Goal: Task Accomplishment & Management: Complete application form

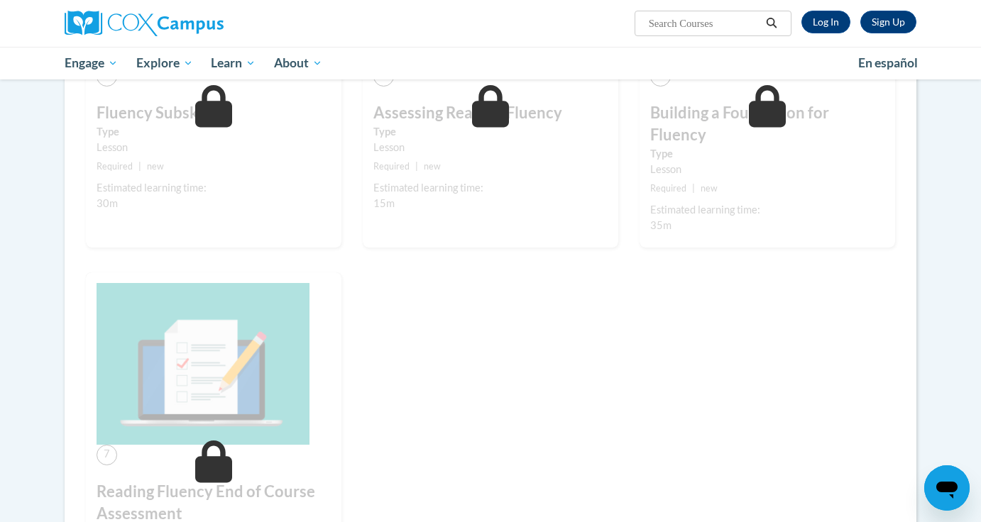
scroll to position [728, 0]
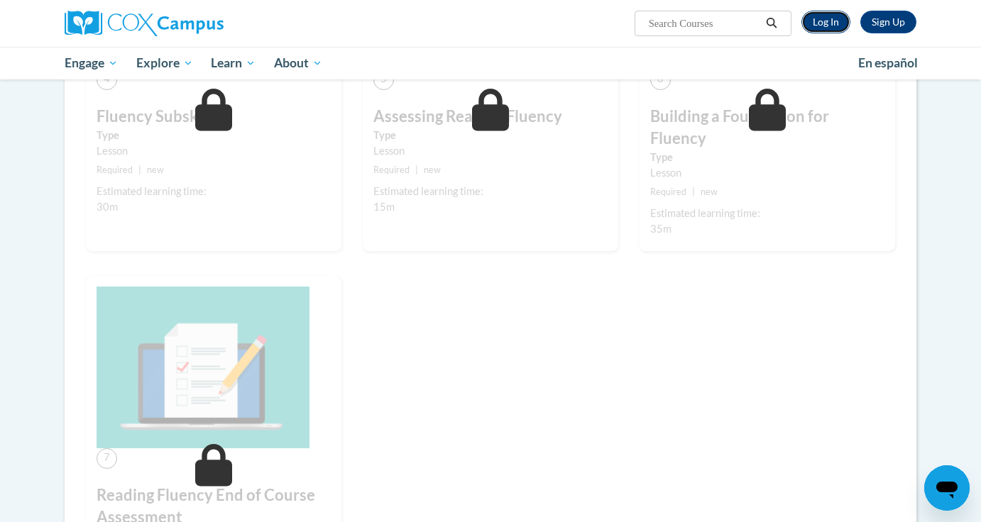
click at [830, 20] on link "Log In" at bounding box center [825, 22] width 49 height 23
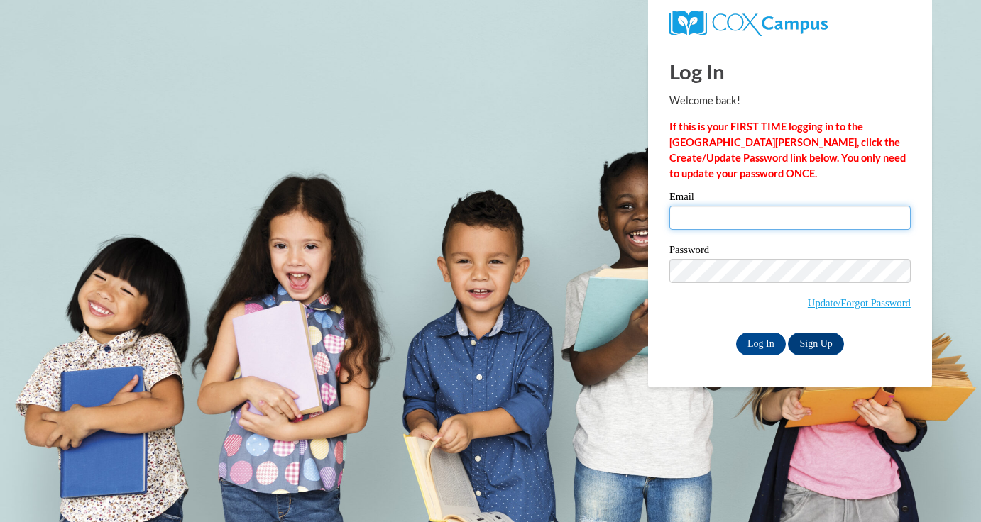
click at [748, 227] on input "Email" at bounding box center [789, 218] width 241 height 24
type input "jgarrow@waukesha.k12.wi.us"
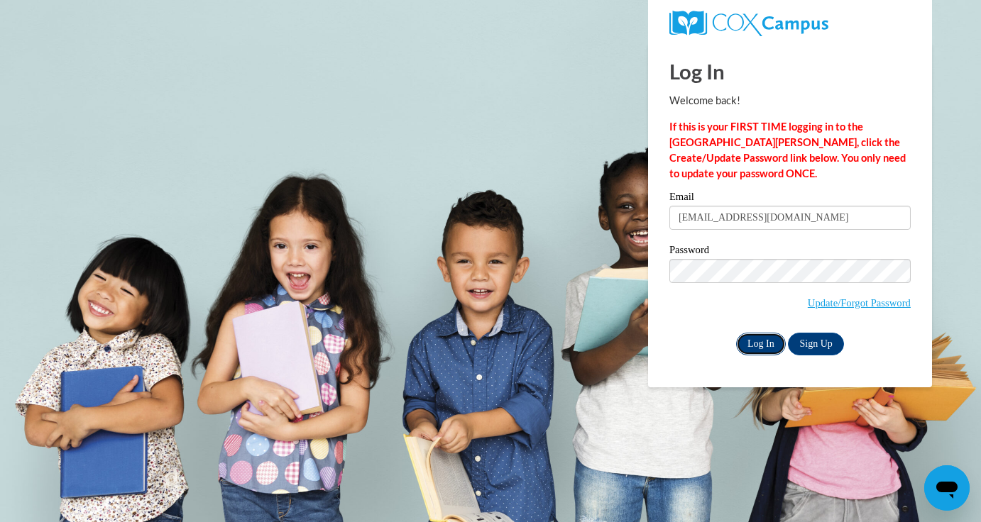
click at [755, 349] on input "Log In" at bounding box center [761, 344] width 50 height 23
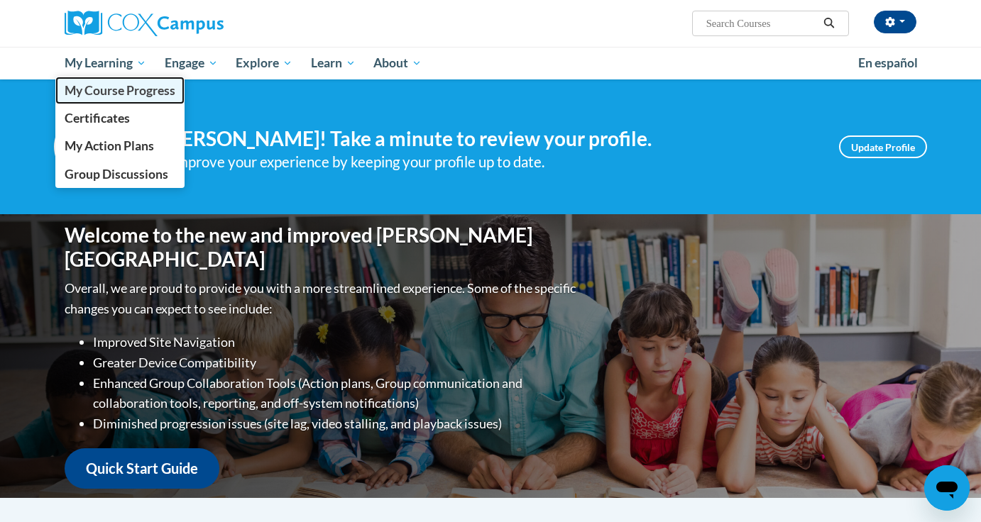
click at [104, 99] on link "My Course Progress" at bounding box center [119, 91] width 129 height 28
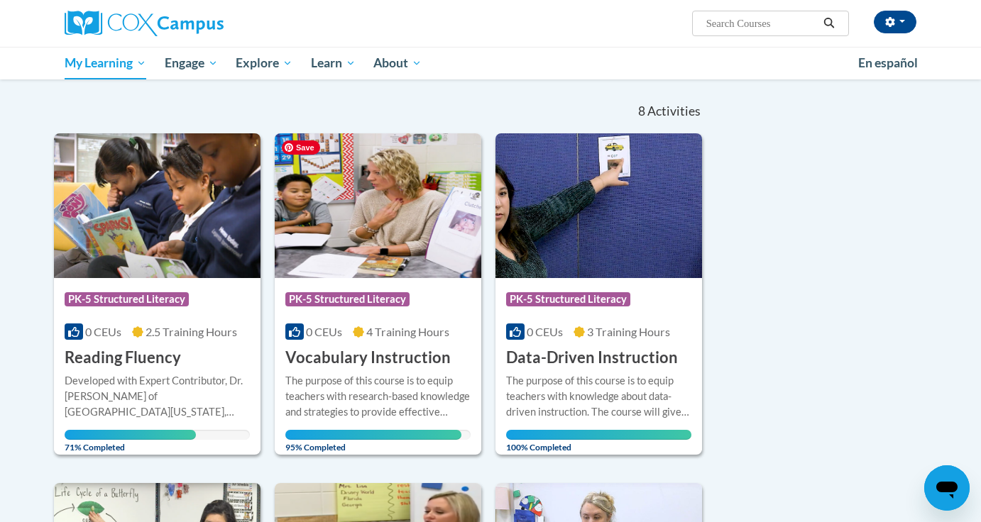
scroll to position [150, 0]
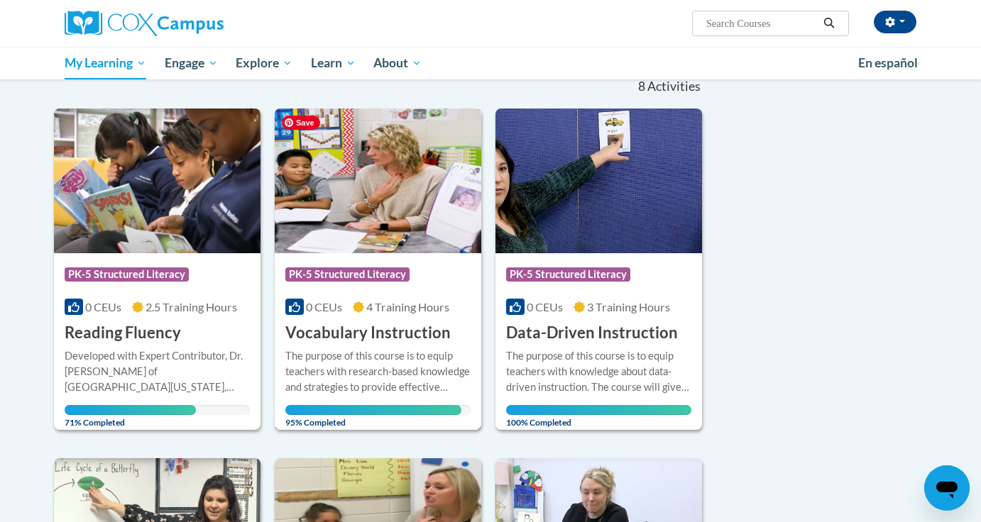
click at [368, 197] on img at bounding box center [378, 181] width 207 height 145
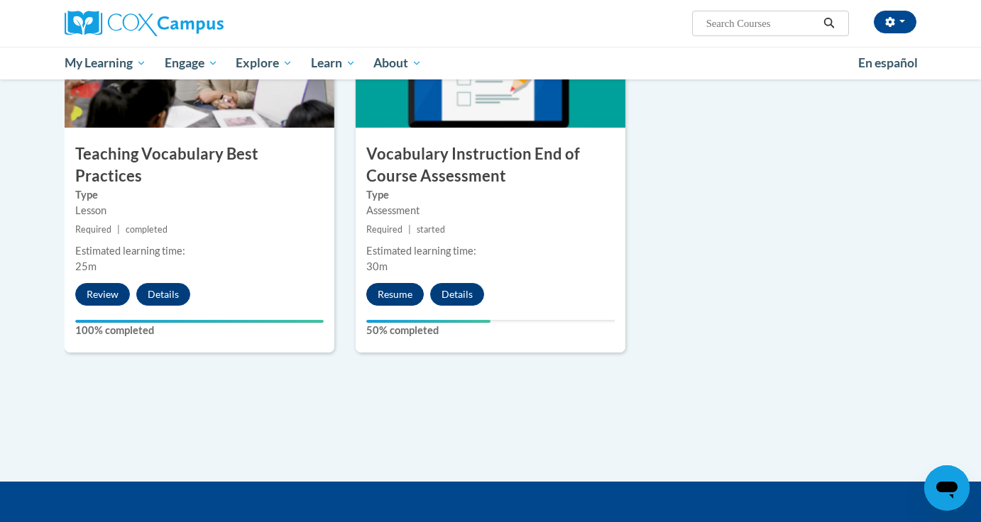
scroll to position [1526, 0]
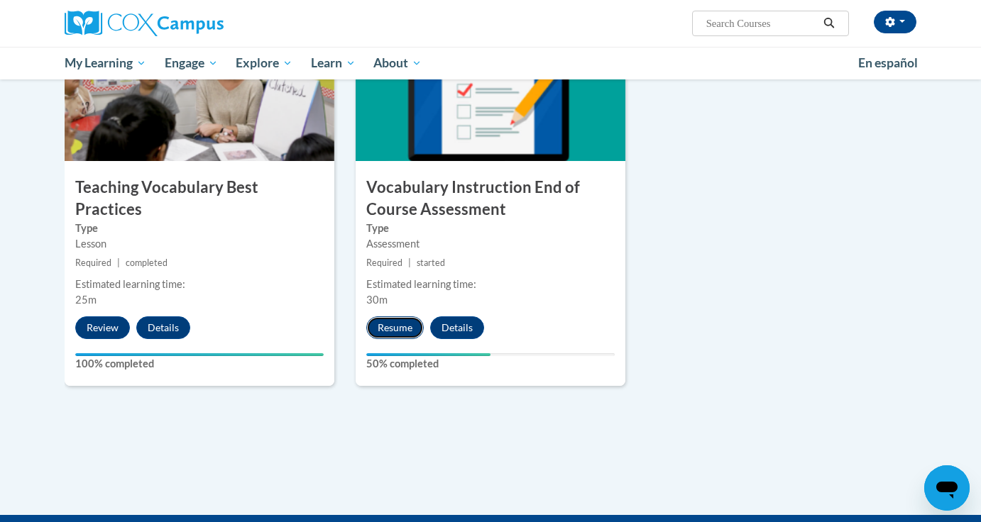
click at [393, 330] on button "Resume" at bounding box center [394, 328] width 57 height 23
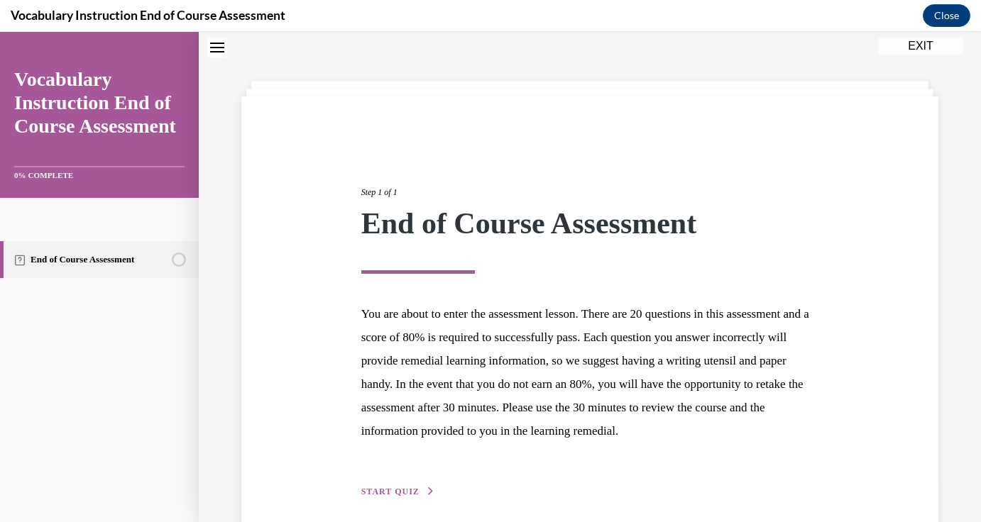
scroll to position [129, 0]
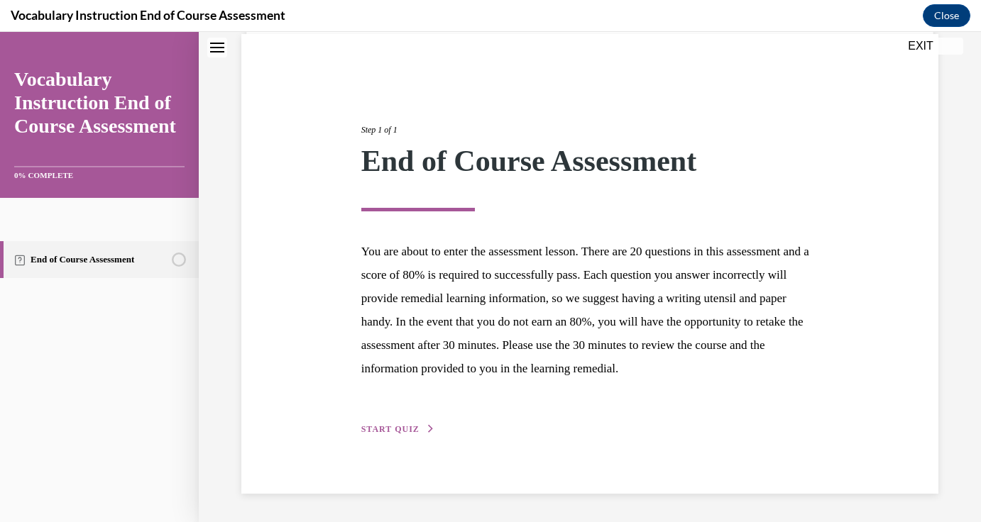
click at [407, 430] on span "START QUIZ" at bounding box center [390, 429] width 58 height 10
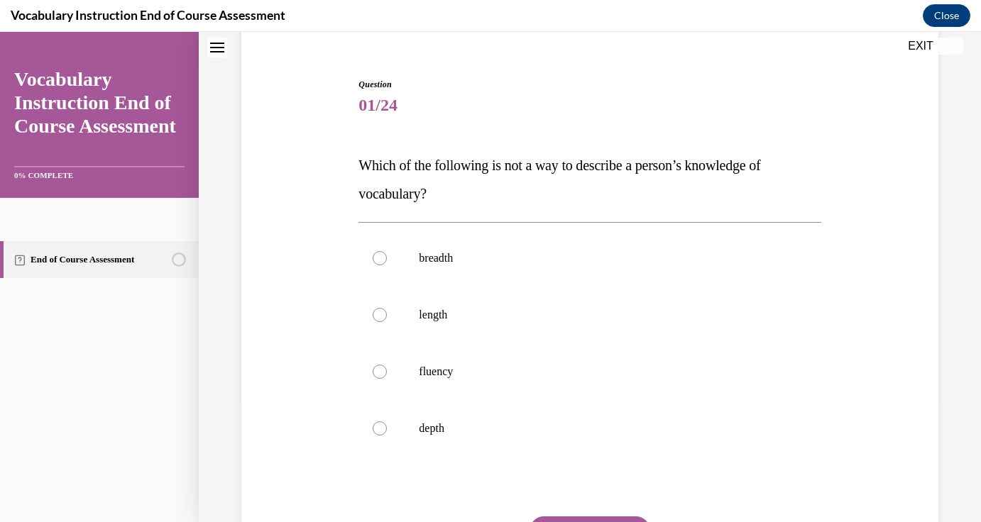
scroll to position [123, 0]
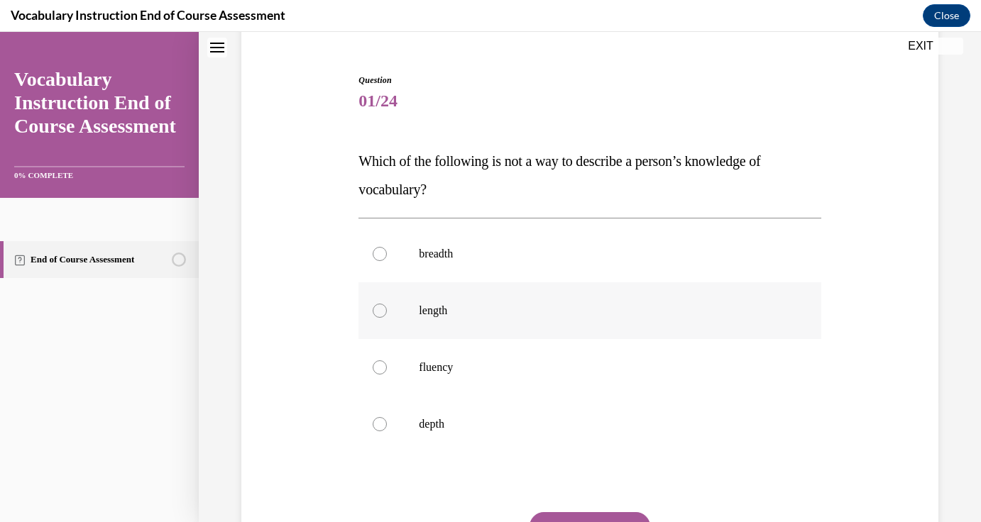
click at [461, 319] on label "length" at bounding box center [589, 310] width 462 height 57
click at [387, 318] on input "length" at bounding box center [380, 311] width 14 height 14
radio input "true"
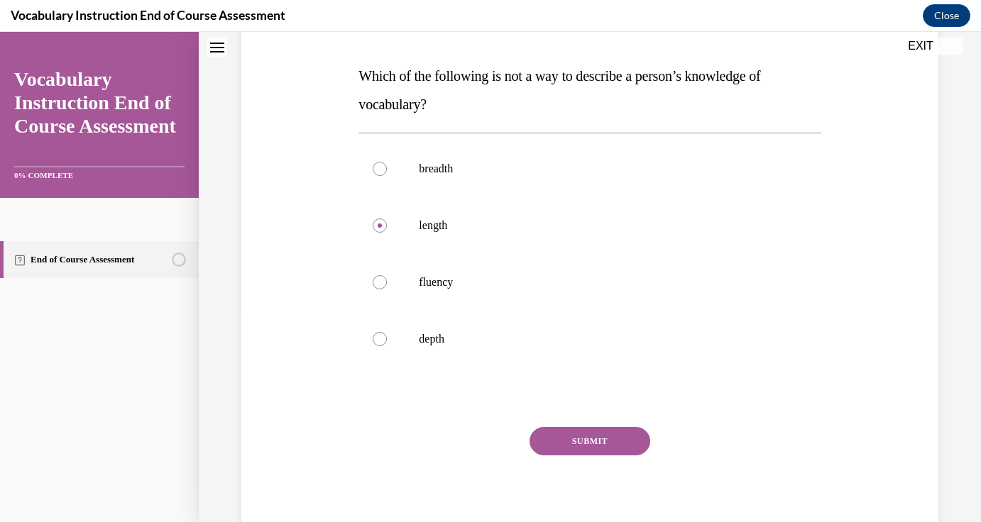
click at [560, 434] on button "SUBMIT" at bounding box center [589, 441] width 121 height 28
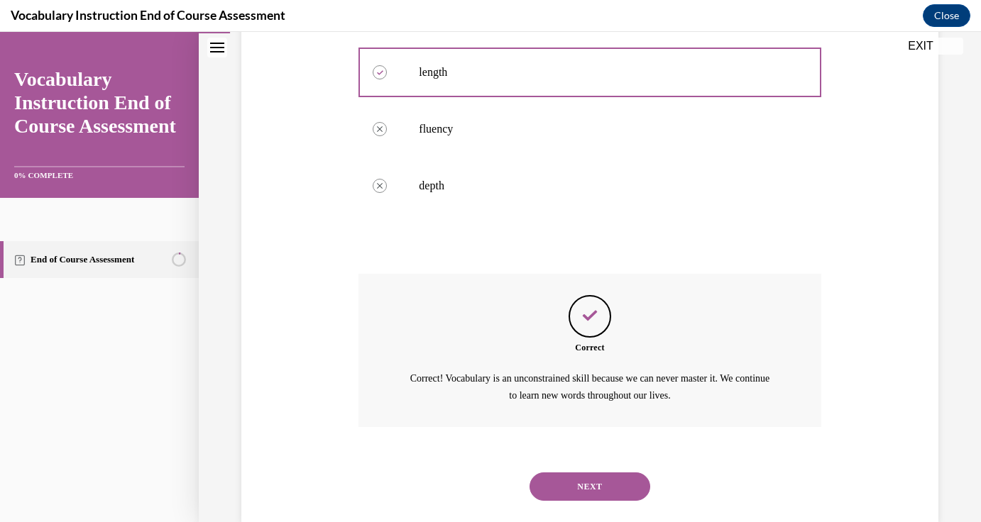
scroll to position [390, 0]
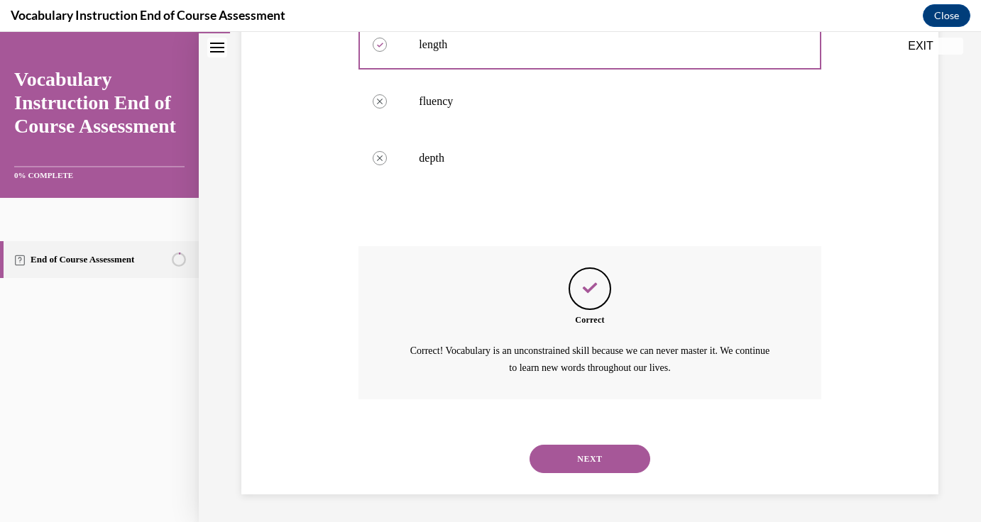
click at [583, 451] on button "NEXT" at bounding box center [589, 459] width 121 height 28
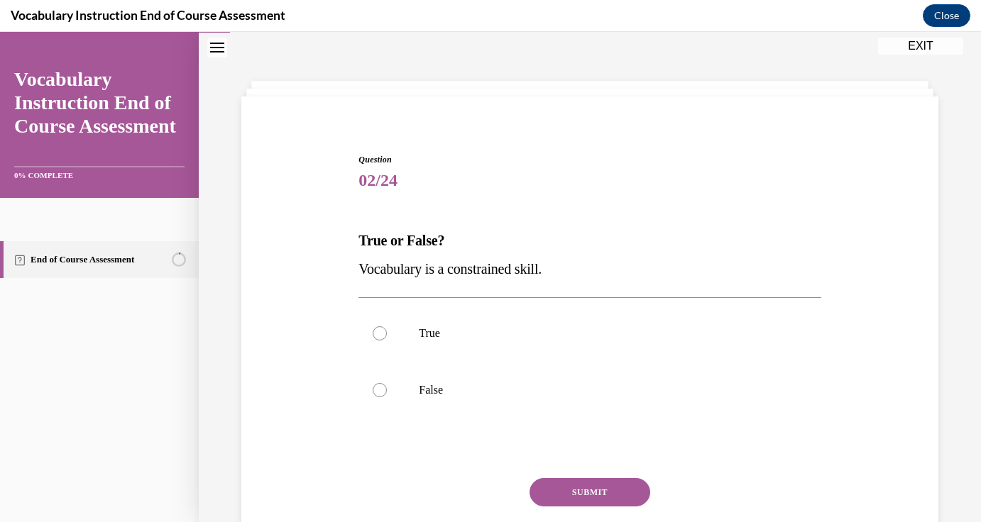
scroll to position [43, 0]
click at [463, 392] on p "False" at bounding box center [602, 391] width 366 height 14
click at [387, 392] on input "False" at bounding box center [380, 391] width 14 height 14
radio input "true"
click at [596, 499] on button "SUBMIT" at bounding box center [589, 493] width 121 height 28
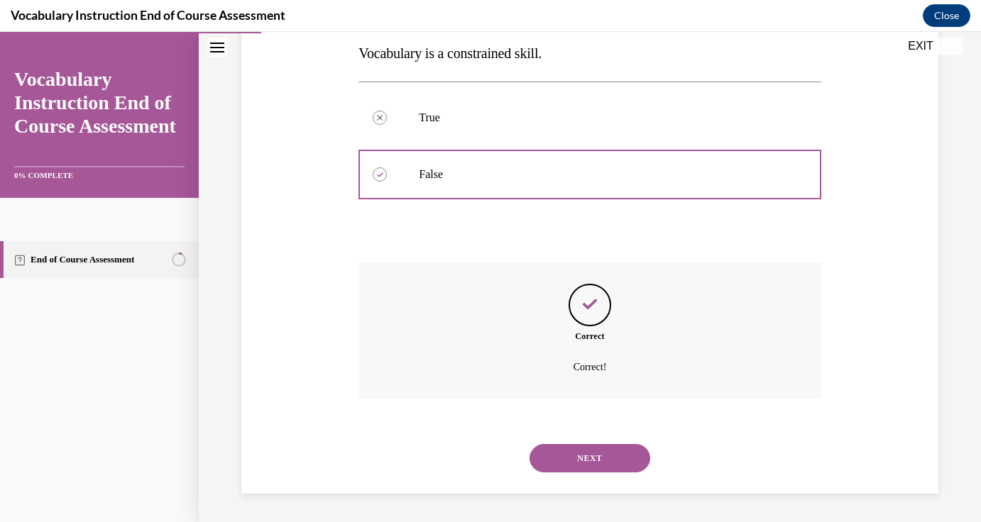
click at [616, 470] on button "NEXT" at bounding box center [589, 458] width 121 height 28
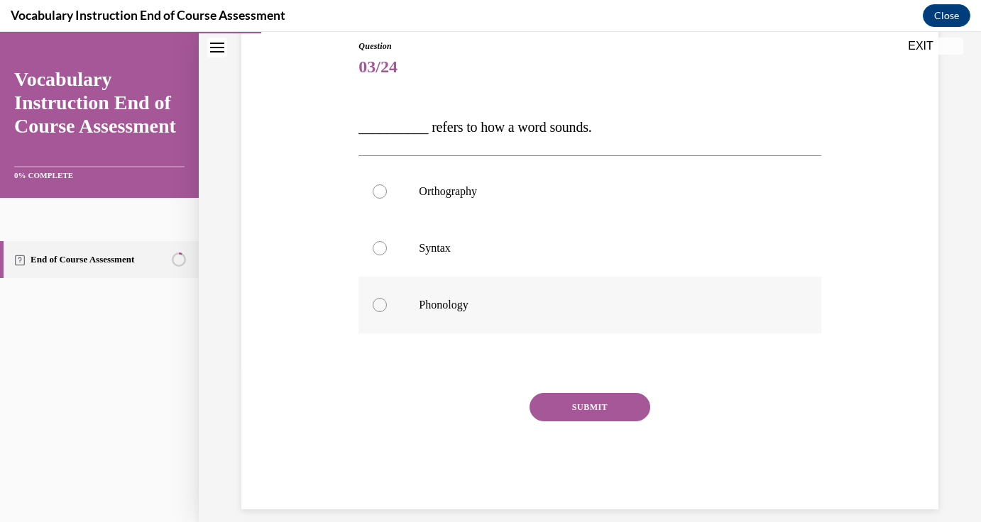
click at [490, 312] on label "Phonology" at bounding box center [589, 305] width 462 height 57
click at [387, 312] on input "Phonology" at bounding box center [380, 305] width 14 height 14
radio input "true"
click at [561, 416] on button "SUBMIT" at bounding box center [589, 407] width 121 height 28
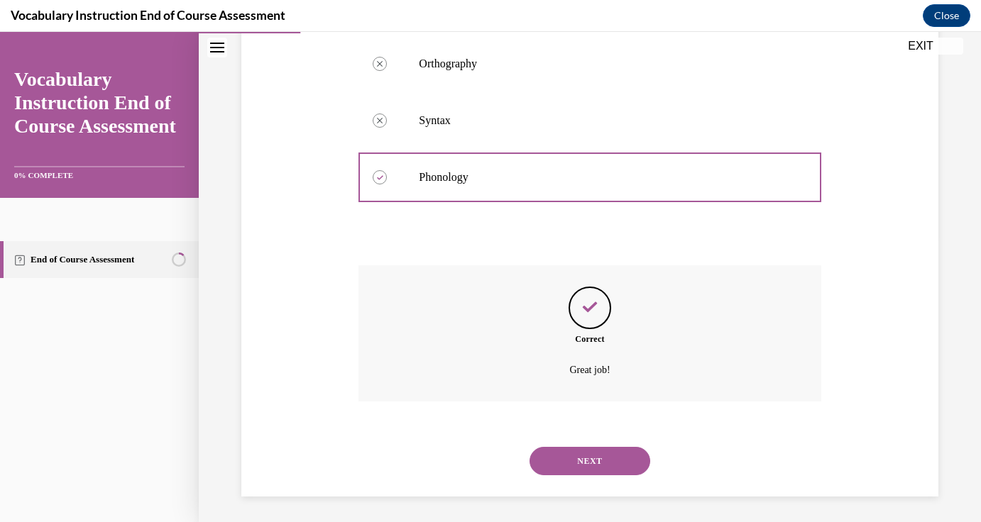
scroll to position [288, 0]
click at [584, 451] on button "NEXT" at bounding box center [589, 458] width 121 height 28
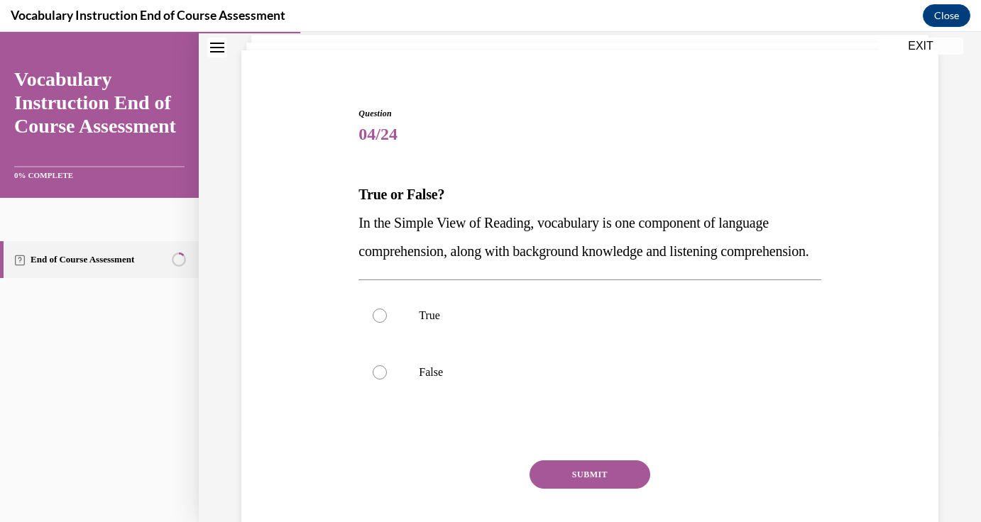
scroll to position [100, 0]
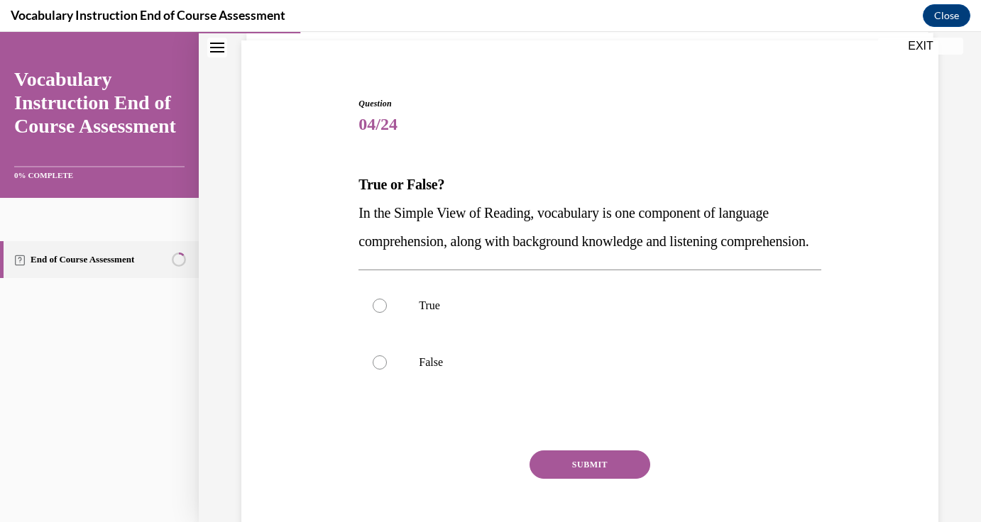
click at [679, 225] on p "In the Simple View of Reading, vocabulary is one component of language comprehe…" at bounding box center [589, 227] width 462 height 57
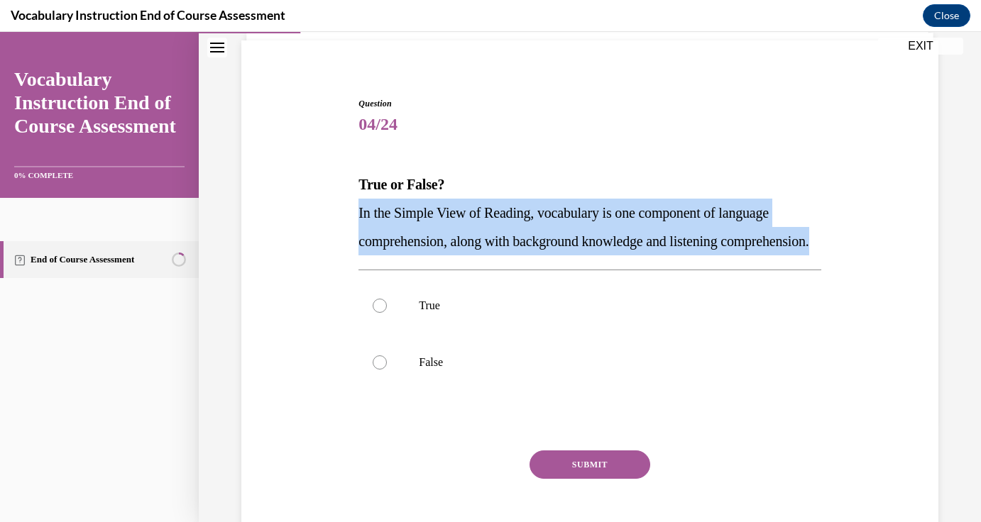
copy span "In the Simple View of Reading, vocabulary is one component of language comprehe…"
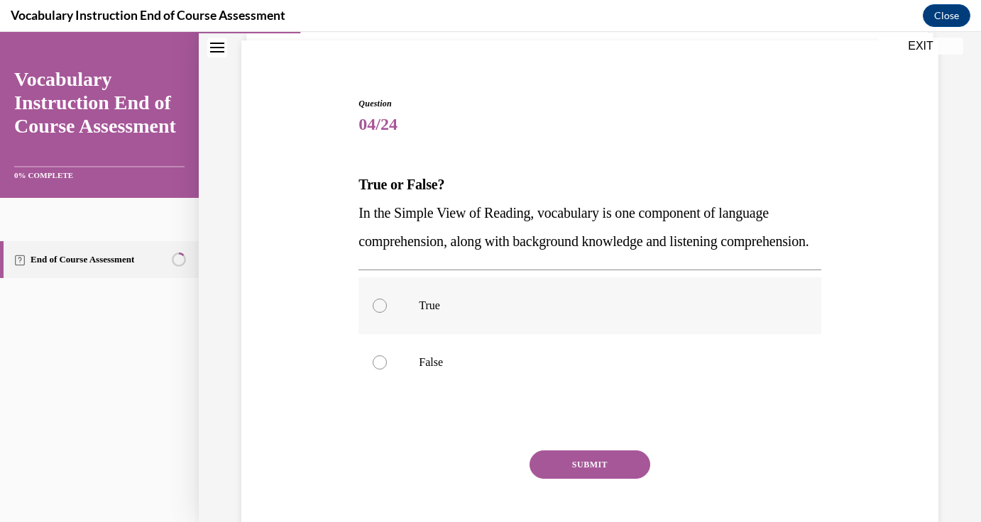
click at [425, 313] on p "True" at bounding box center [602, 306] width 366 height 14
click at [387, 313] on input "True" at bounding box center [380, 306] width 14 height 14
radio input "true"
click at [563, 479] on button "SUBMIT" at bounding box center [589, 465] width 121 height 28
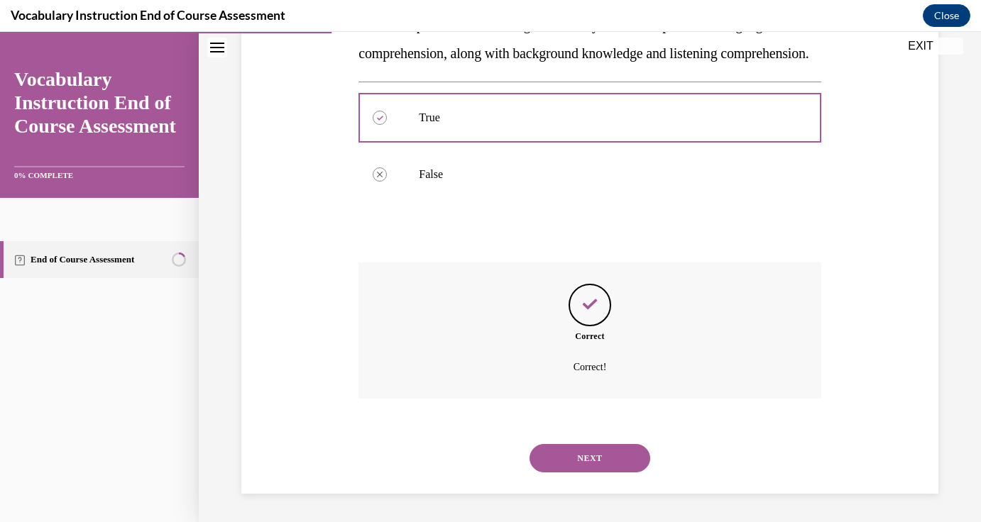
scroll to position [317, 0]
click at [599, 454] on button "NEXT" at bounding box center [589, 458] width 121 height 28
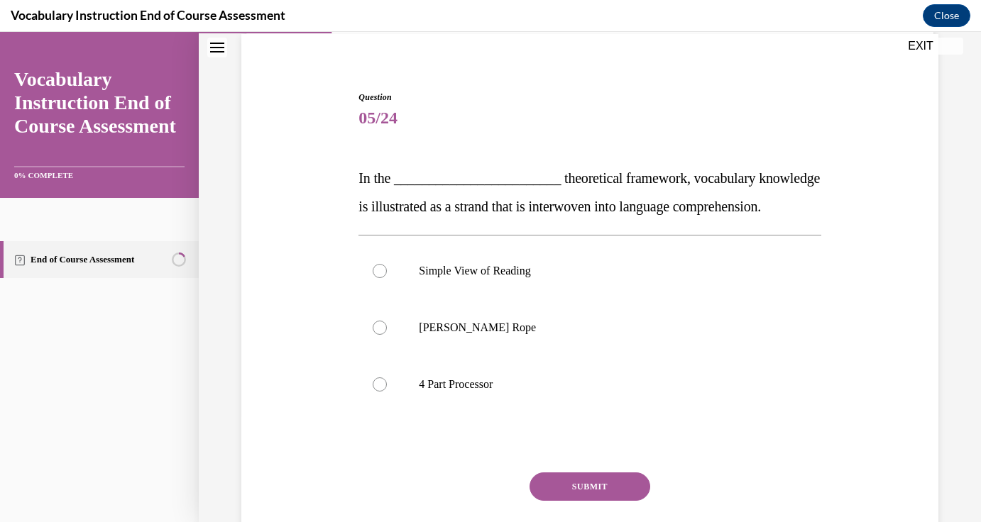
scroll to position [109, 0]
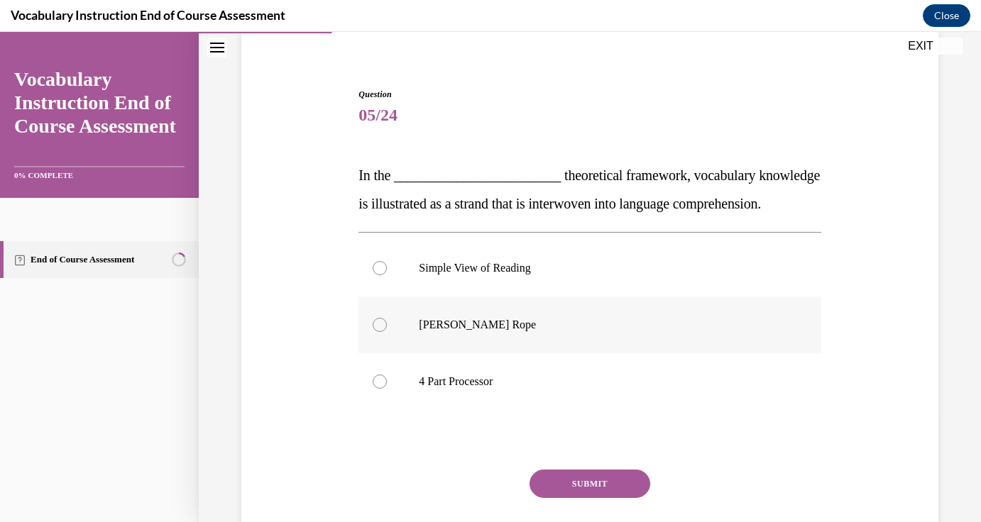
click at [476, 332] on p "Scarborough's Rope" at bounding box center [602, 325] width 366 height 14
click at [387, 332] on input "Scarborough's Rope" at bounding box center [380, 325] width 14 height 14
radio input "true"
click at [532, 205] on span "In the ________________________ theoretical framework, vocabulary knowledge is …" at bounding box center [588, 189] width 461 height 44
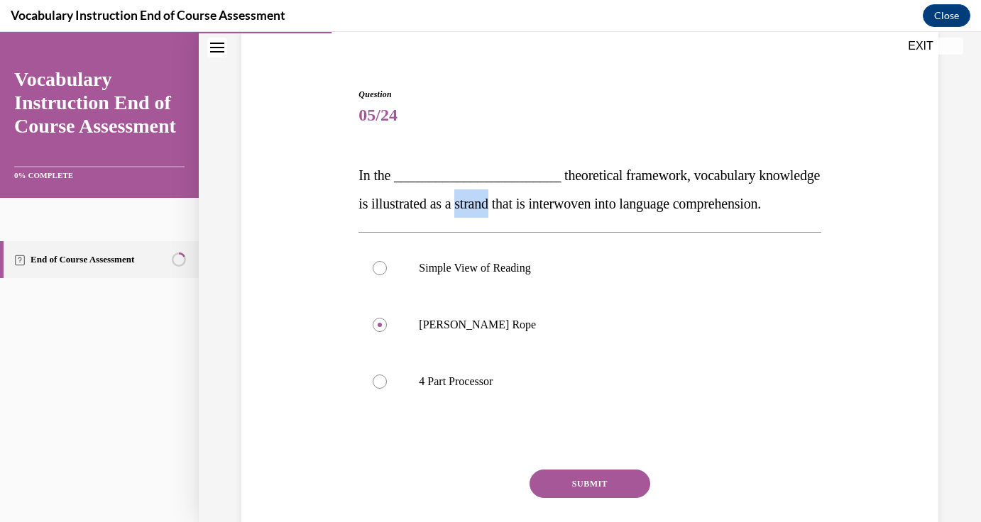
click at [532, 205] on span "In the ________________________ theoretical framework, vocabulary knowledge is …" at bounding box center [588, 189] width 461 height 44
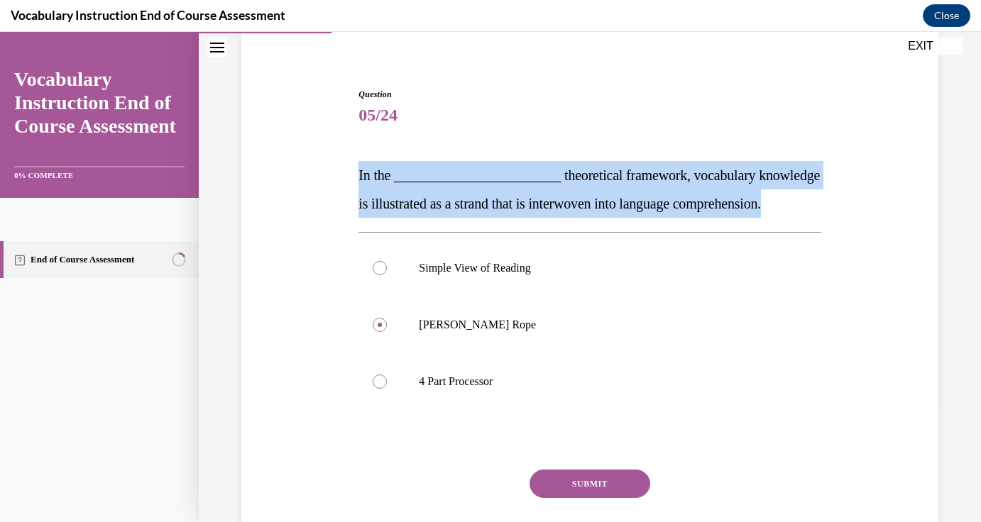
copy span "In the ________________________ theoretical framework, vocabulary knowledge is …"
click at [568, 498] on button "SUBMIT" at bounding box center [589, 484] width 121 height 28
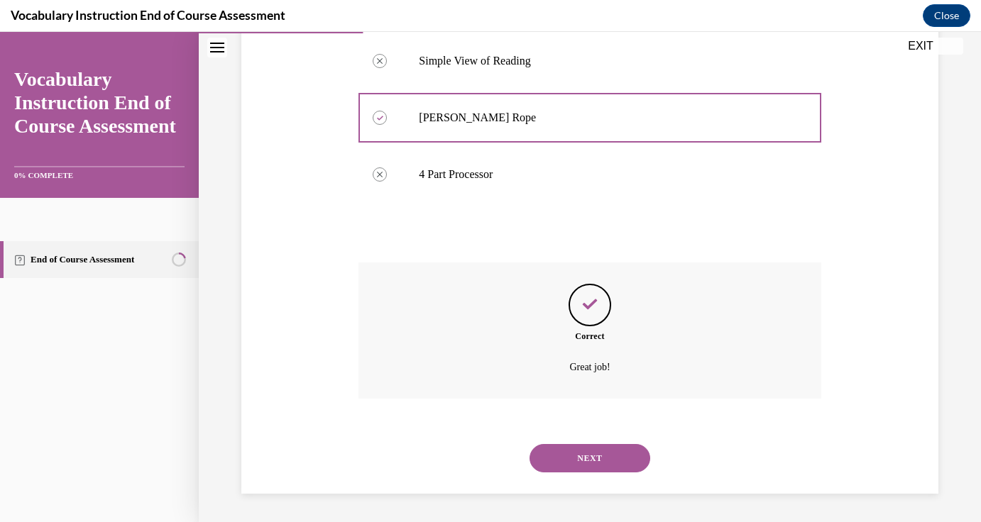
scroll to position [345, 0]
click at [585, 465] on button "NEXT" at bounding box center [589, 458] width 121 height 28
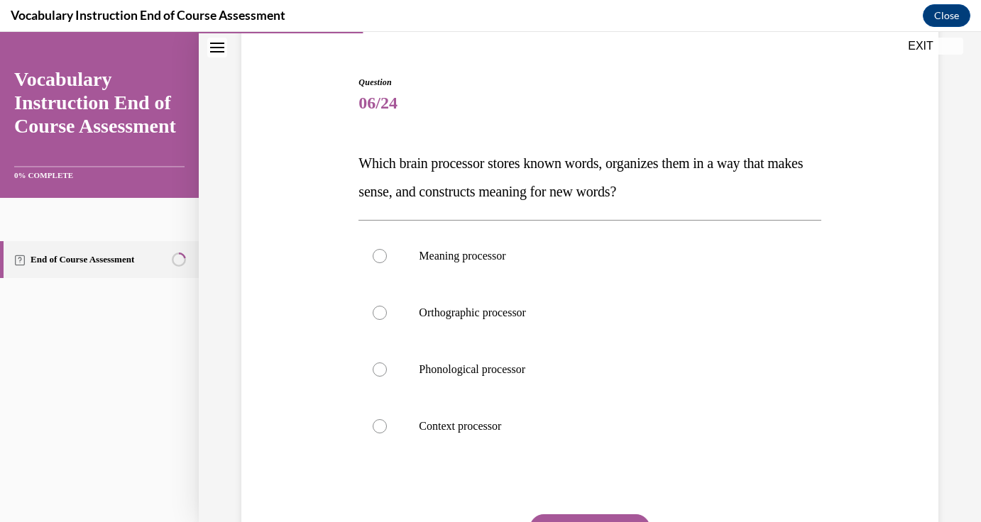
scroll to position [122, 0]
click at [498, 444] on label "Context processor" at bounding box center [589, 425] width 462 height 57
click at [387, 433] on input "Context processor" at bounding box center [380, 426] width 14 height 14
radio input "true"
click at [591, 175] on p "Which brain processor stores known words, organizes them in a way that makes se…" at bounding box center [589, 176] width 462 height 57
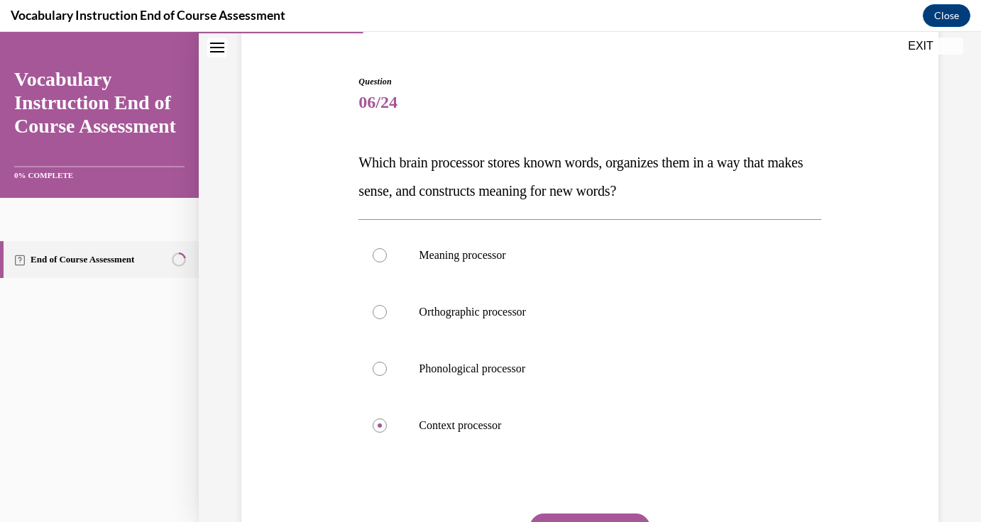
click at [591, 175] on p "Which brain processor stores known words, organizes them in a way that makes se…" at bounding box center [589, 176] width 462 height 57
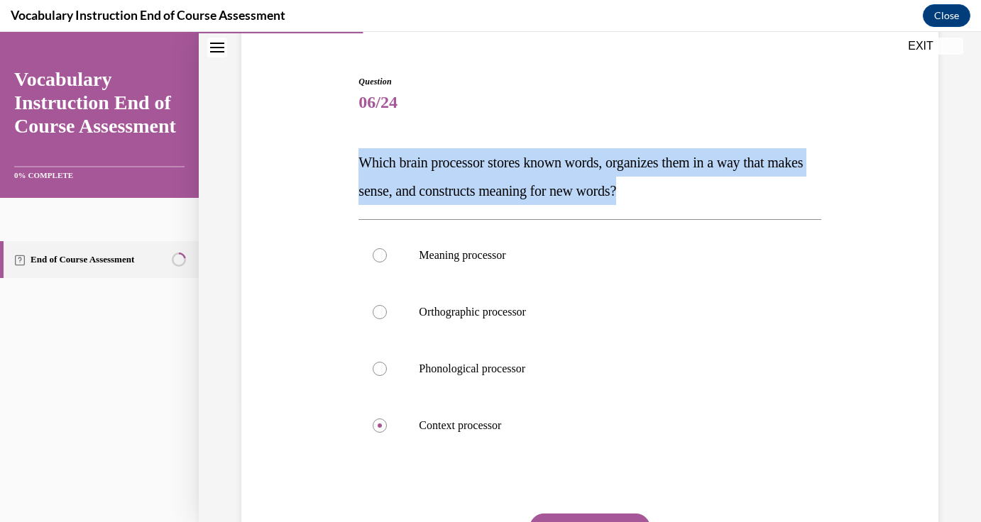
copy span "Which brain processor stores known words, organizes them in a way that makes se…"
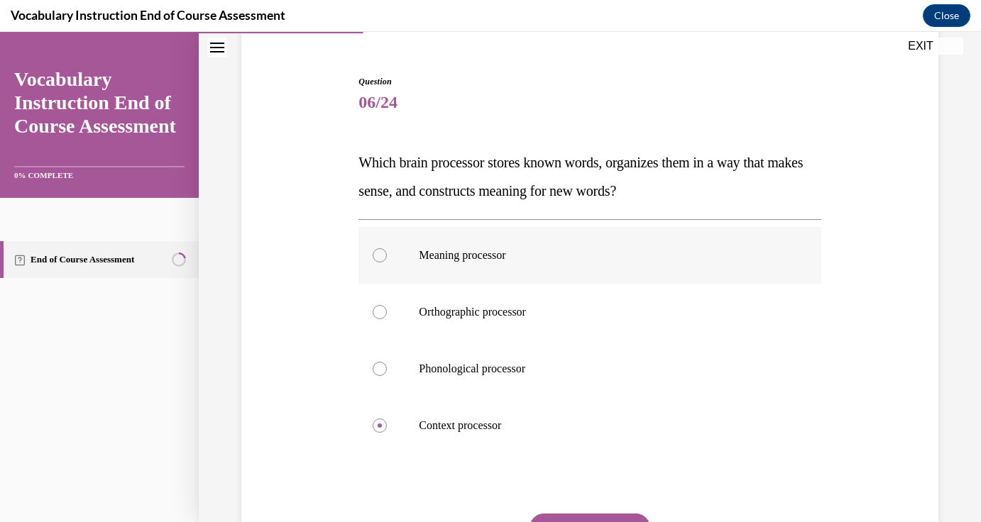
click at [447, 246] on label "Meaning processor" at bounding box center [589, 255] width 462 height 57
click at [387, 248] on input "Meaning processor" at bounding box center [380, 255] width 14 height 14
radio input "true"
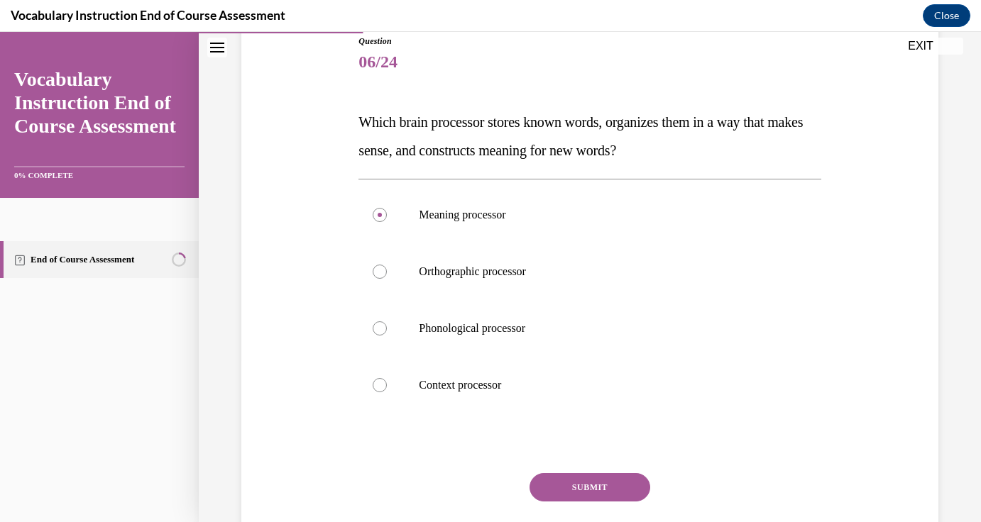
click at [586, 483] on button "SUBMIT" at bounding box center [589, 487] width 121 height 28
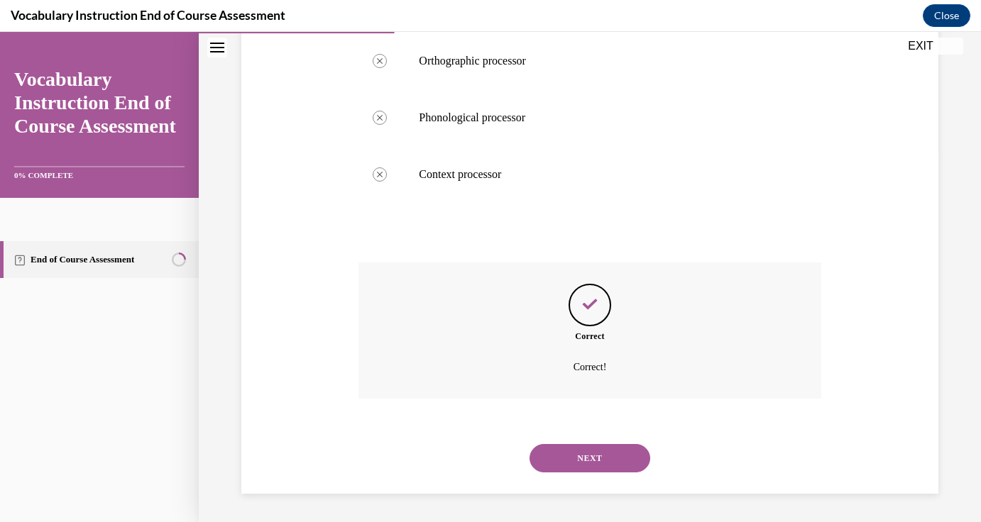
click at [607, 466] on button "NEXT" at bounding box center [589, 458] width 121 height 28
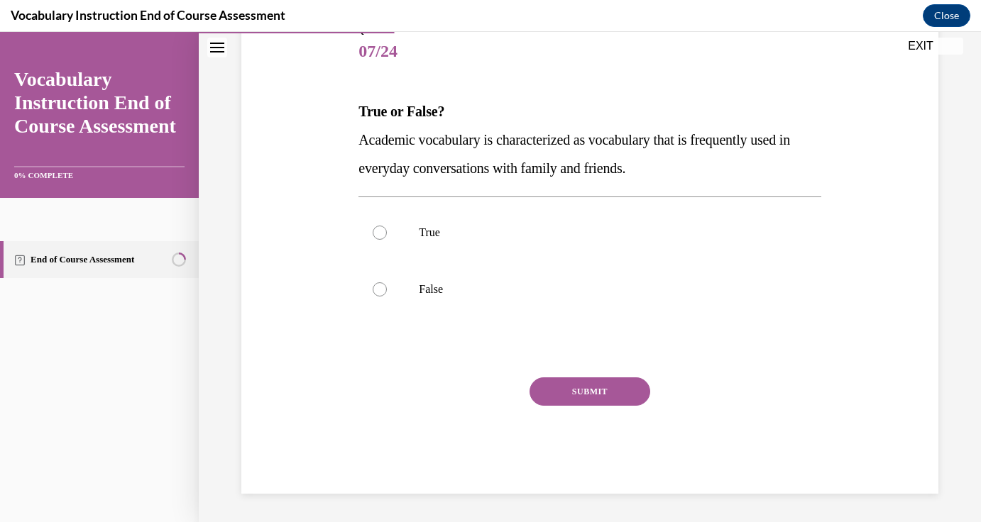
scroll to position [158, 0]
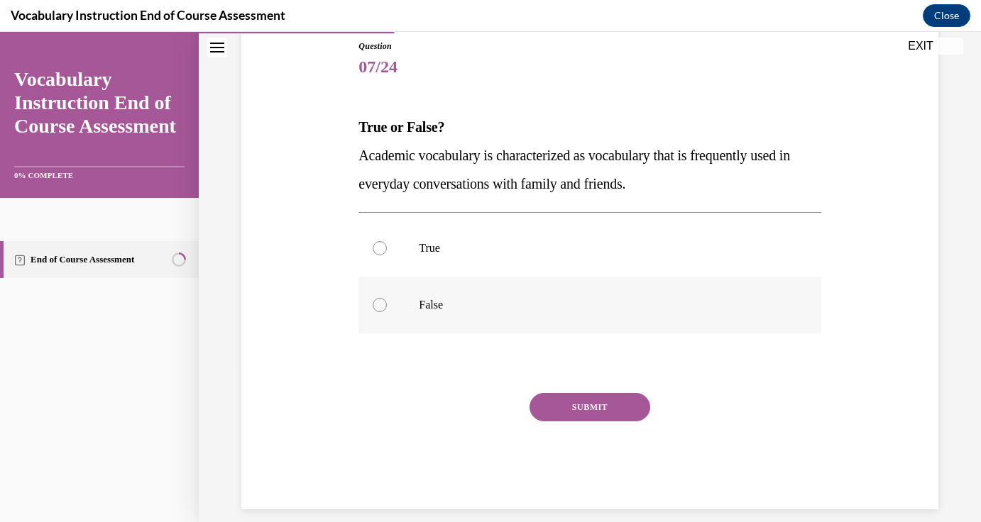
click at [561, 297] on label "False" at bounding box center [589, 305] width 462 height 57
click at [387, 298] on input "False" at bounding box center [380, 305] width 14 height 14
radio input "true"
click at [566, 402] on button "SUBMIT" at bounding box center [589, 407] width 121 height 28
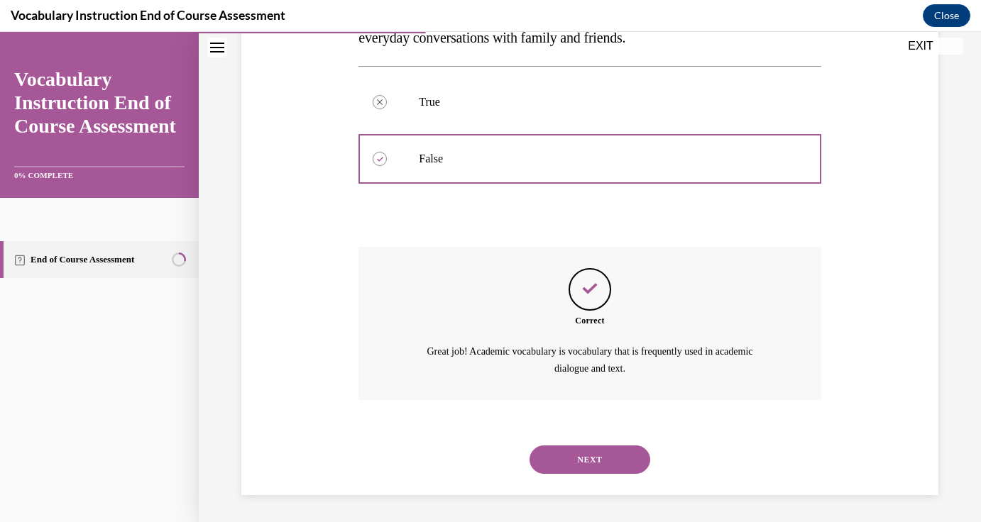
scroll to position [304, 0]
click at [570, 451] on button "NEXT" at bounding box center [589, 459] width 121 height 28
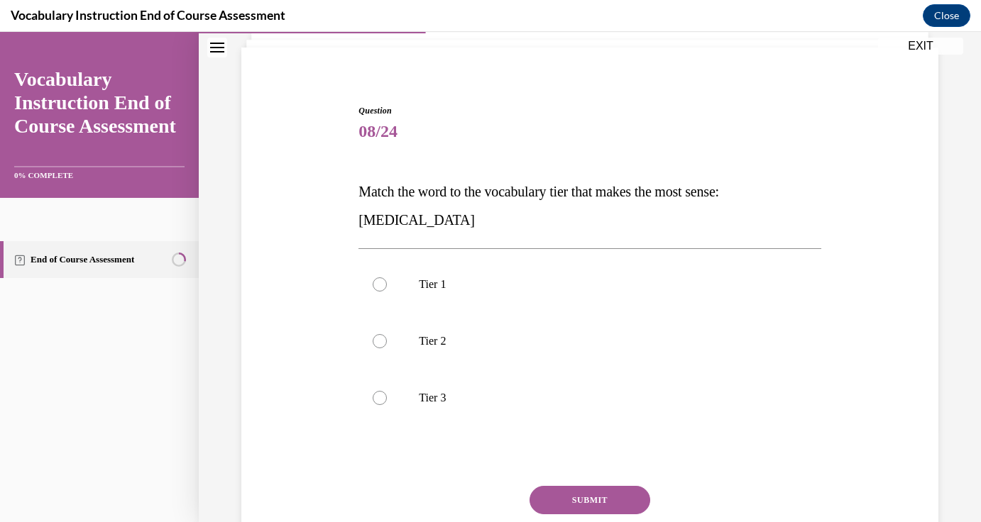
scroll to position [94, 0]
click at [588, 400] on p "Tier 3" at bounding box center [602, 397] width 366 height 14
click at [387, 400] on input "Tier 3" at bounding box center [380, 397] width 14 height 14
radio input "true"
click at [580, 492] on button "SUBMIT" at bounding box center [589, 499] width 121 height 28
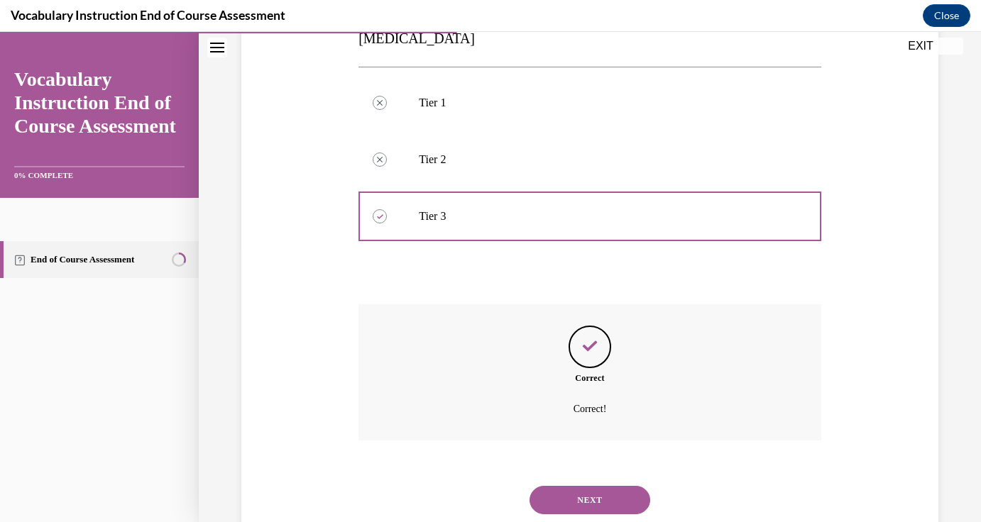
scroll to position [317, 0]
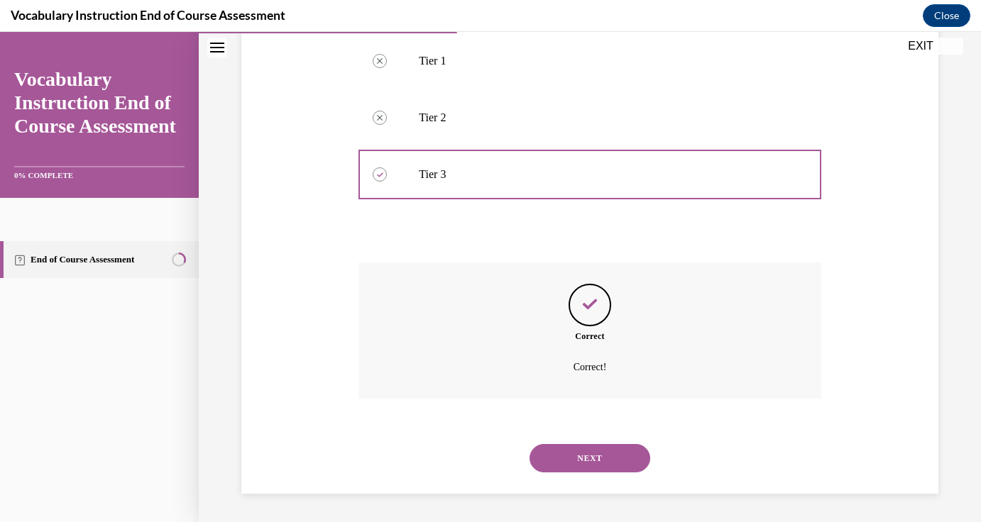
click at [605, 463] on button "NEXT" at bounding box center [589, 458] width 121 height 28
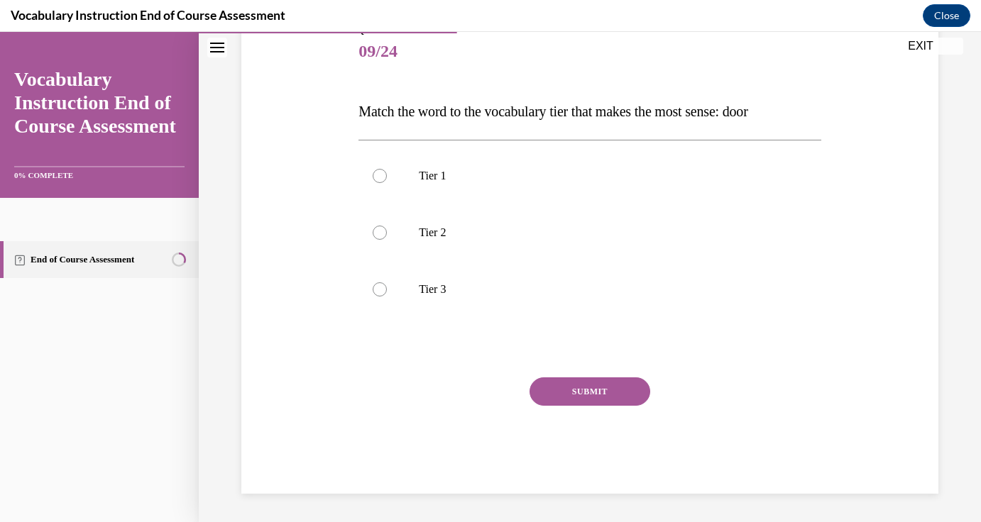
scroll to position [158, 0]
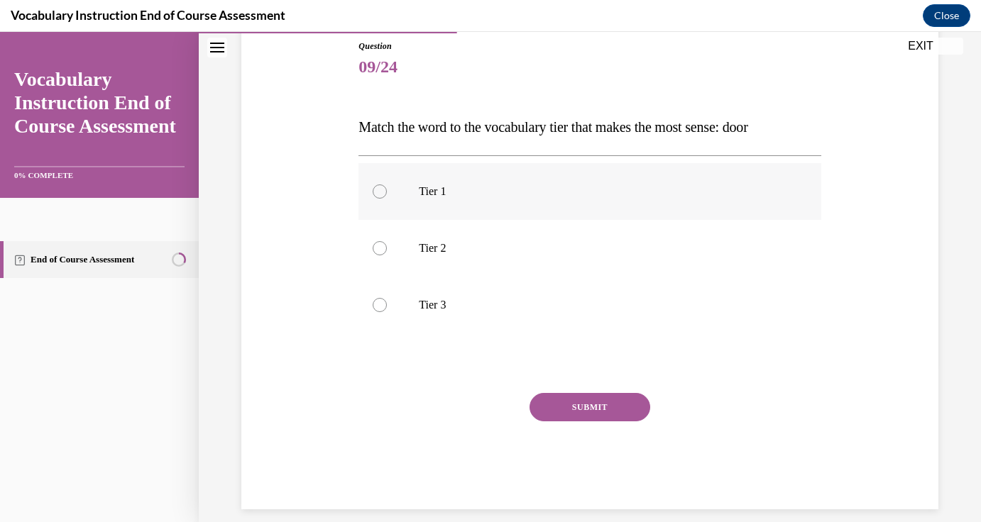
click at [629, 208] on label "Tier 1" at bounding box center [589, 191] width 462 height 57
click at [387, 199] on input "Tier 1" at bounding box center [380, 192] width 14 height 14
radio input "true"
click at [568, 414] on button "SUBMIT" at bounding box center [589, 407] width 121 height 28
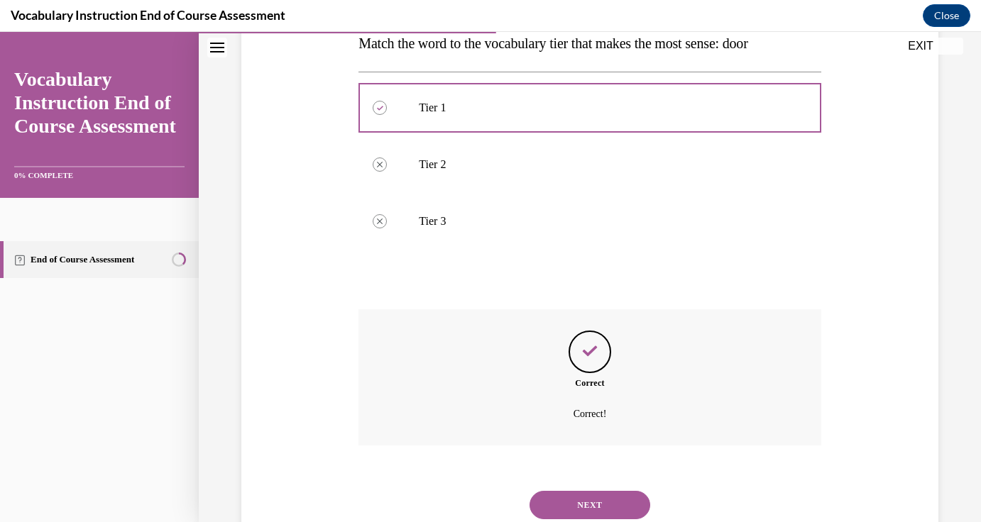
scroll to position [288, 0]
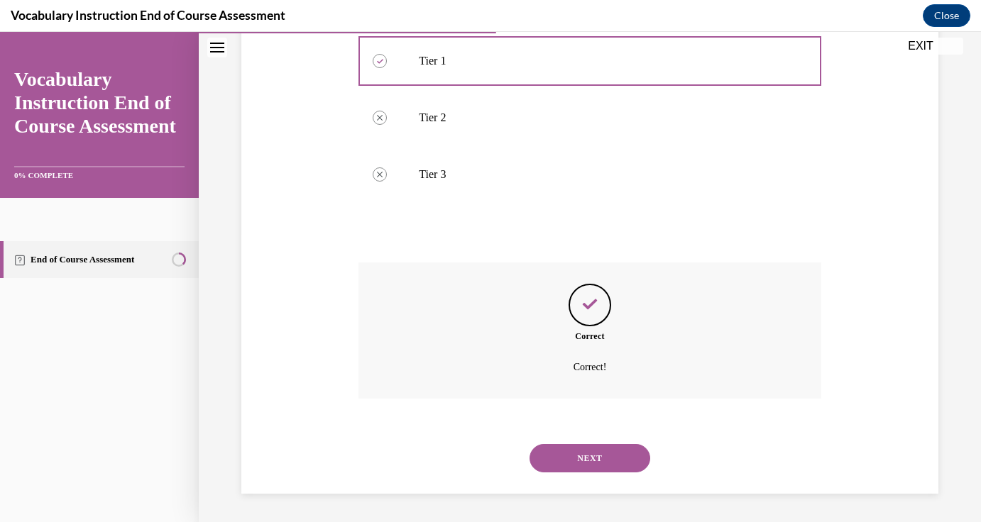
click at [569, 447] on button "NEXT" at bounding box center [589, 458] width 121 height 28
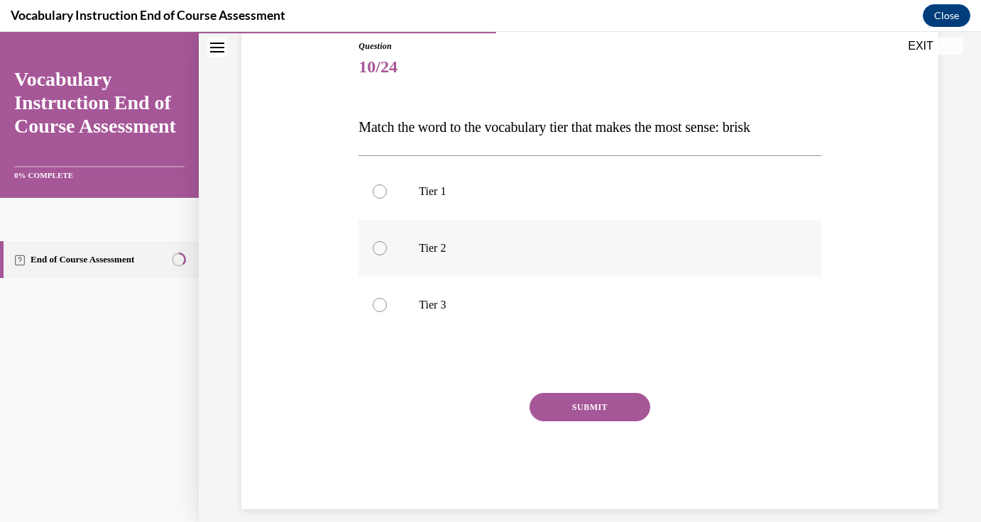
click at [517, 263] on label "Tier 2" at bounding box center [589, 248] width 462 height 57
click at [387, 255] on input "Tier 2" at bounding box center [380, 248] width 14 height 14
radio input "true"
click at [583, 407] on button "SUBMIT" at bounding box center [589, 407] width 121 height 28
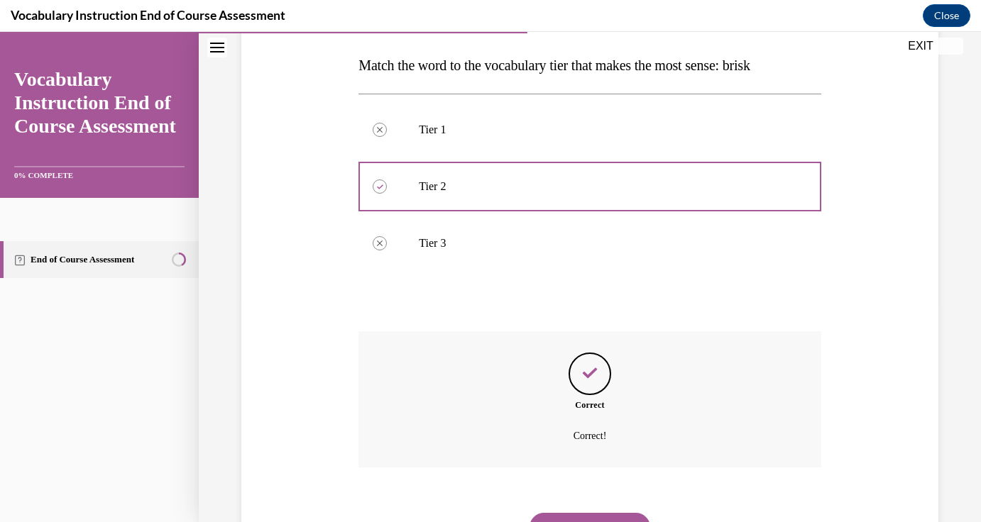
scroll to position [288, 0]
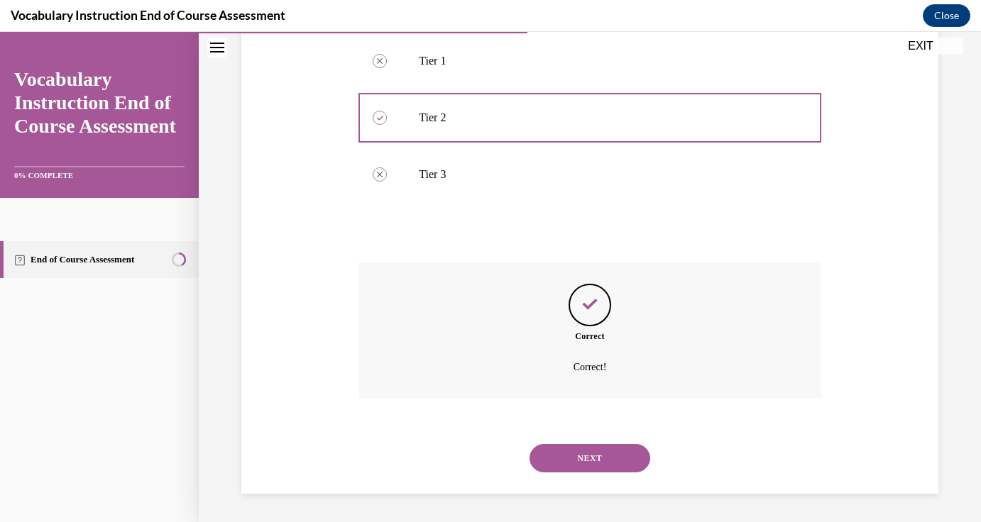
click at [586, 449] on button "NEXT" at bounding box center [589, 458] width 121 height 28
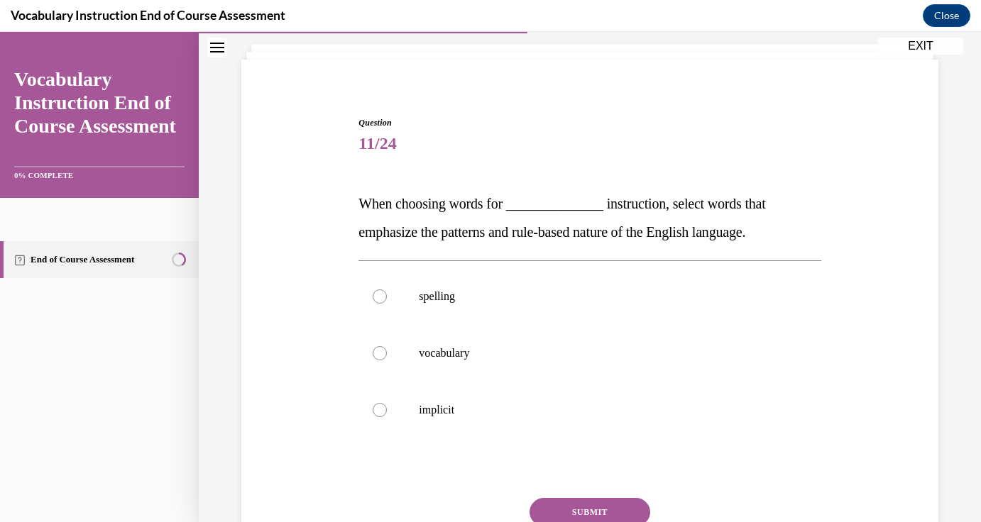
scroll to position [86, 0]
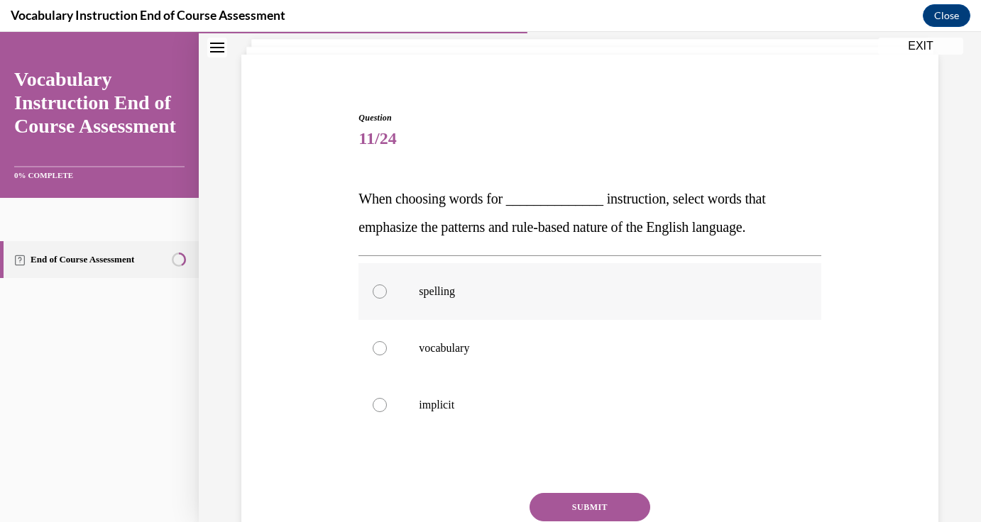
click at [551, 292] on p "spelling" at bounding box center [602, 292] width 366 height 14
click at [387, 292] on input "spelling" at bounding box center [380, 292] width 14 height 14
radio input "true"
click at [578, 497] on button "SUBMIT" at bounding box center [589, 507] width 121 height 28
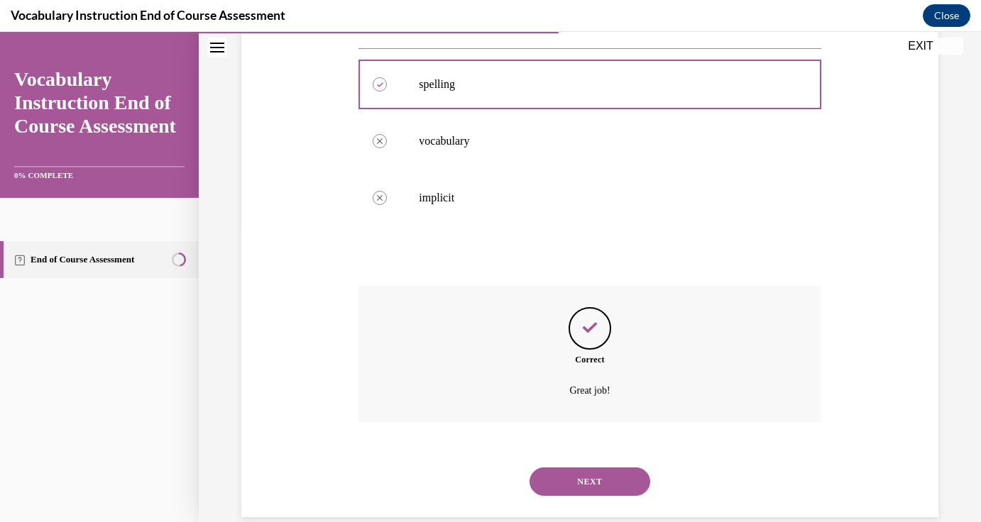
scroll to position [317, 0]
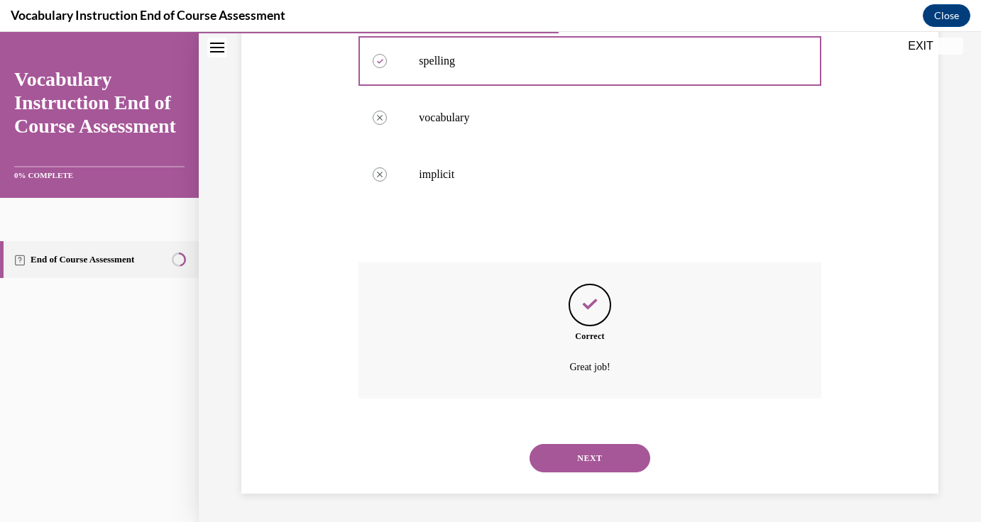
click at [618, 466] on button "NEXT" at bounding box center [589, 458] width 121 height 28
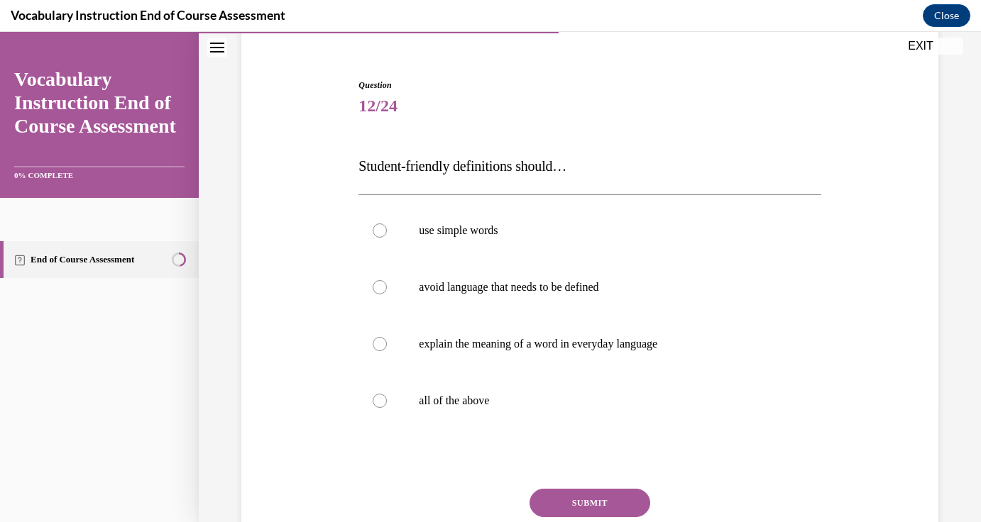
scroll to position [123, 0]
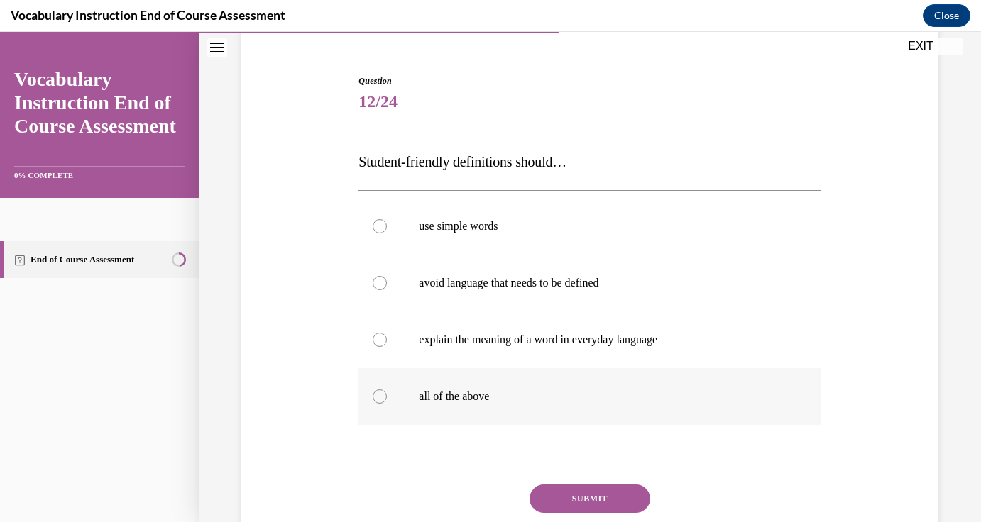
click at [574, 401] on p "all of the above" at bounding box center [602, 397] width 366 height 14
click at [387, 401] on input "all of the above" at bounding box center [380, 397] width 14 height 14
radio input "true"
click at [590, 489] on button "SUBMIT" at bounding box center [589, 499] width 121 height 28
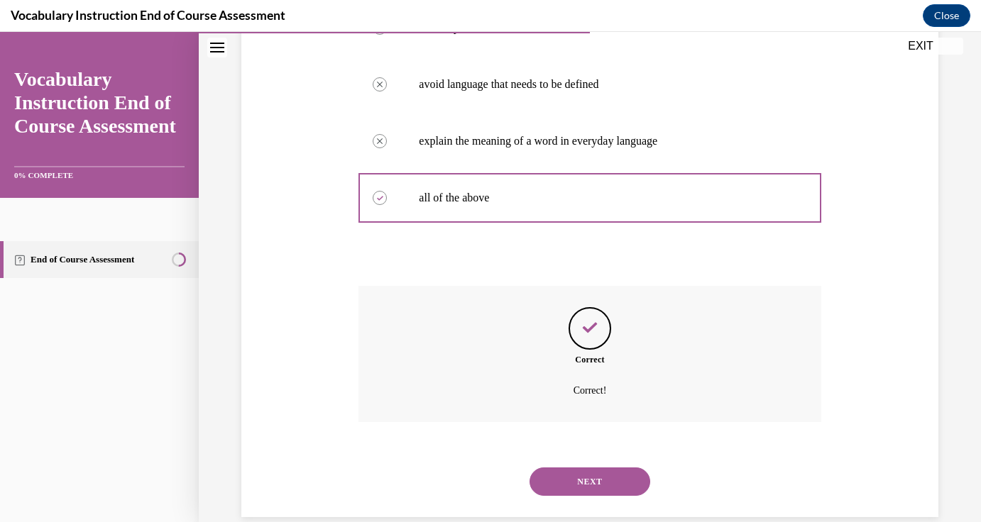
scroll to position [345, 0]
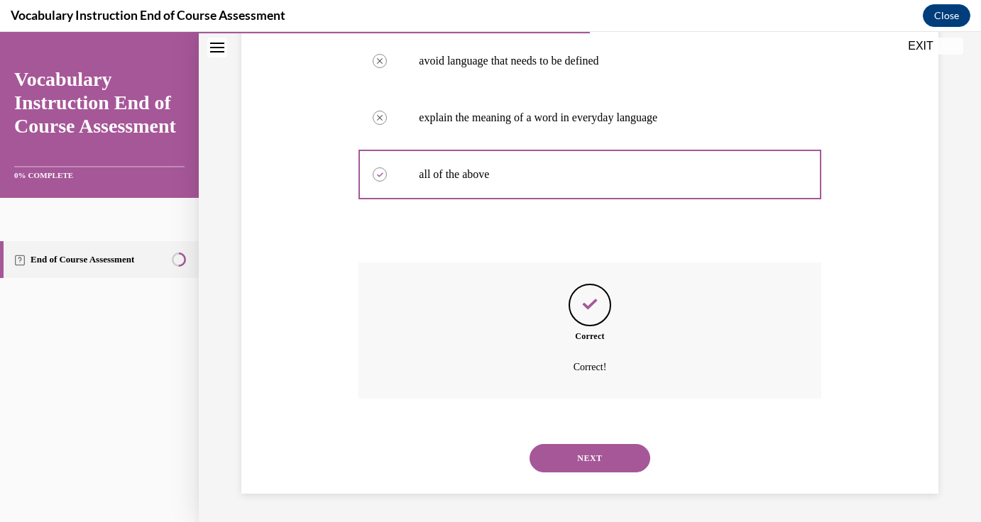
click at [610, 464] on button "NEXT" at bounding box center [589, 458] width 121 height 28
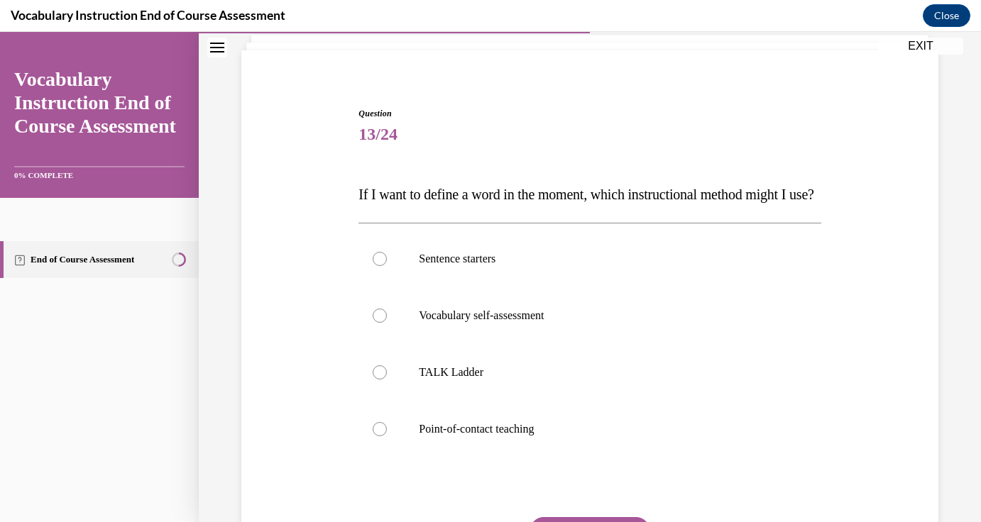
scroll to position [97, 0]
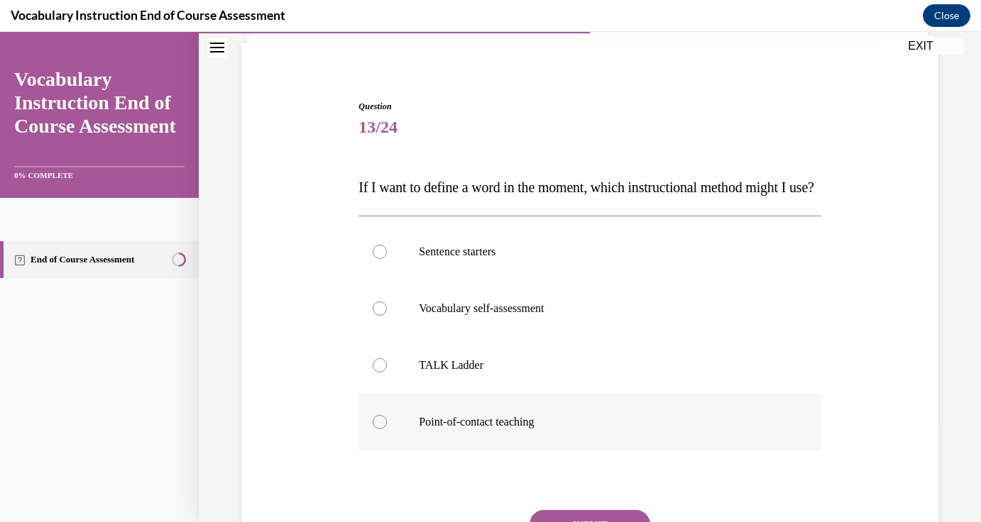
click at [592, 438] on label "Point-of-contact teaching" at bounding box center [589, 422] width 462 height 57
click at [387, 429] on input "Point-of-contact teaching" at bounding box center [380, 422] width 14 height 14
radio input "true"
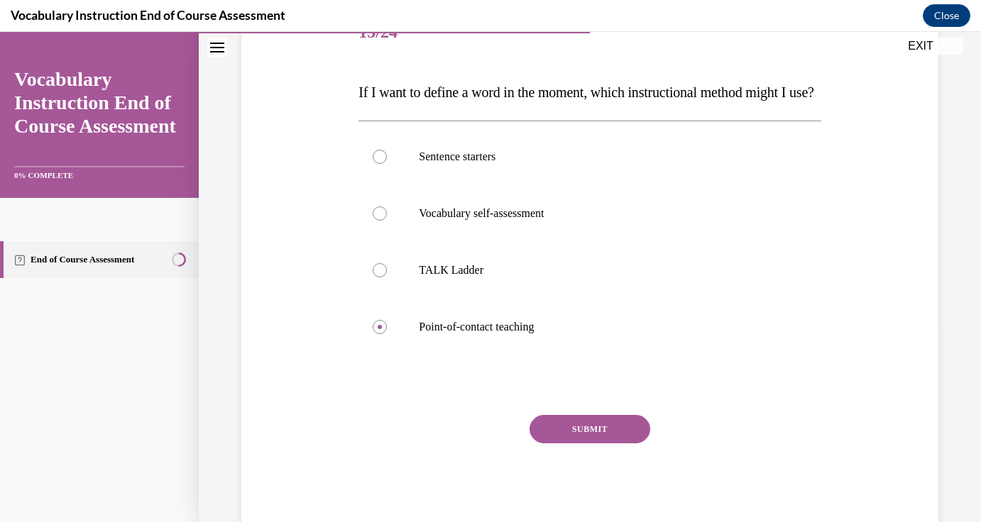
click at [597, 444] on button "SUBMIT" at bounding box center [589, 429] width 121 height 28
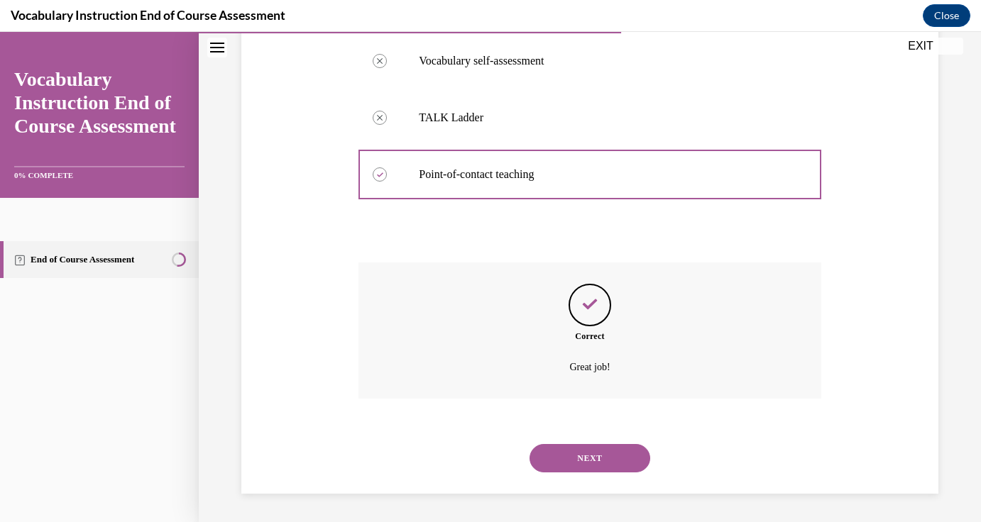
scroll to position [373, 0]
click at [602, 459] on button "NEXT" at bounding box center [589, 458] width 121 height 28
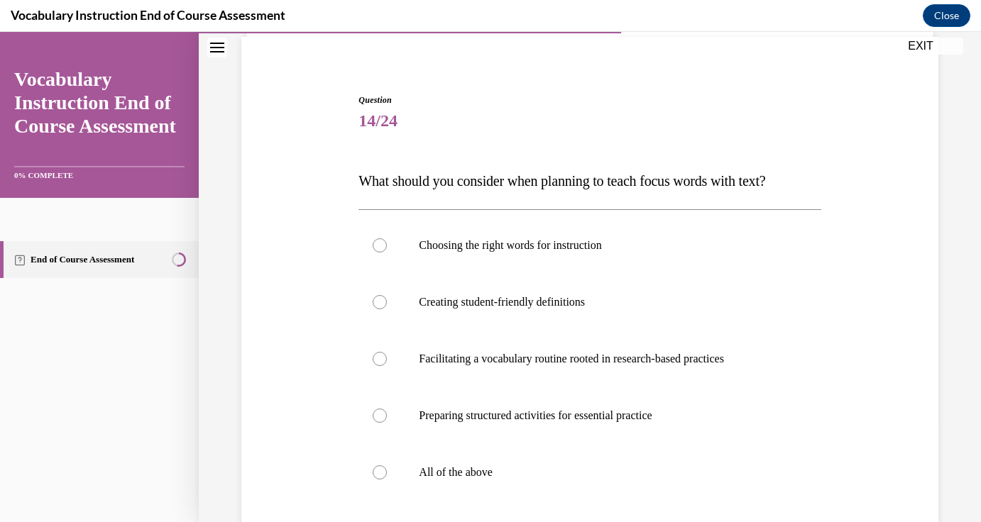
scroll to position [108, 0]
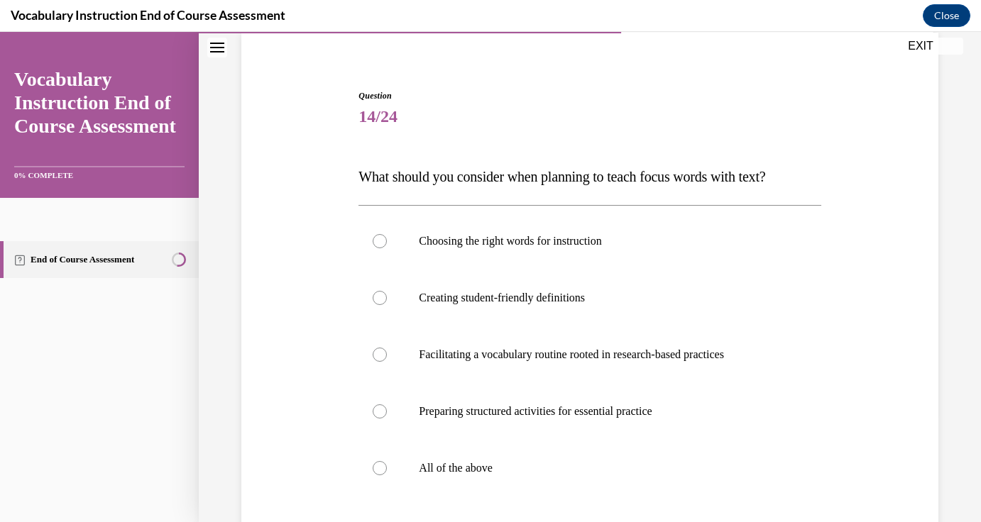
click at [602, 459] on label "All of the above" at bounding box center [589, 468] width 462 height 57
click at [387, 461] on input "All of the above" at bounding box center [380, 468] width 14 height 14
radio input "true"
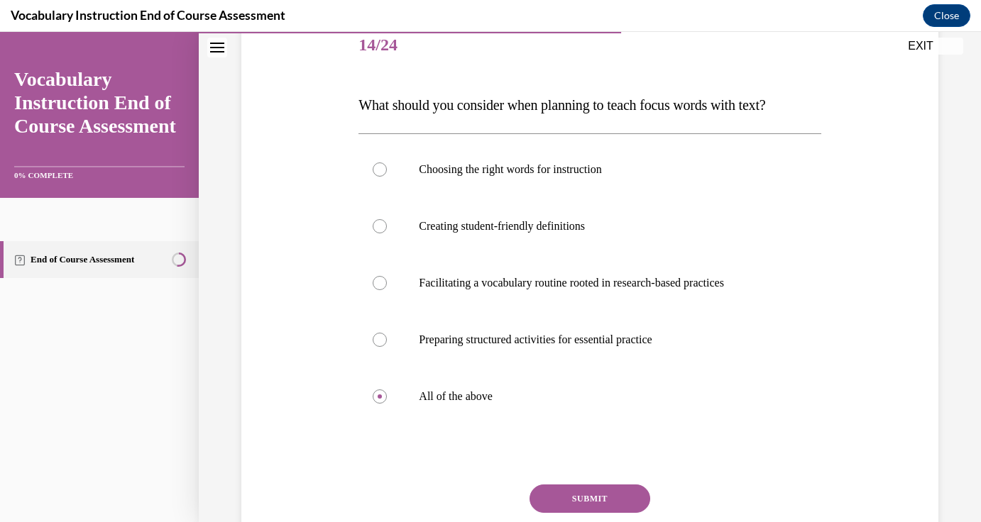
scroll to position [182, 0]
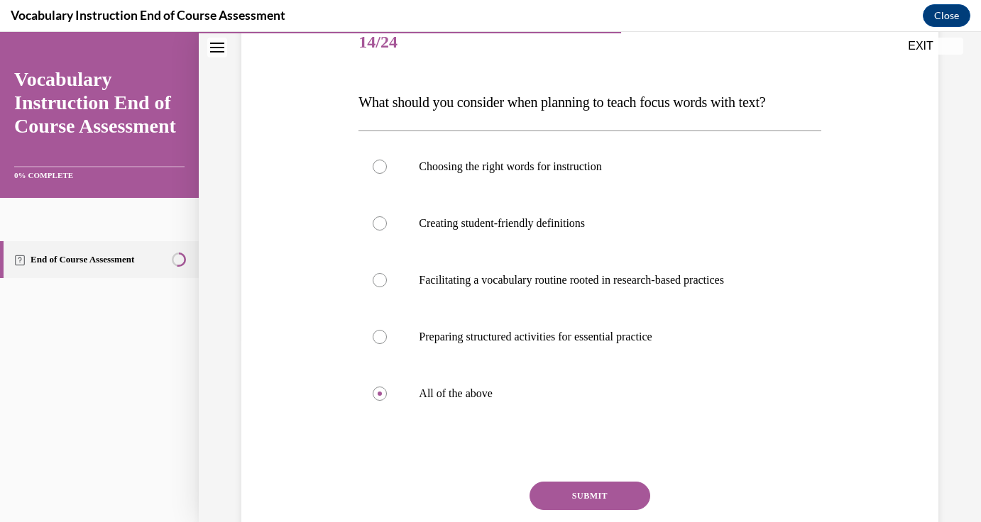
click at [598, 492] on button "SUBMIT" at bounding box center [589, 496] width 121 height 28
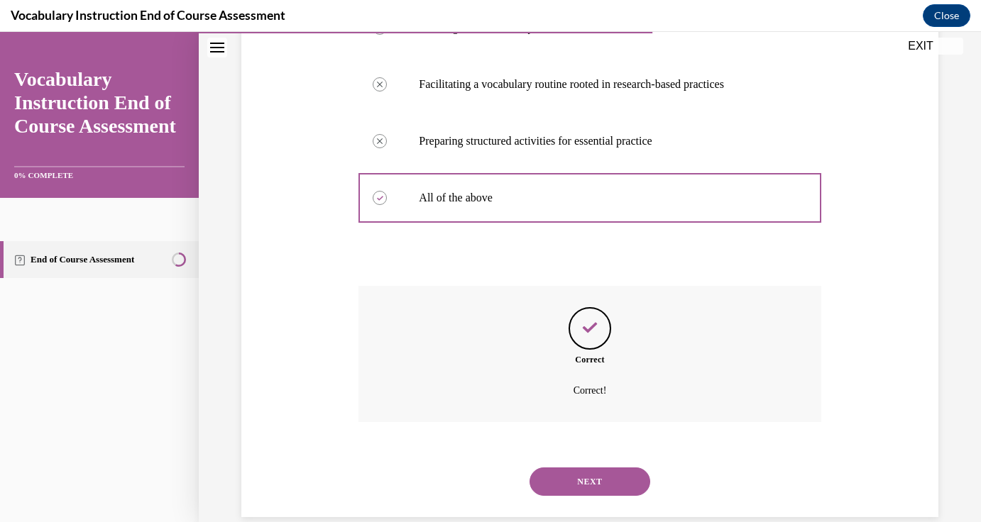
scroll to position [402, 0]
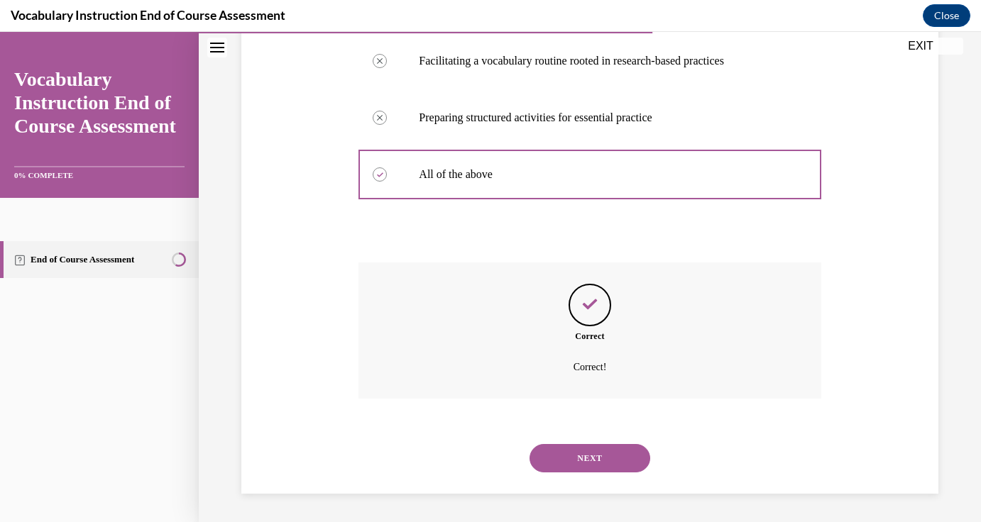
click at [612, 456] on button "NEXT" at bounding box center [589, 458] width 121 height 28
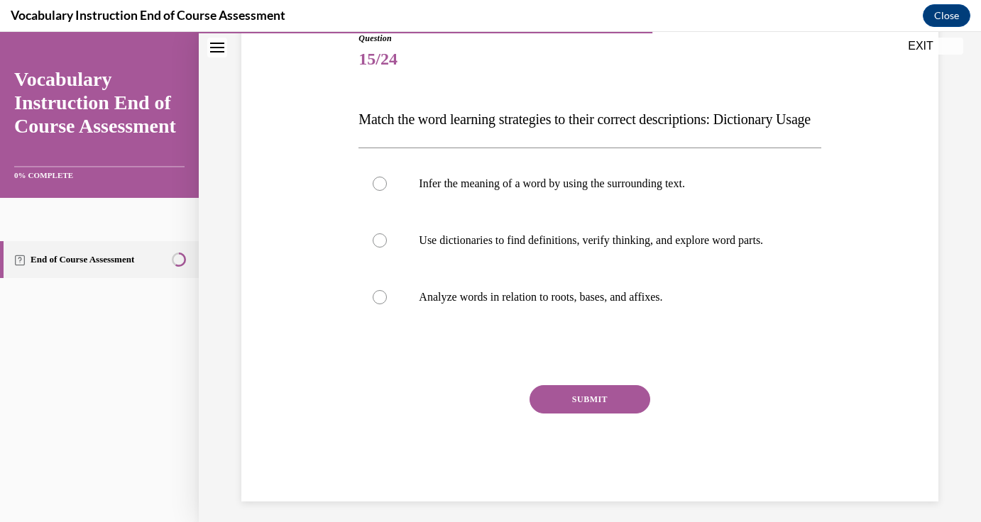
scroll to position [166, 0]
click at [794, 268] on label "Use dictionaries to find definitions, verify thinking, and explore word parts." at bounding box center [589, 239] width 462 height 57
click at [387, 247] on input "Use dictionaries to find definitions, verify thinking, and explore word parts." at bounding box center [380, 240] width 14 height 14
radio input "true"
click at [627, 413] on button "SUBMIT" at bounding box center [589, 399] width 121 height 28
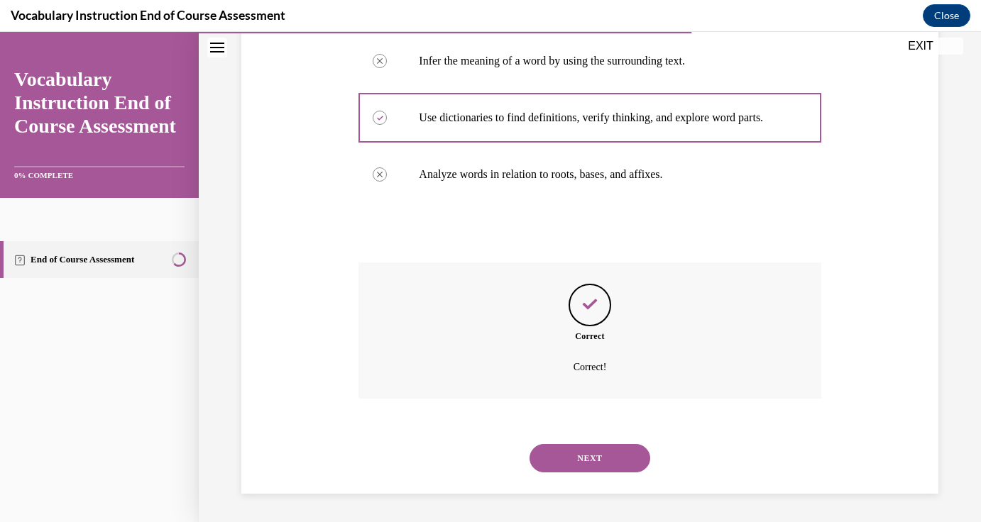
scroll to position [331, 0]
click at [621, 453] on button "NEXT" at bounding box center [589, 458] width 121 height 28
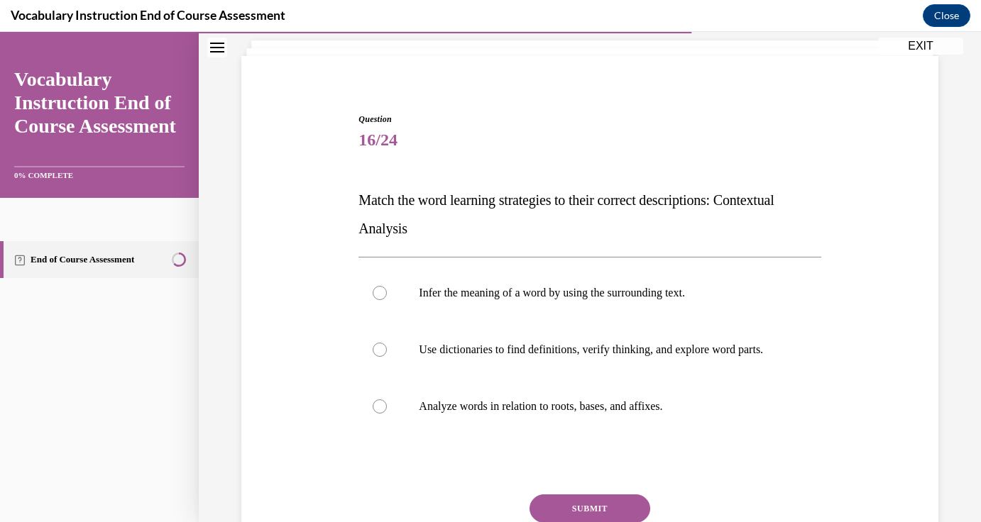
scroll to position [95, 0]
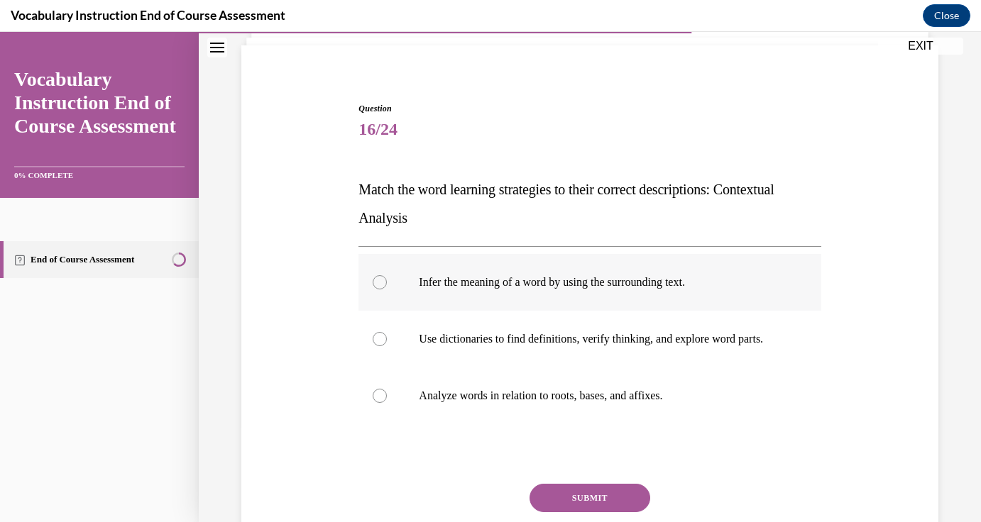
click at [649, 299] on label "Infer the meaning of a word by using the surrounding text." at bounding box center [589, 282] width 462 height 57
click at [387, 290] on input "Infer the meaning of a word by using the surrounding text." at bounding box center [380, 282] width 14 height 14
radio input "true"
click at [600, 504] on button "SUBMIT" at bounding box center [589, 498] width 121 height 28
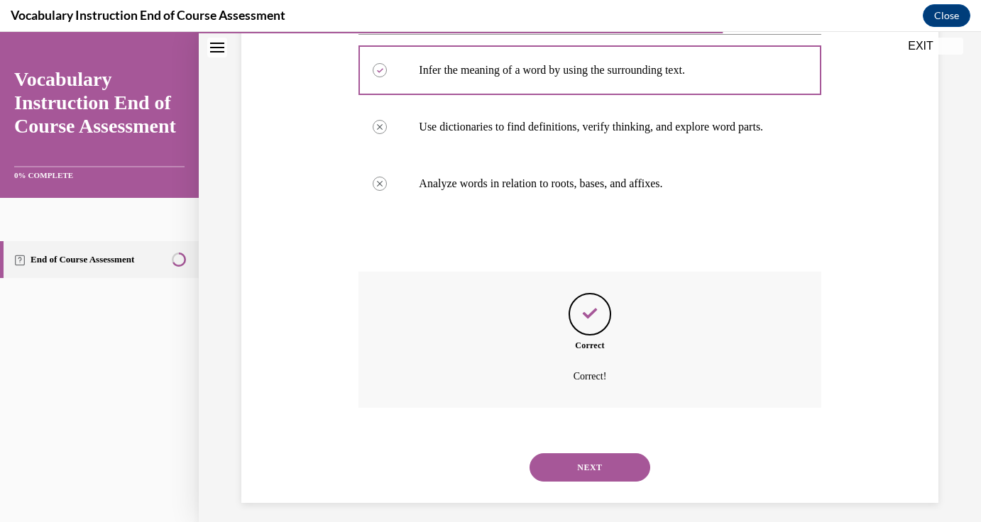
scroll to position [331, 0]
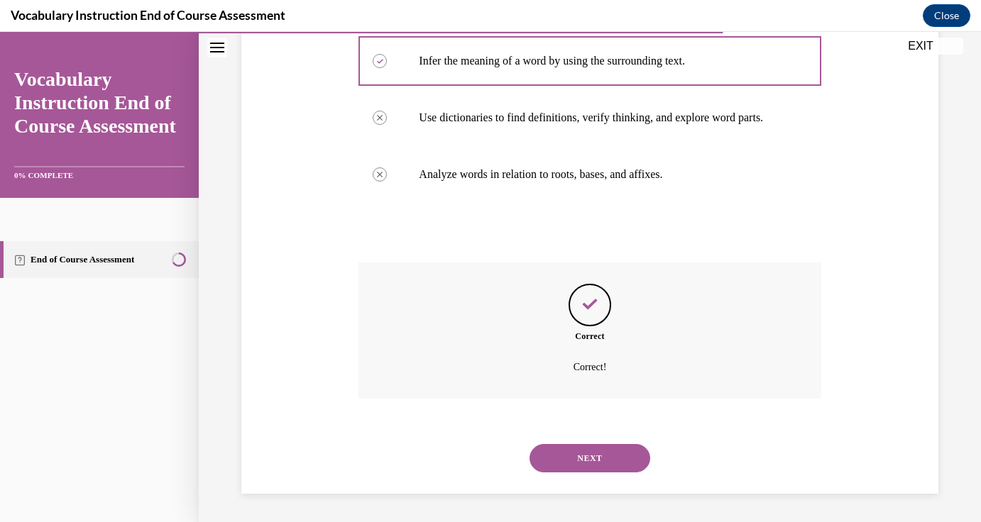
click at [617, 458] on button "NEXT" at bounding box center [589, 458] width 121 height 28
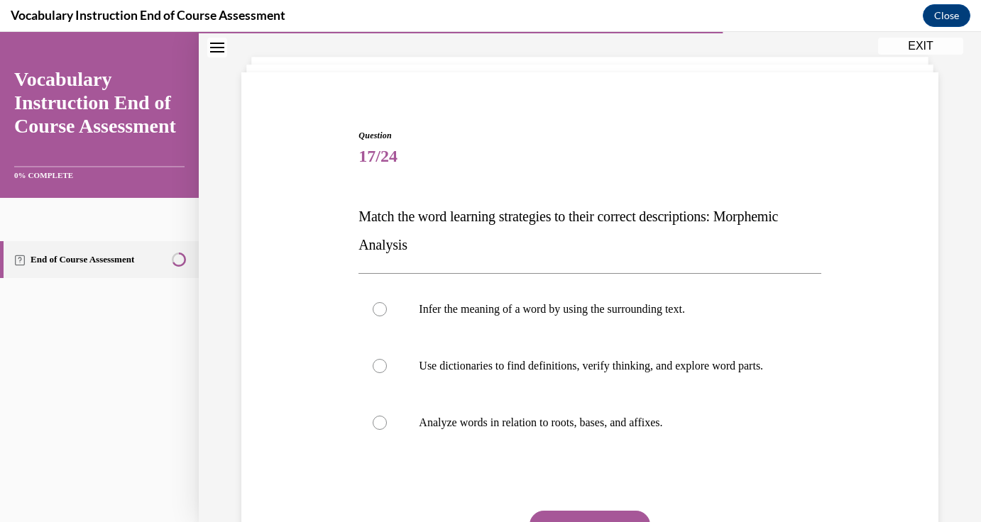
scroll to position [77, 0]
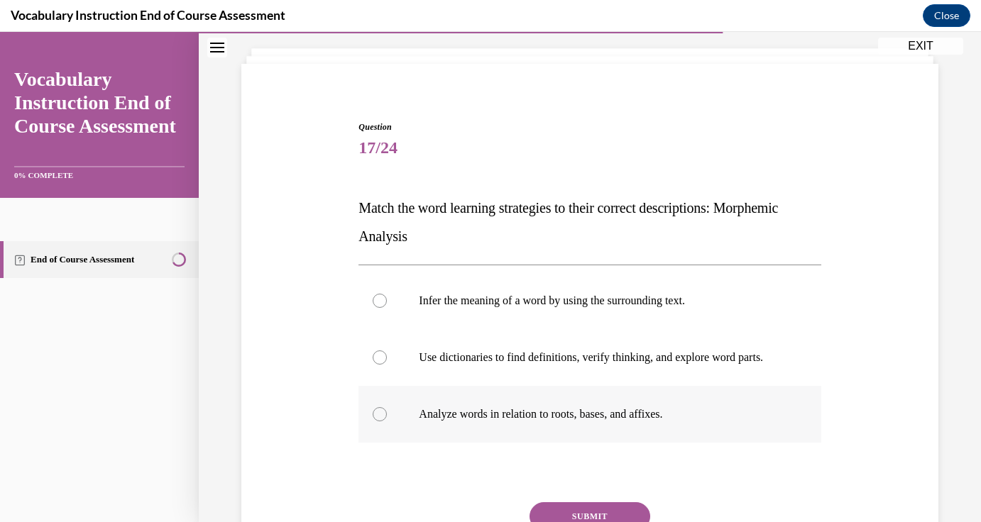
click at [629, 422] on p "Analyze words in relation to roots, bases, and affixes." at bounding box center [602, 414] width 366 height 14
click at [387, 422] on input "Analyze words in relation to roots, bases, and affixes." at bounding box center [380, 414] width 14 height 14
radio input "true"
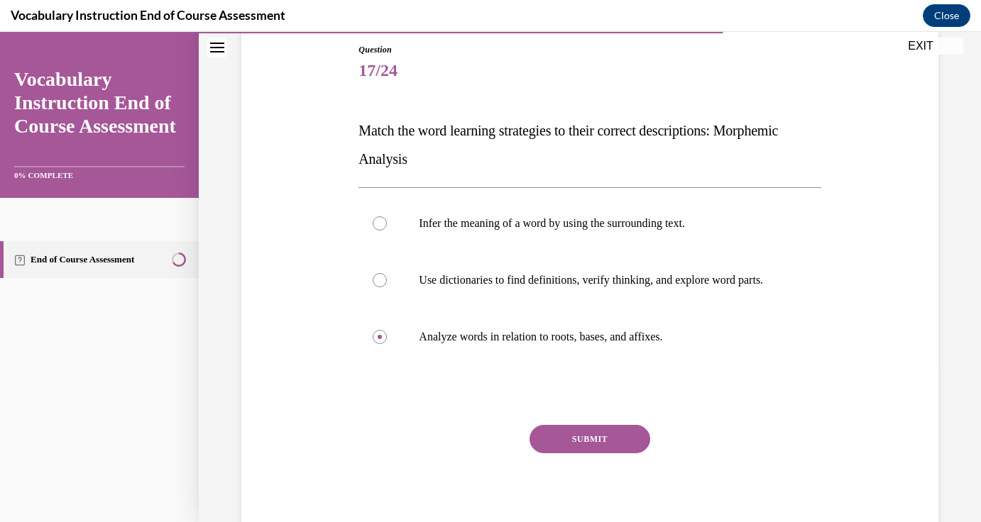
click at [614, 452] on button "SUBMIT" at bounding box center [589, 439] width 121 height 28
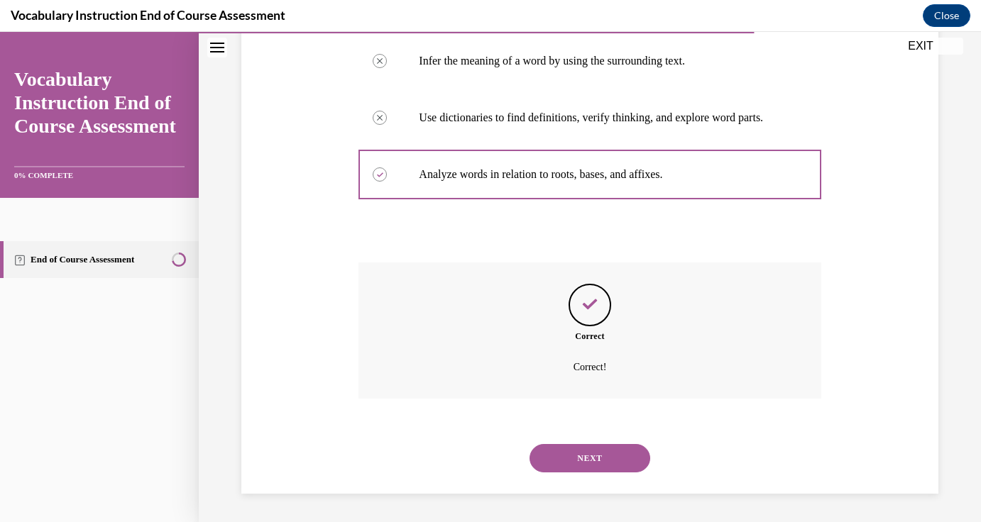
click at [608, 467] on button "NEXT" at bounding box center [589, 458] width 121 height 28
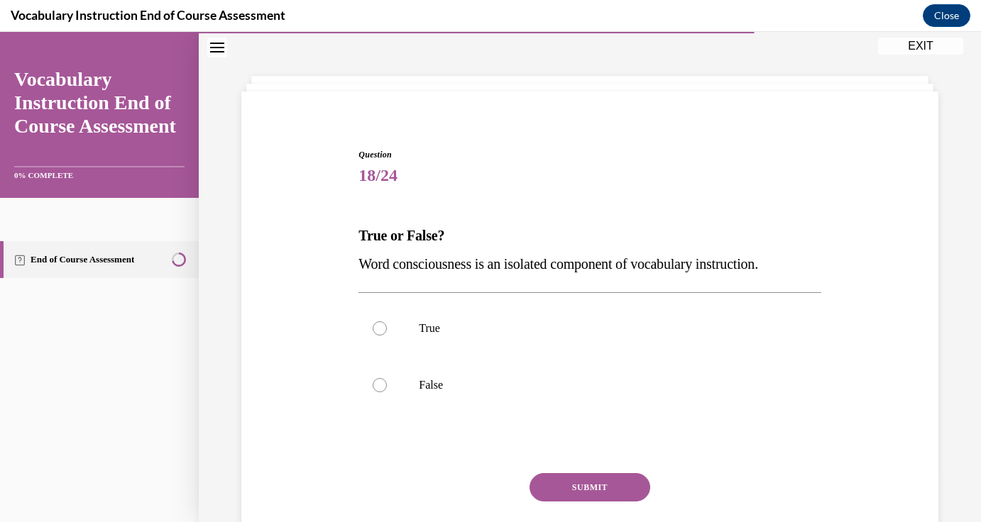
scroll to position [43, 0]
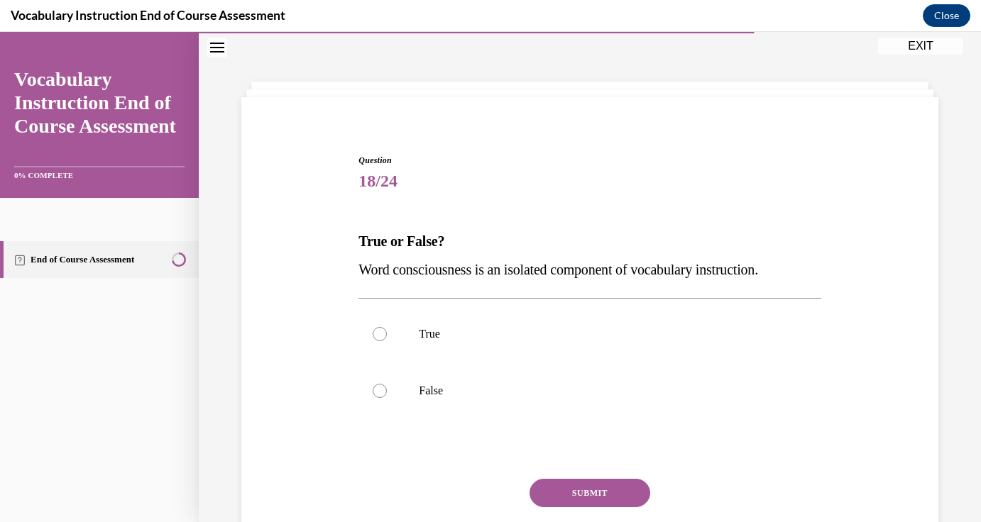
click at [652, 272] on span "Word consciousness is an isolated component of vocabulary instruction." at bounding box center [558, 270] width 400 height 16
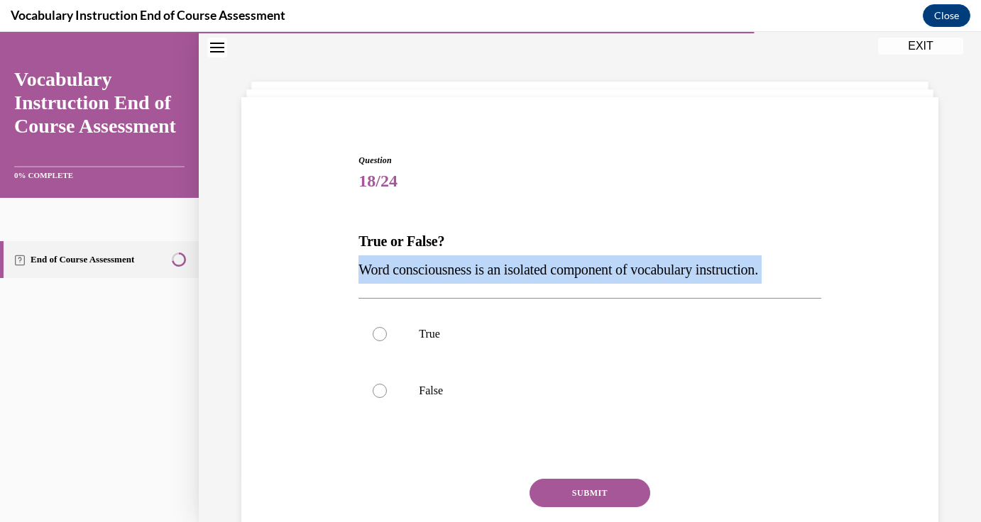
copy p "Word consciousness is an isolated component of vocabulary instruction."
click at [432, 406] on label "False" at bounding box center [589, 391] width 462 height 57
click at [387, 398] on input "False" at bounding box center [380, 391] width 14 height 14
radio input "true"
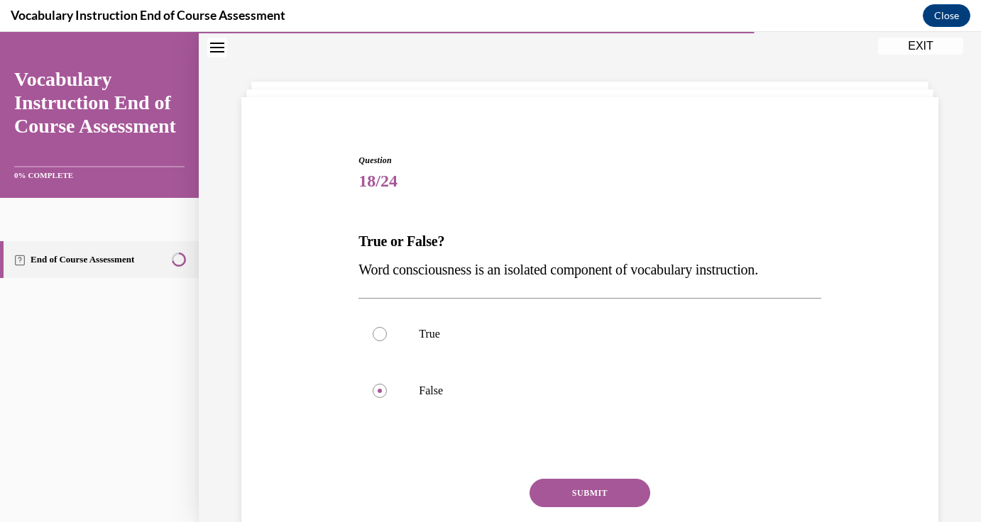
click at [578, 500] on button "SUBMIT" at bounding box center [589, 493] width 121 height 28
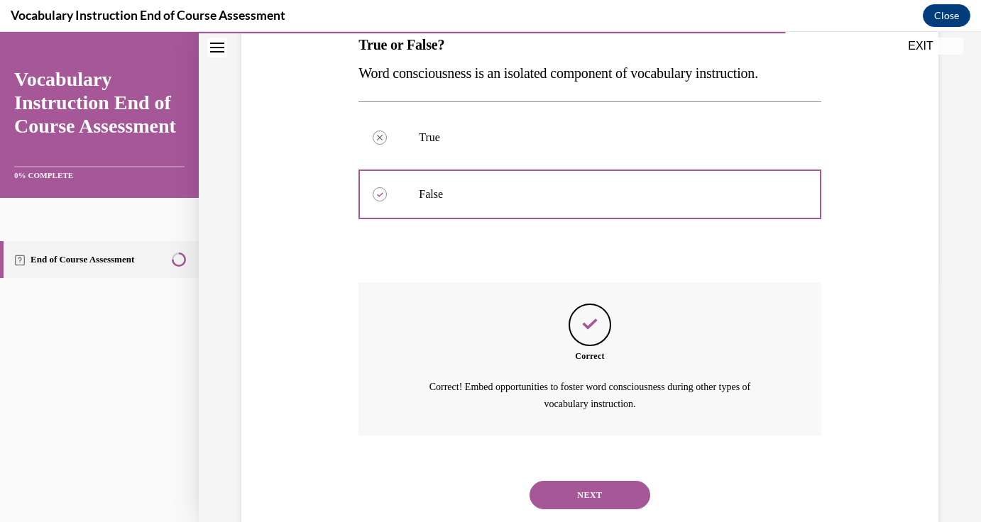
scroll to position [276, 0]
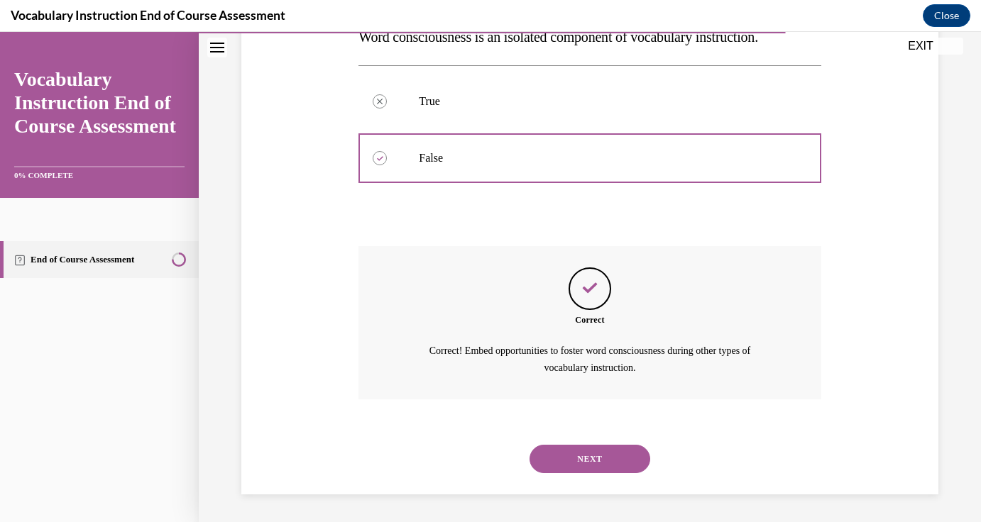
click at [601, 449] on button "NEXT" at bounding box center [589, 459] width 121 height 28
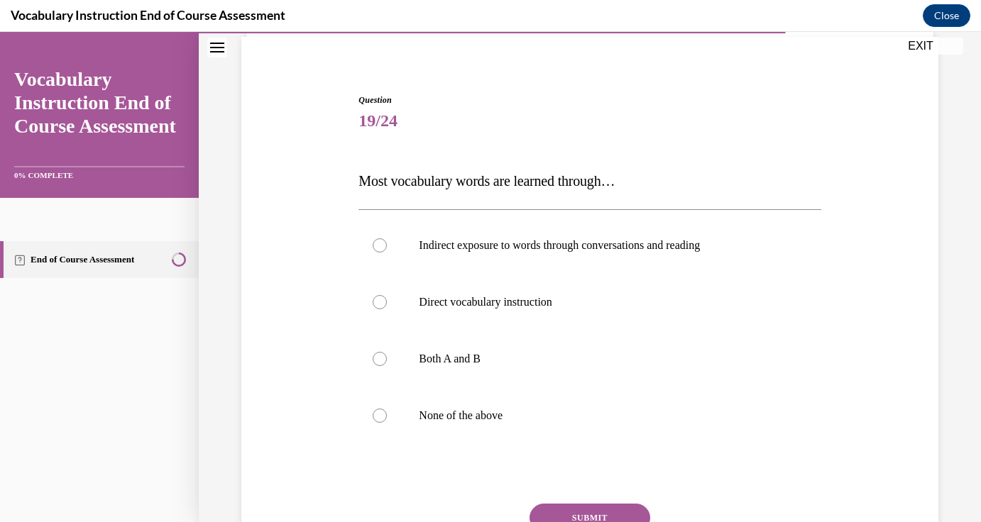
scroll to position [107, 0]
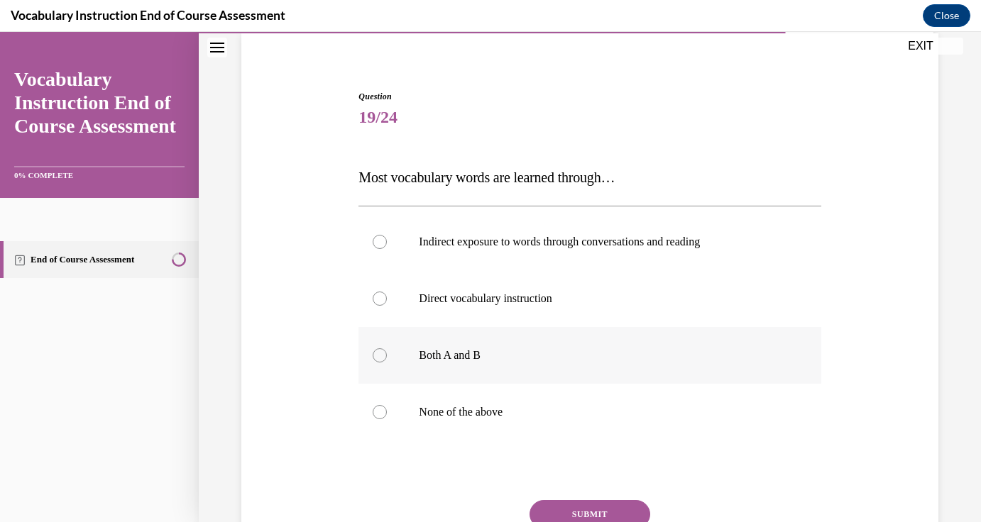
click at [583, 351] on p "Both A and B" at bounding box center [602, 355] width 366 height 14
click at [387, 351] on input "Both A and B" at bounding box center [380, 355] width 14 height 14
radio input "true"
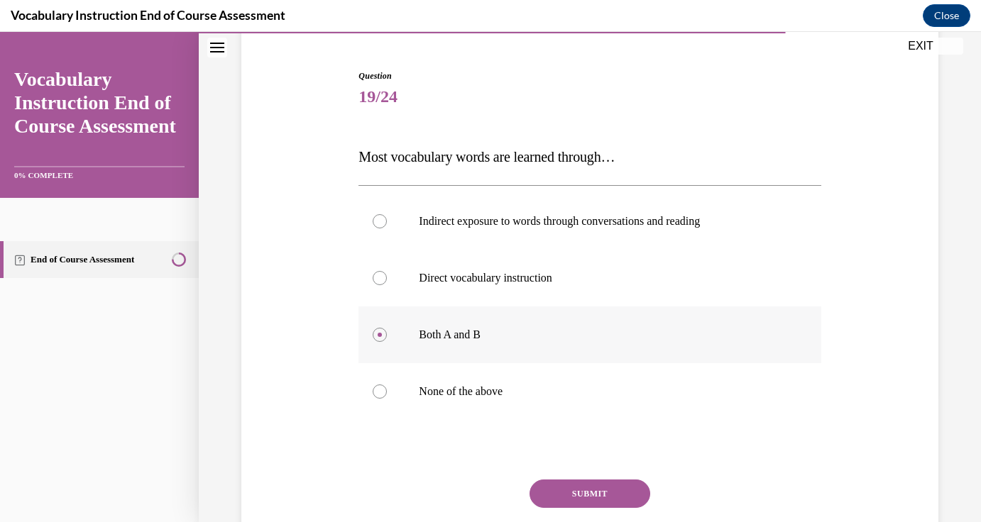
scroll to position [144, 0]
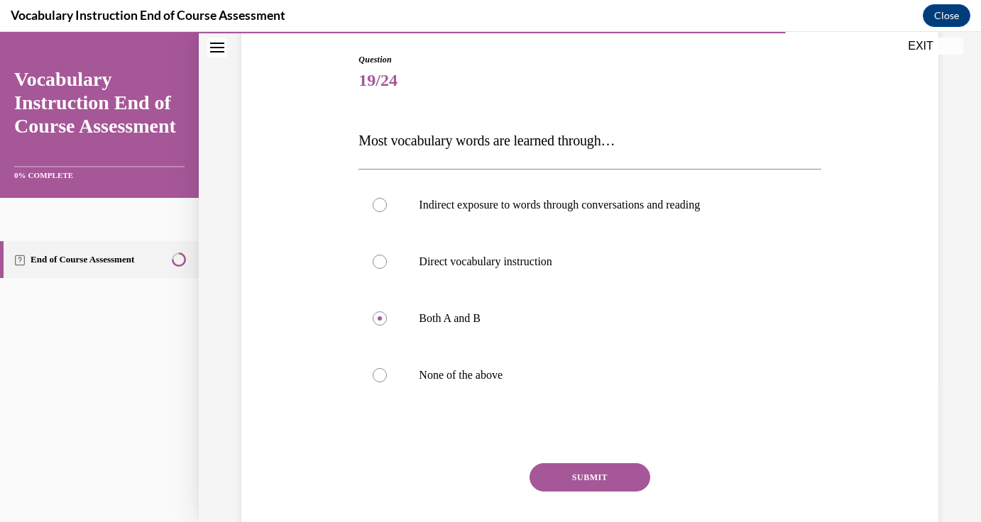
click at [586, 141] on span "Most vocabulary words are learned through…" at bounding box center [486, 141] width 256 height 16
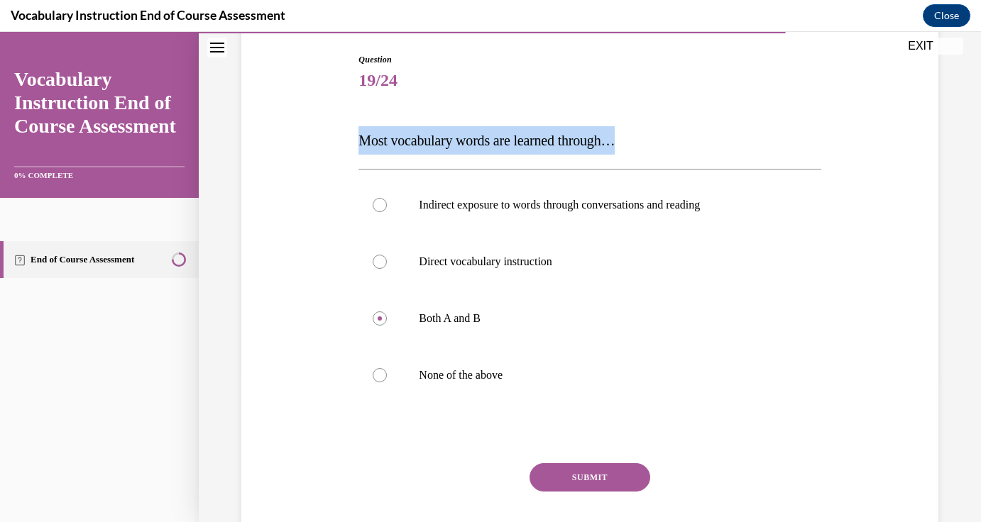
copy span "Most vocabulary words are learned through…"
click at [573, 470] on button "SUBMIT" at bounding box center [589, 477] width 121 height 28
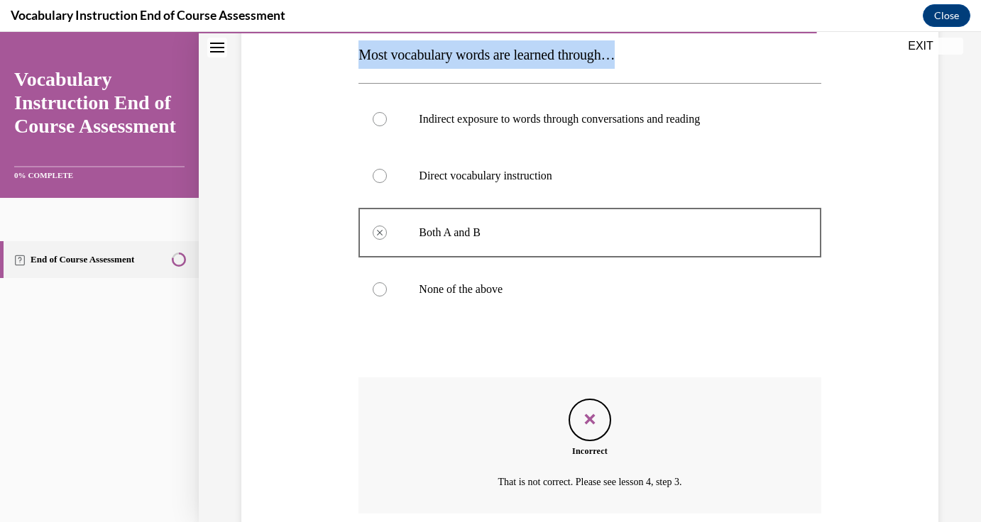
scroll to position [226, 0]
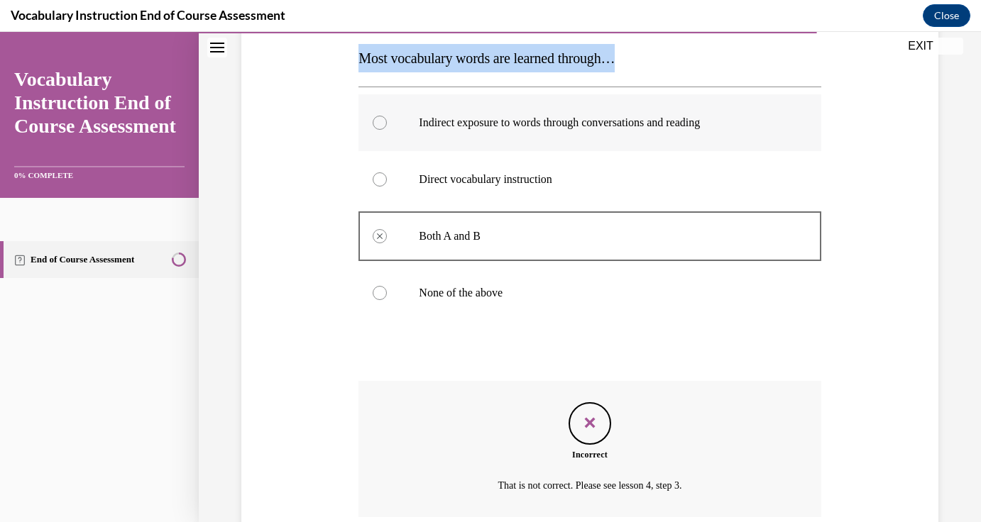
click at [598, 141] on label "Indirect exposure to words through conversations and reading" at bounding box center [589, 122] width 462 height 57
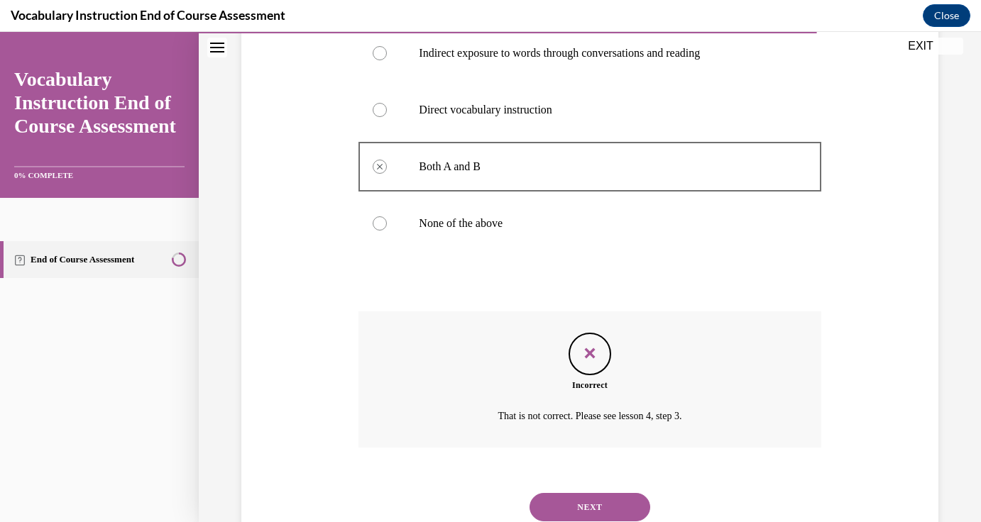
scroll to position [299, 0]
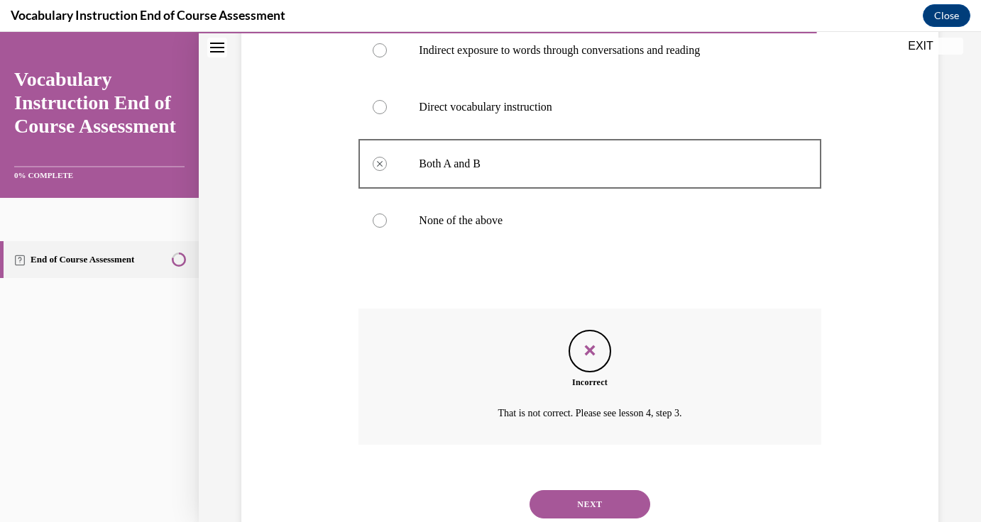
click at [560, 495] on button "NEXT" at bounding box center [589, 504] width 121 height 28
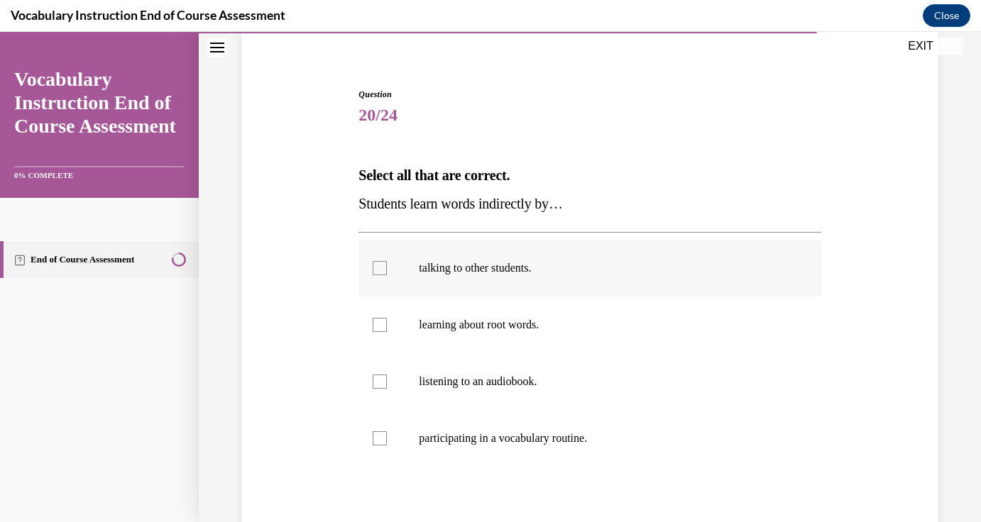
scroll to position [112, 0]
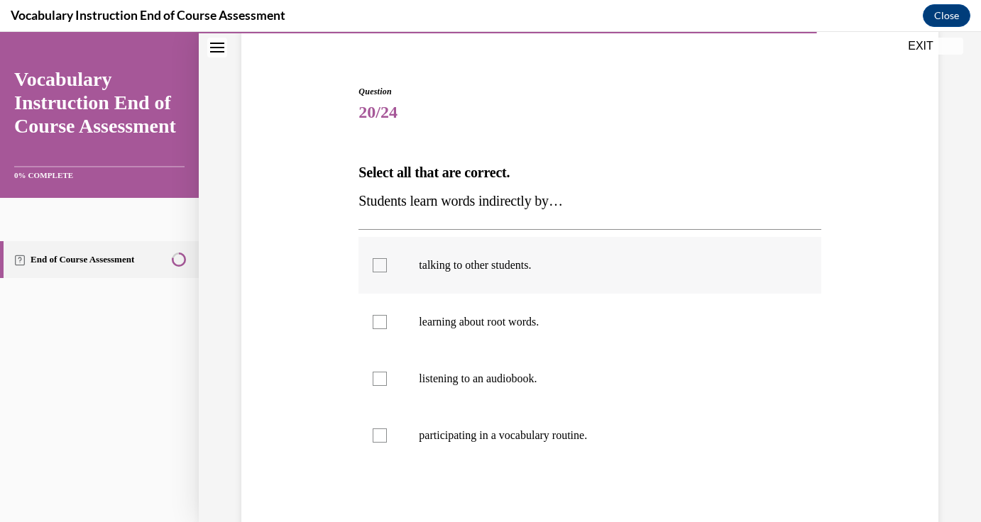
click at [610, 273] on label "talking to other students." at bounding box center [589, 265] width 462 height 57
click at [387, 273] on input "talking to other students." at bounding box center [380, 265] width 14 height 14
checkbox input "true"
click at [556, 389] on label "listening to an audiobook." at bounding box center [589, 379] width 462 height 57
click at [387, 386] on input "listening to an audiobook." at bounding box center [380, 379] width 14 height 14
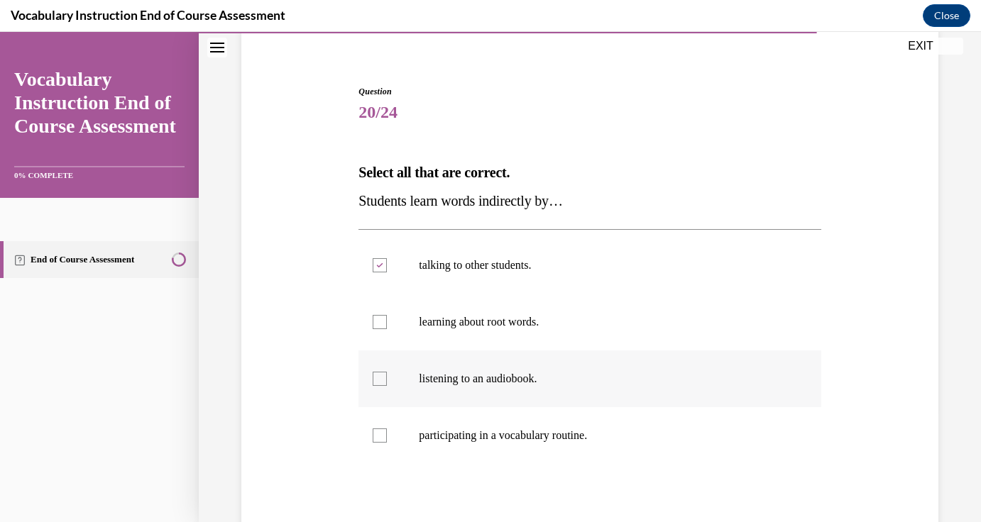
checkbox input "true"
click at [505, 204] on span "Students learn words indirectly by…" at bounding box center [460, 201] width 204 height 16
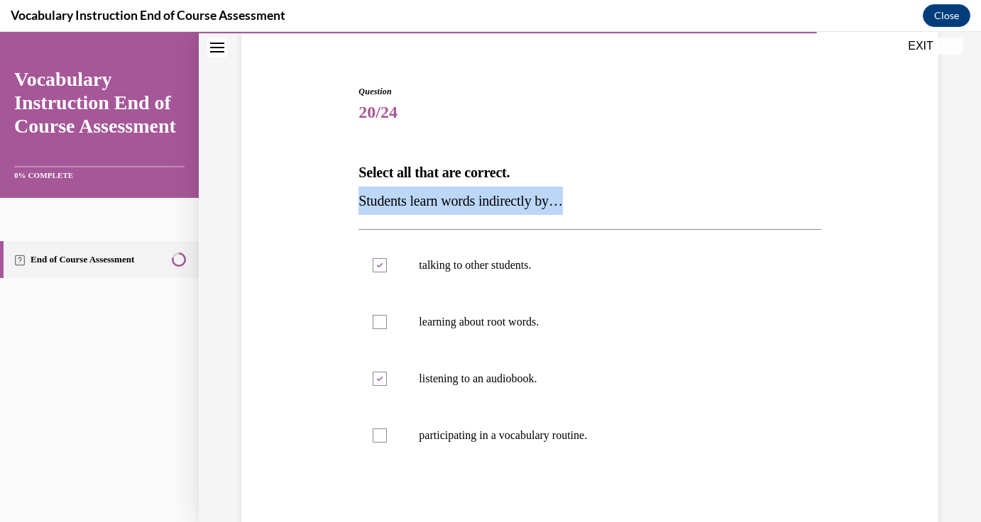
copy span "Students learn words indirectly by…"
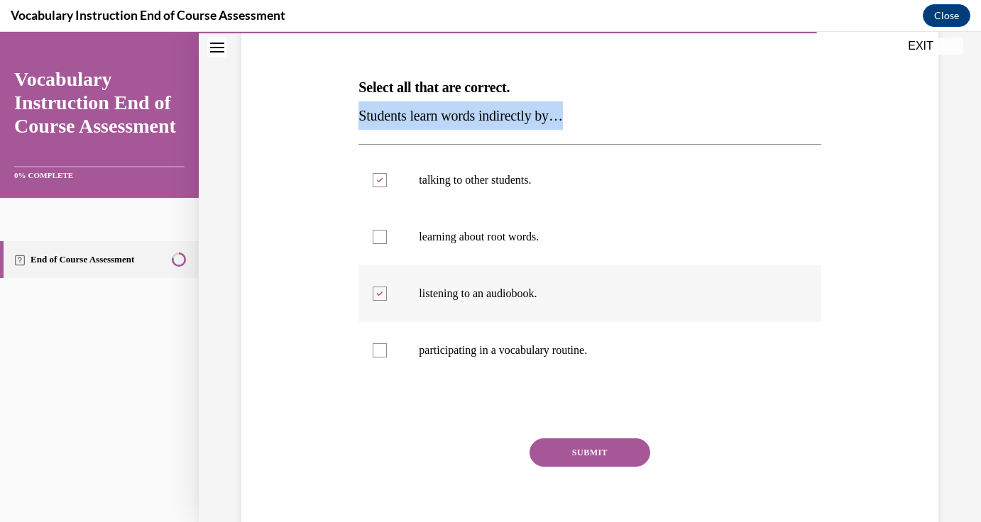
scroll to position [202, 0]
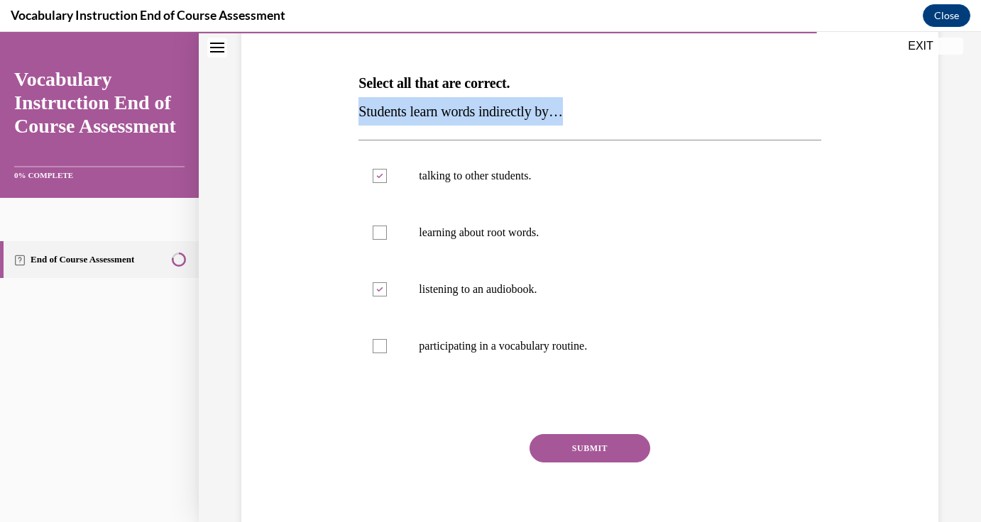
click at [622, 447] on button "SUBMIT" at bounding box center [589, 448] width 121 height 28
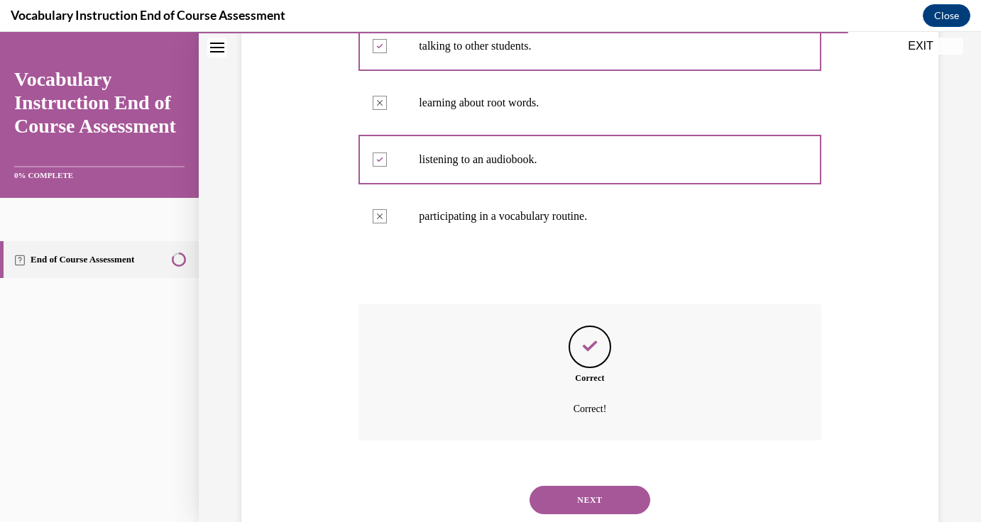
scroll to position [373, 0]
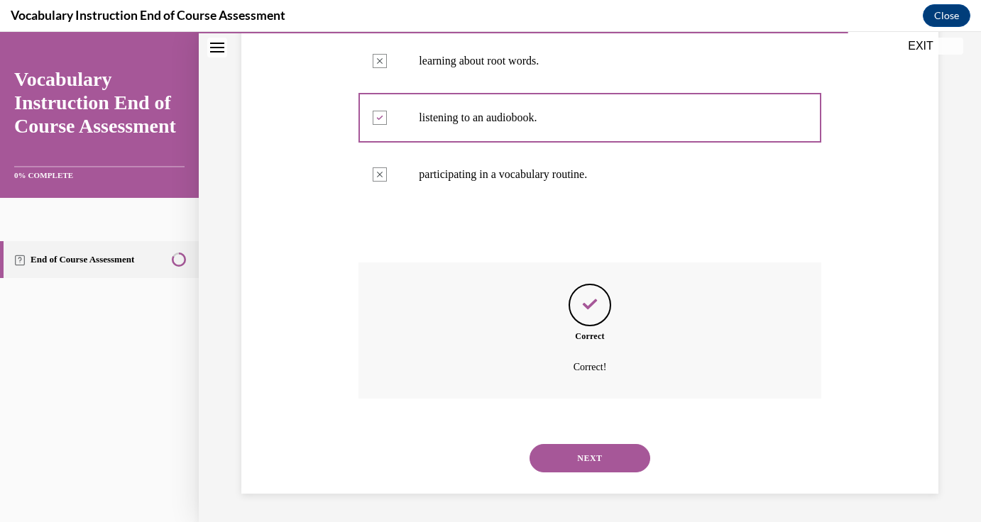
click at [605, 460] on button "NEXT" at bounding box center [589, 458] width 121 height 28
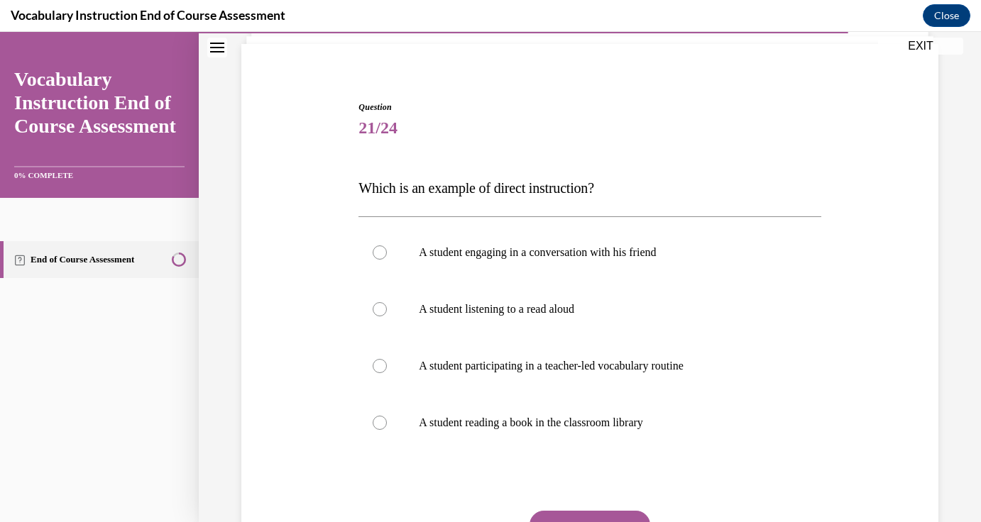
scroll to position [106, 0]
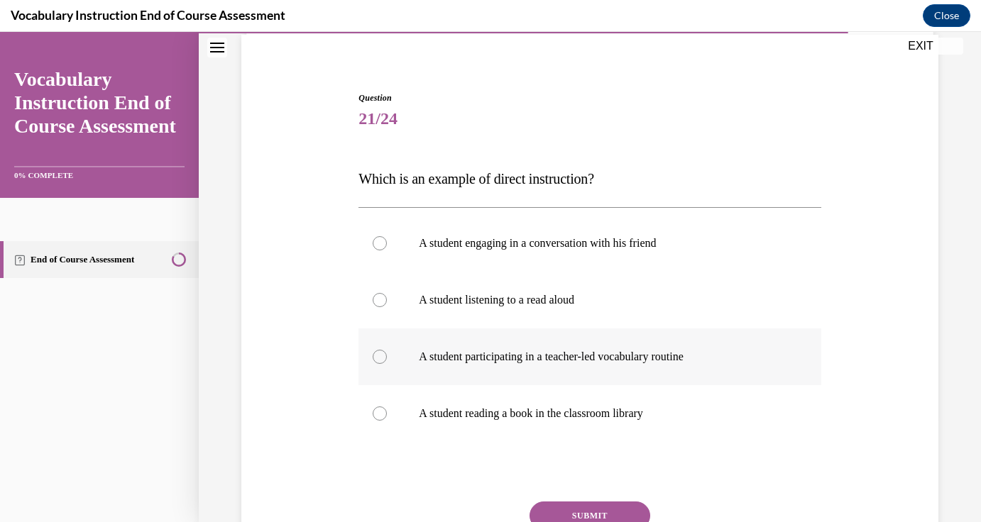
click at [627, 368] on label "A student participating in a teacher-led vocabulary routine" at bounding box center [589, 357] width 462 height 57
click at [387, 364] on input "A student participating in a teacher-led vocabulary routine" at bounding box center [380, 357] width 14 height 14
radio input "true"
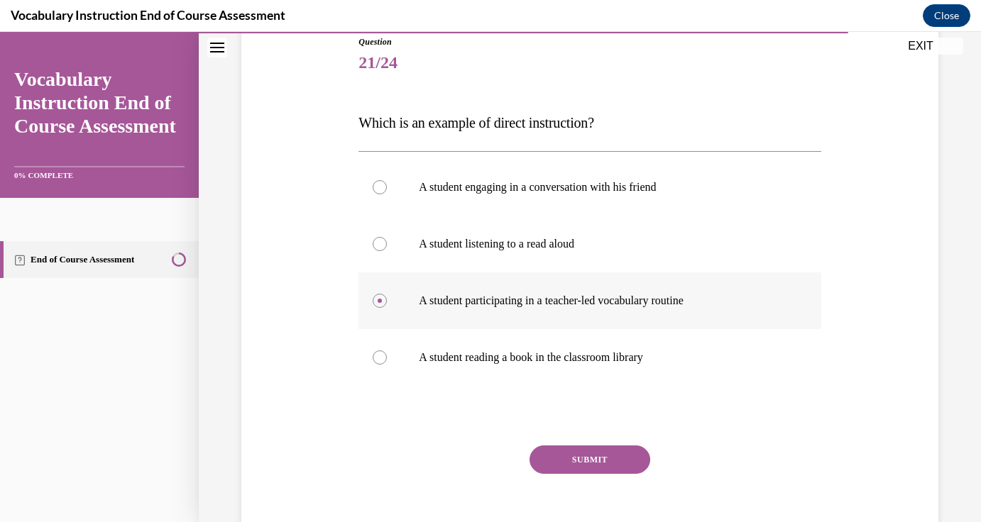
scroll to position [163, 0]
click at [593, 448] on button "SUBMIT" at bounding box center [589, 459] width 121 height 28
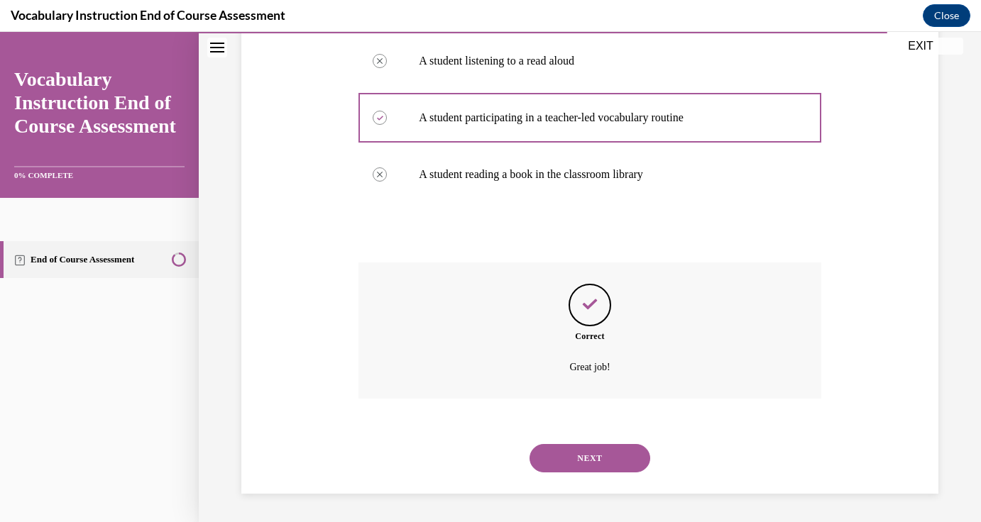
click at [593, 448] on button "NEXT" at bounding box center [589, 458] width 121 height 28
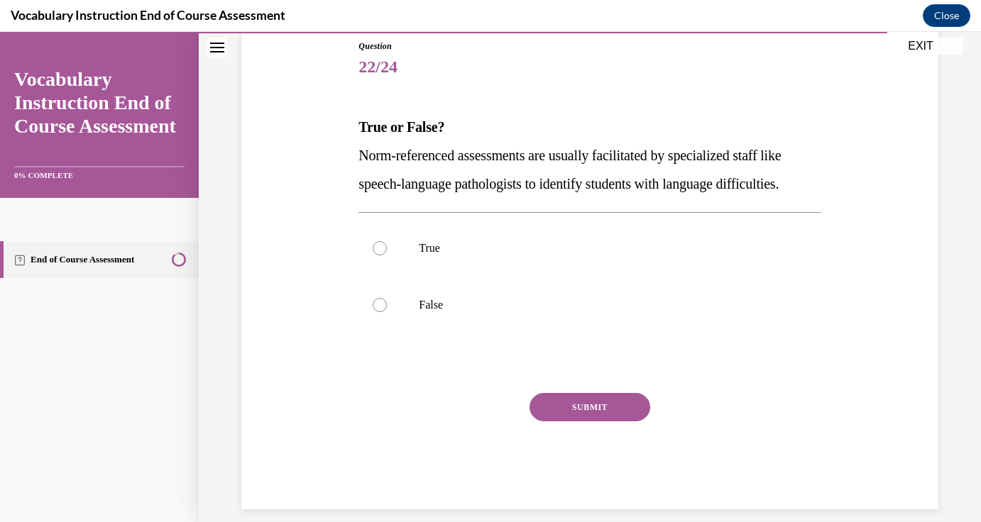
click at [633, 171] on p "Norm-referenced assessments are usually facilitated by specialized staff like s…" at bounding box center [589, 169] width 462 height 57
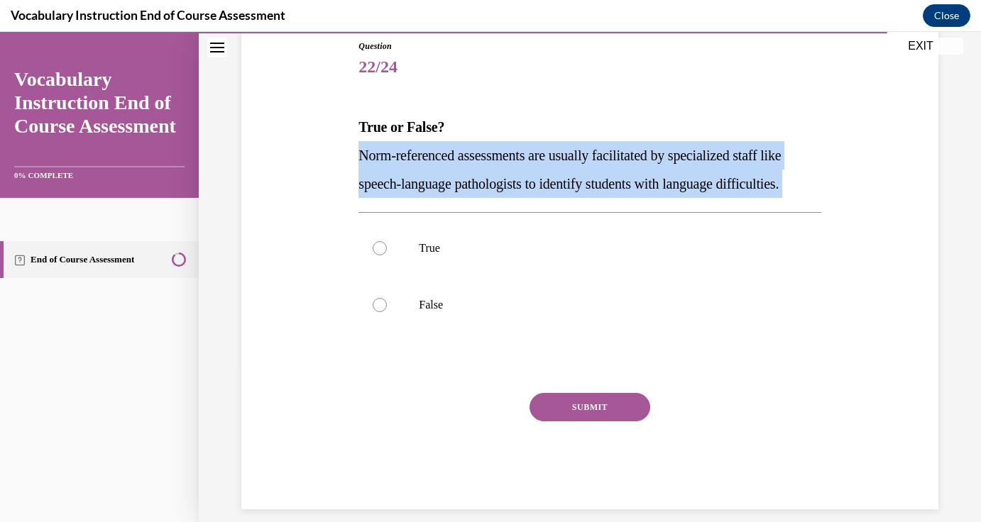
copy p "Norm-referenced assessments are usually facilitated by specialized staff like s…"
click at [448, 253] on p "True" at bounding box center [602, 248] width 366 height 14
click at [387, 253] on input "True" at bounding box center [380, 248] width 14 height 14
radio input "true"
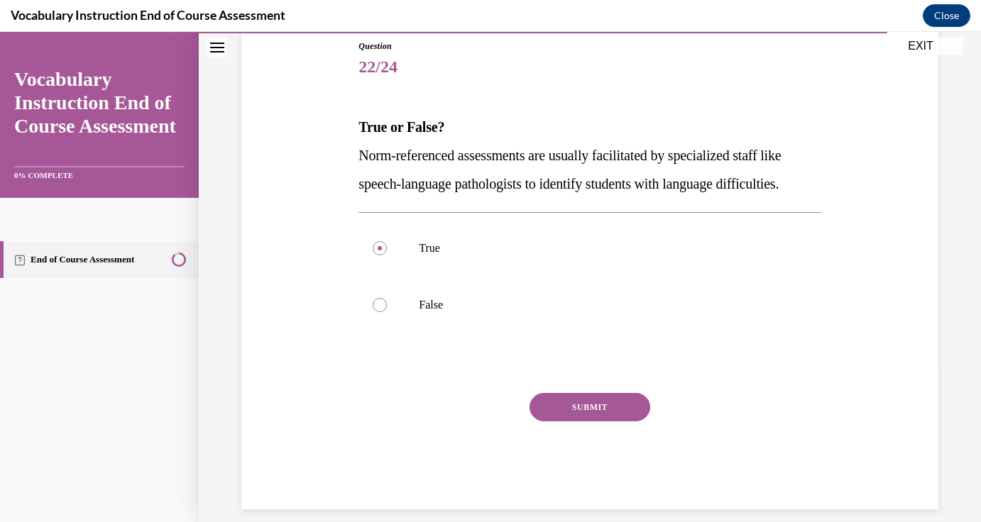
click at [607, 411] on button "SUBMIT" at bounding box center [589, 407] width 121 height 28
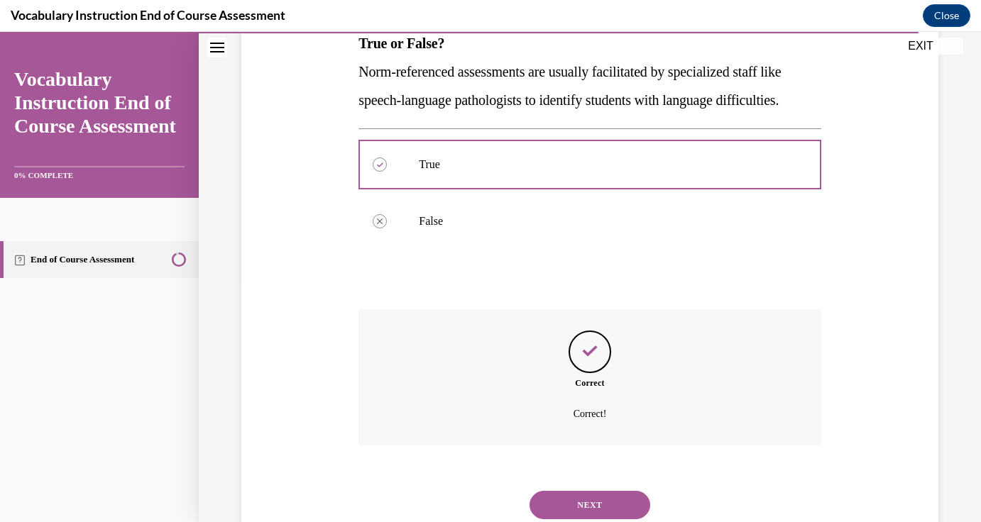
scroll to position [288, 0]
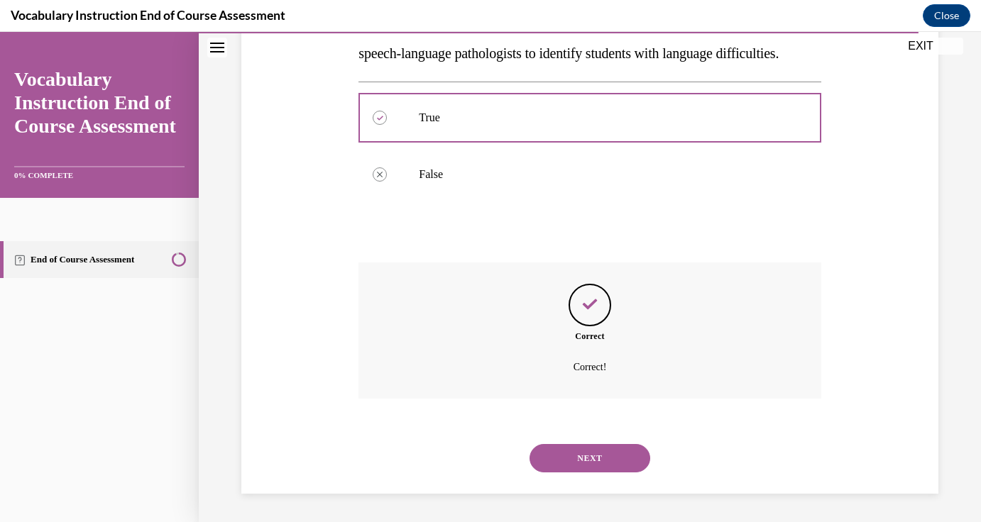
click at [597, 452] on button "NEXT" at bounding box center [589, 458] width 121 height 28
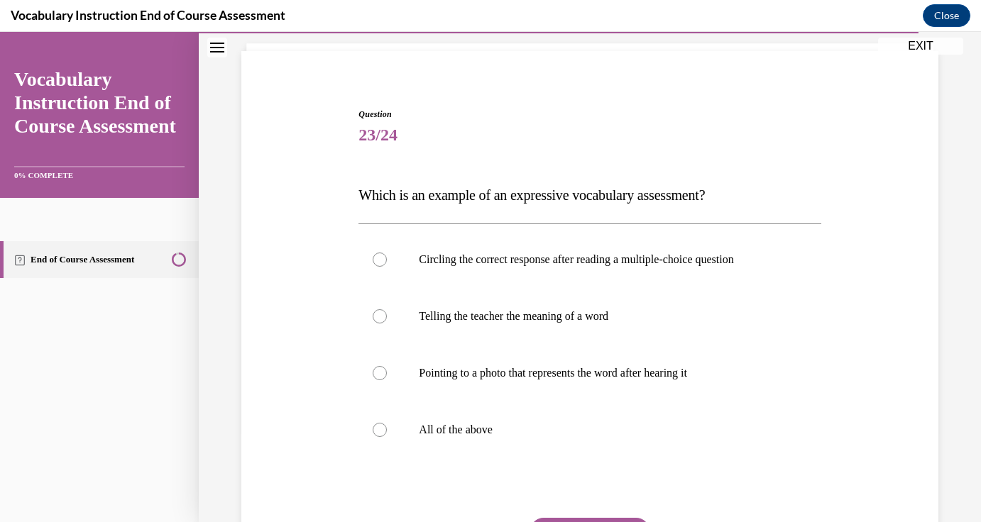
scroll to position [106, 0]
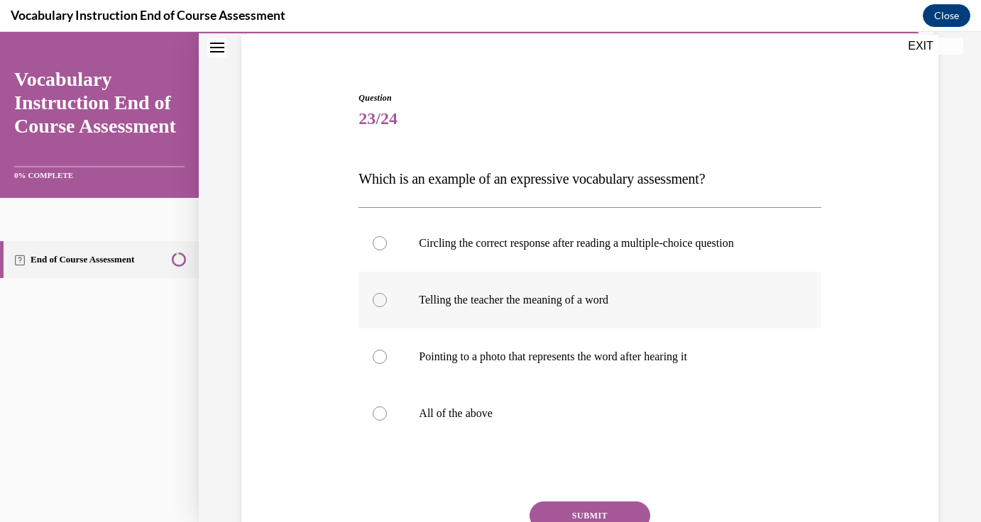
click at [612, 314] on label "Telling the teacher the meaning of a word" at bounding box center [589, 300] width 462 height 57
click at [387, 307] on input "Telling the teacher the meaning of a word" at bounding box center [380, 300] width 14 height 14
radio input "true"
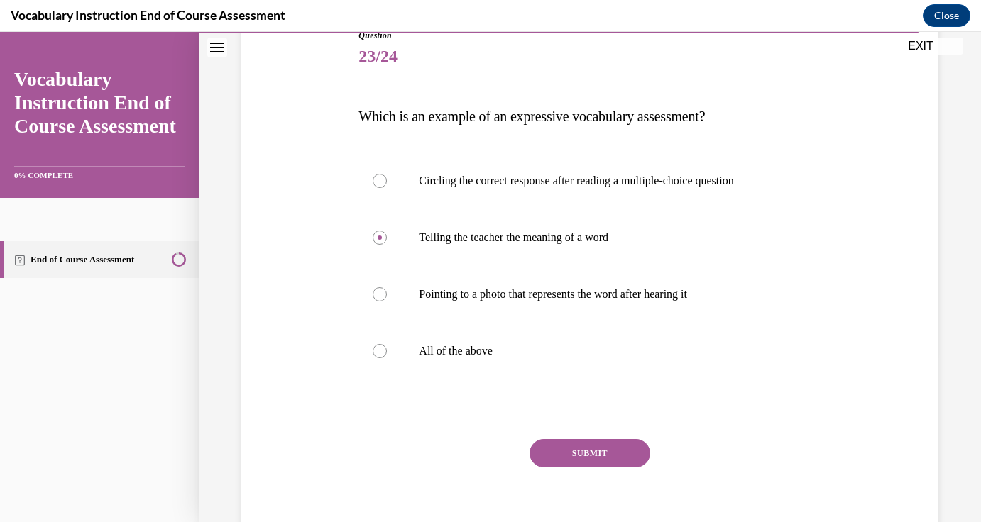
click at [600, 448] on button "SUBMIT" at bounding box center [589, 453] width 121 height 28
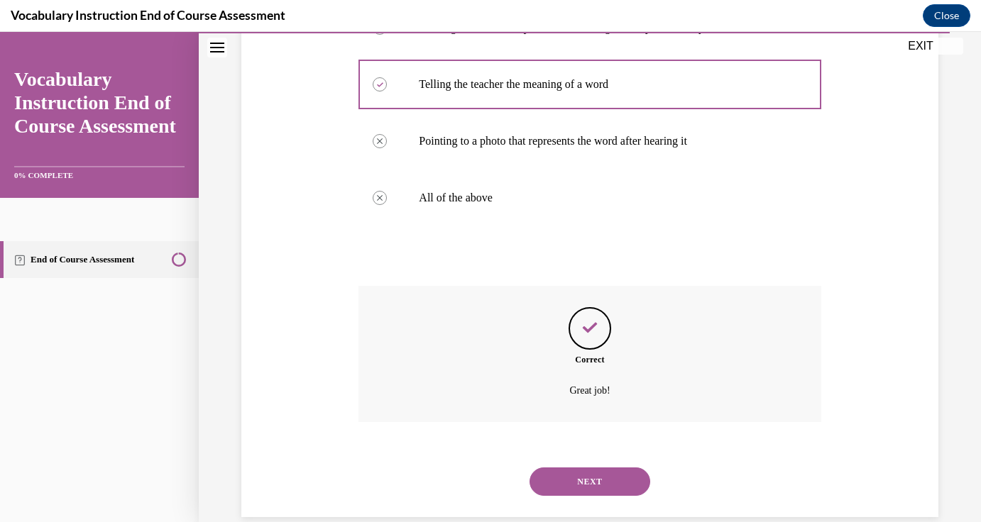
scroll to position [345, 0]
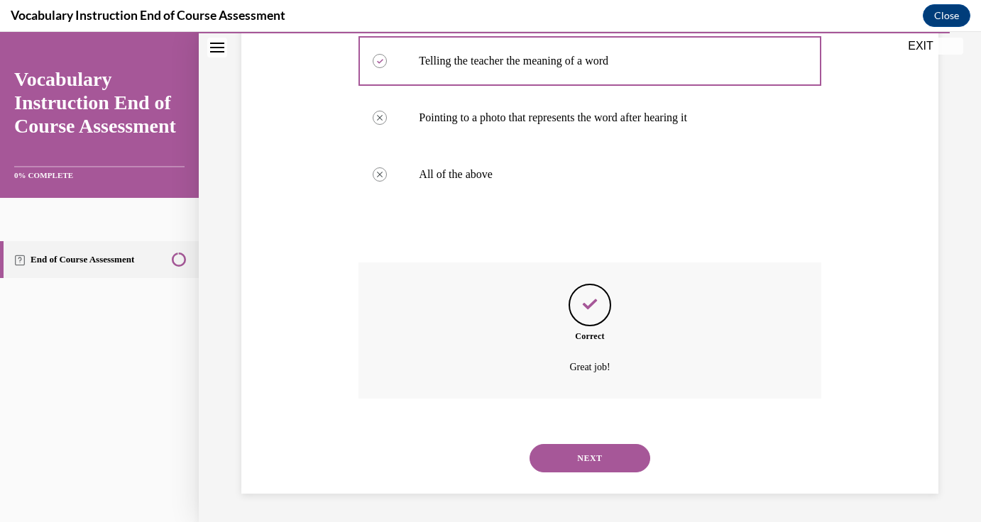
click at [600, 461] on button "NEXT" at bounding box center [589, 458] width 121 height 28
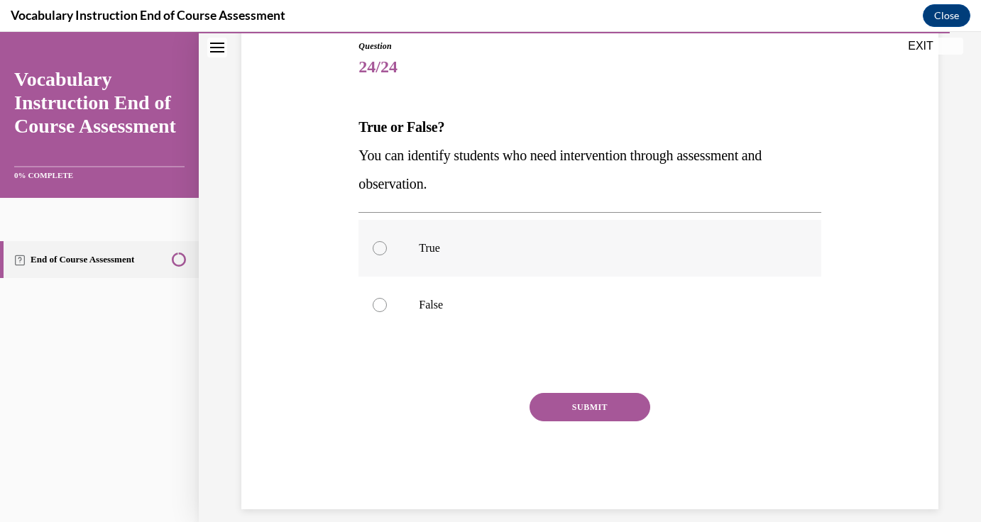
click at [465, 246] on p "True" at bounding box center [602, 248] width 366 height 14
click at [387, 246] on input "True" at bounding box center [380, 248] width 14 height 14
radio input "true"
click at [609, 411] on button "SUBMIT" at bounding box center [589, 407] width 121 height 28
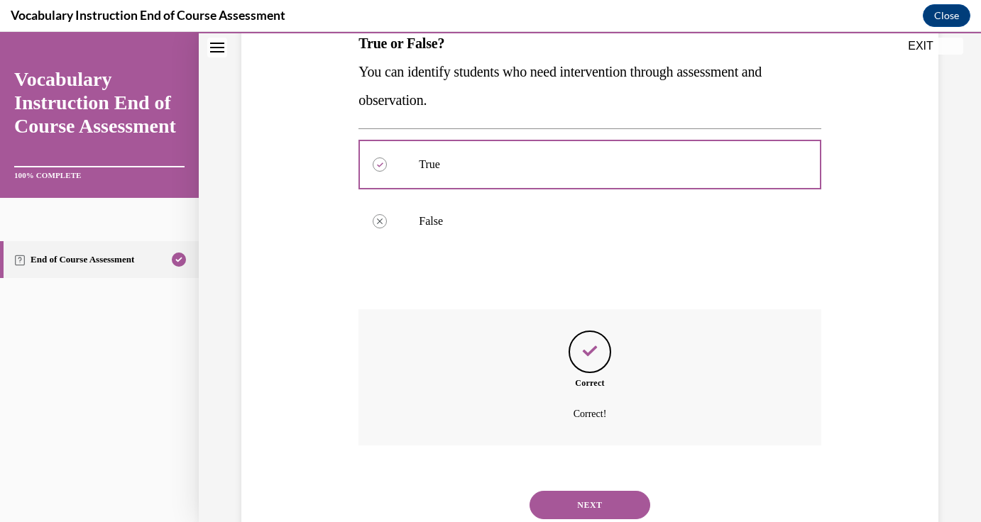
scroll to position [288, 0]
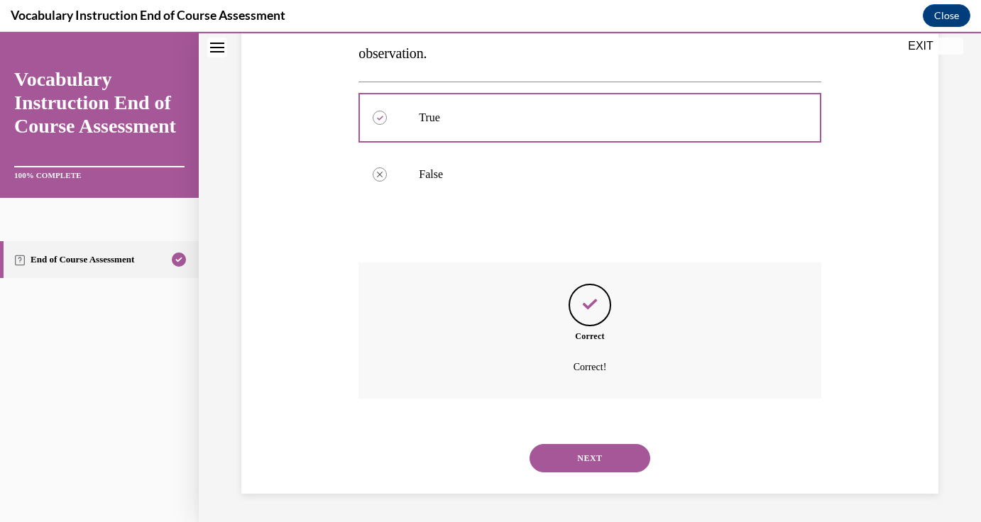
click at [605, 458] on button "NEXT" at bounding box center [589, 458] width 121 height 28
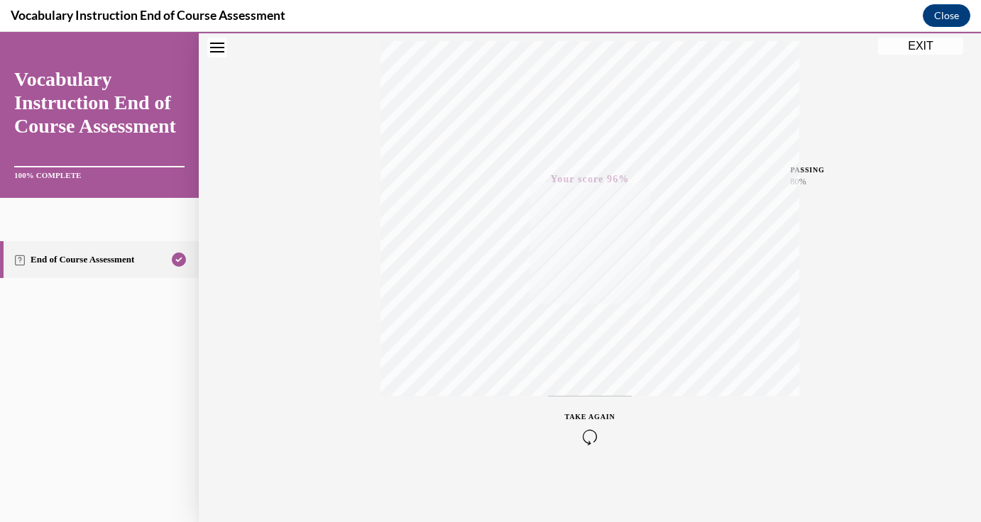
scroll to position [237, 0]
click at [917, 50] on button "EXIT" at bounding box center [920, 46] width 85 height 17
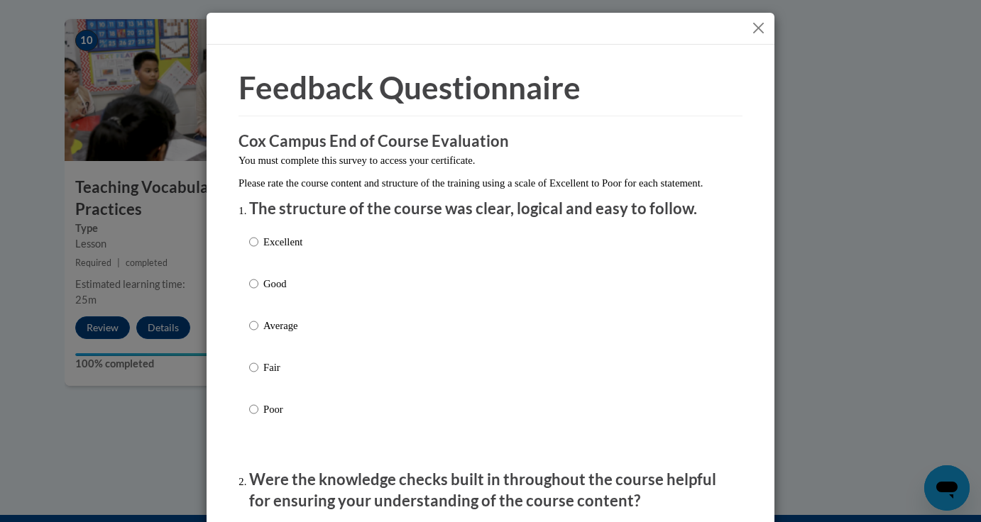
click at [268, 250] on p "Excellent" at bounding box center [282, 242] width 39 height 16
click at [258, 250] on input "Excellent" at bounding box center [253, 242] width 9 height 16
radio input "true"
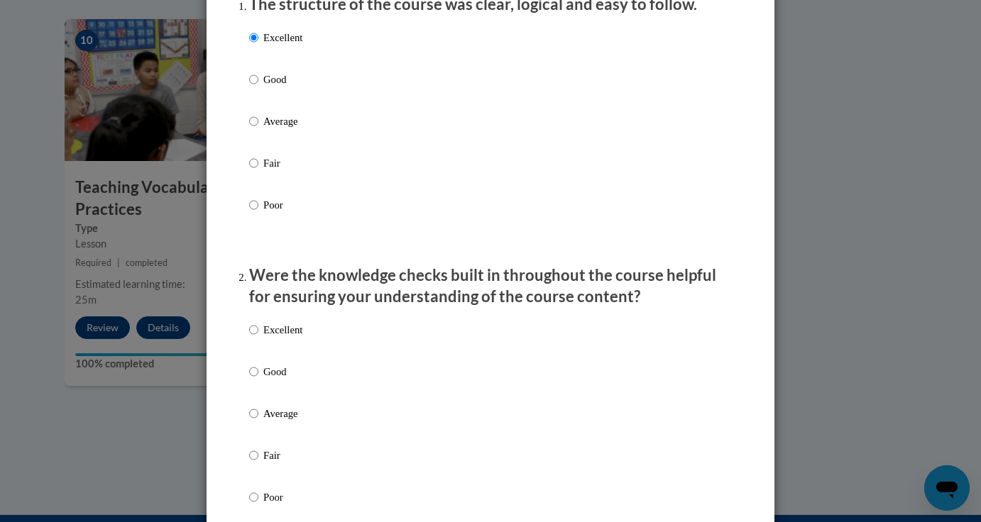
click at [287, 338] on p "Excellent" at bounding box center [282, 330] width 39 height 16
click at [258, 338] on input "Excellent" at bounding box center [253, 330] width 9 height 16
radio input "true"
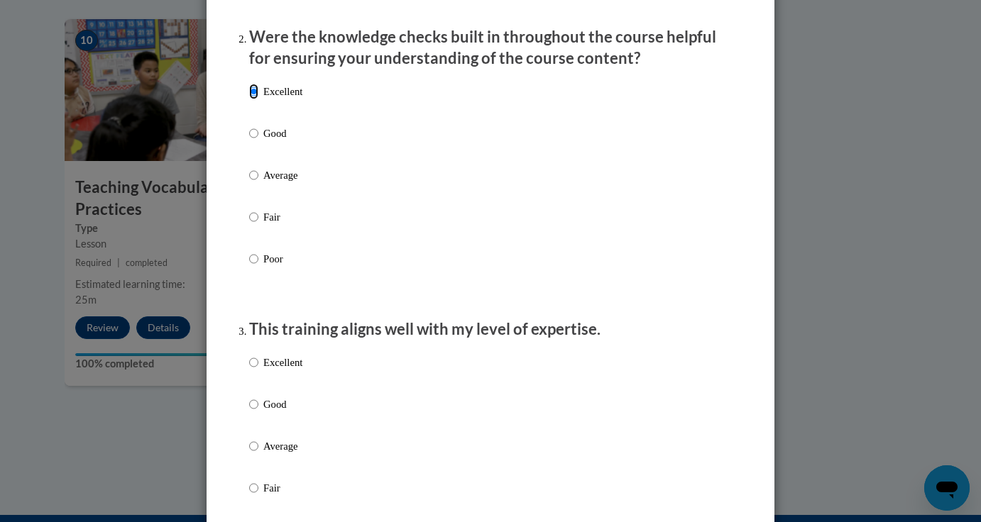
scroll to position [444, 0]
click at [265, 411] on p "Good" at bounding box center [282, 403] width 39 height 16
click at [258, 411] on input "Good" at bounding box center [253, 403] width 9 height 16
radio input "true"
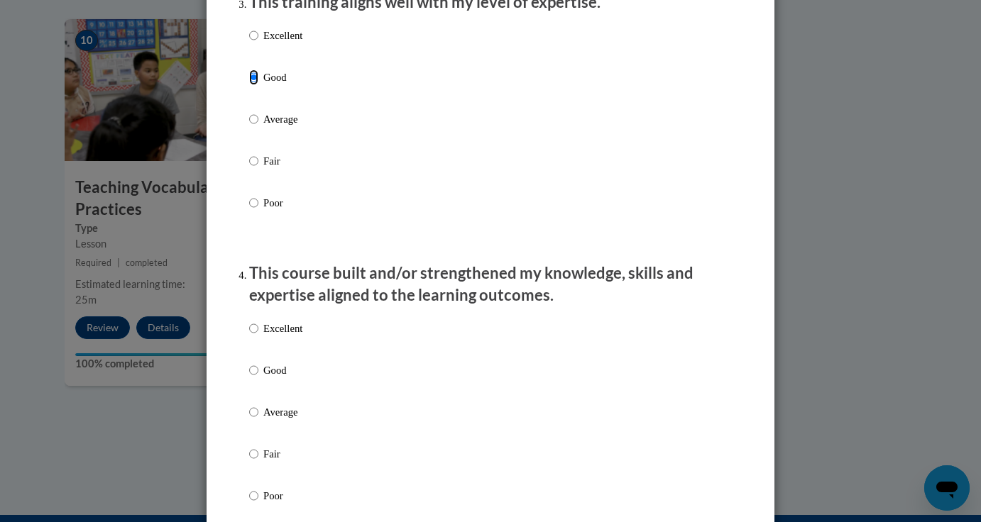
scroll to position [766, 0]
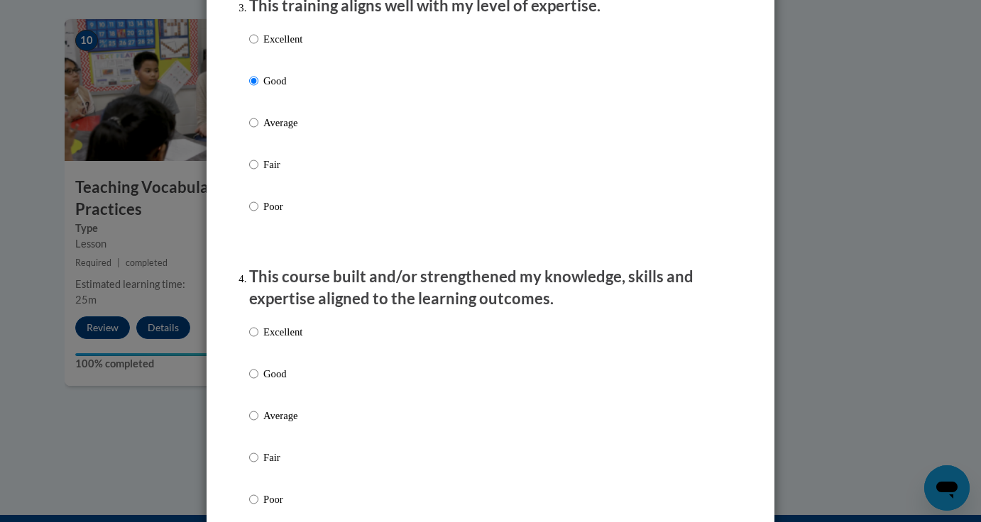
click at [278, 149] on label "Average" at bounding box center [275, 134] width 53 height 38
click at [258, 131] on input "Average" at bounding box center [253, 123] width 9 height 16
radio input "true"
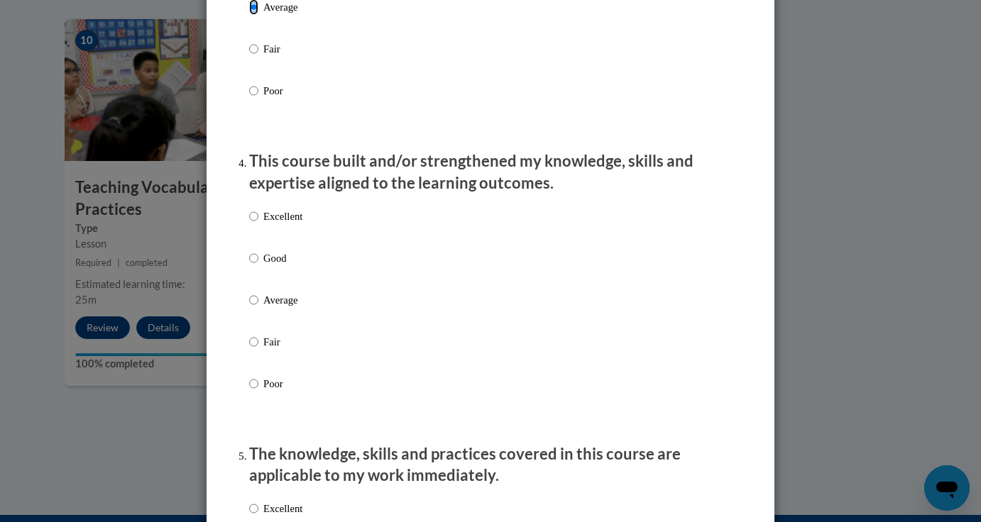
scroll to position [884, 0]
click at [274, 265] on p "Good" at bounding box center [282, 257] width 39 height 16
click at [258, 265] on input "Good" at bounding box center [253, 257] width 9 height 16
radio input "true"
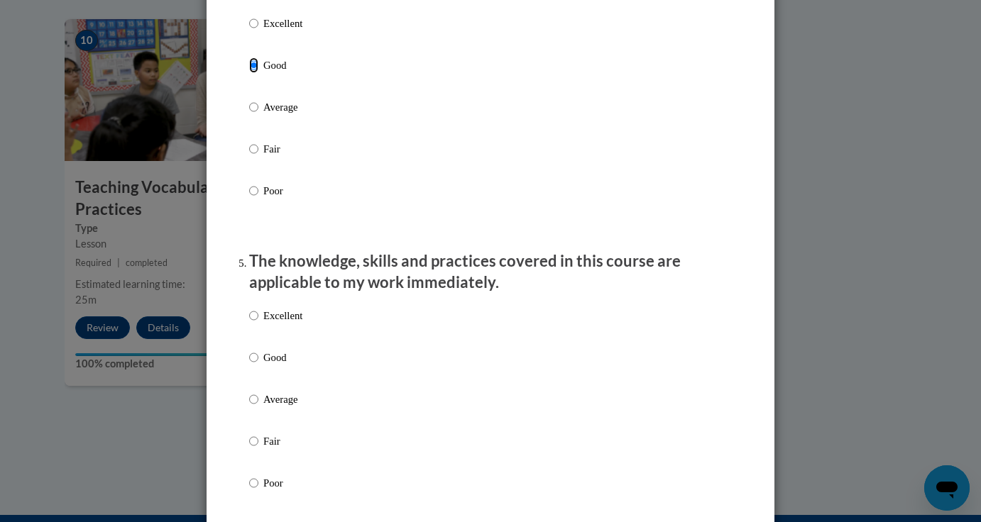
scroll to position [1157, 0]
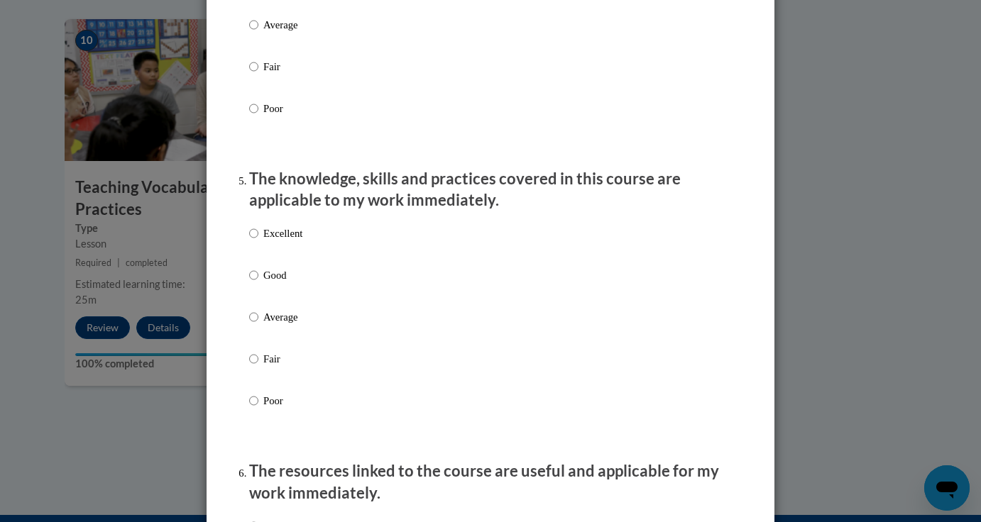
click at [280, 241] on p "Excellent" at bounding box center [282, 234] width 39 height 16
click at [258, 241] on input "Excellent" at bounding box center [253, 234] width 9 height 16
radio input "true"
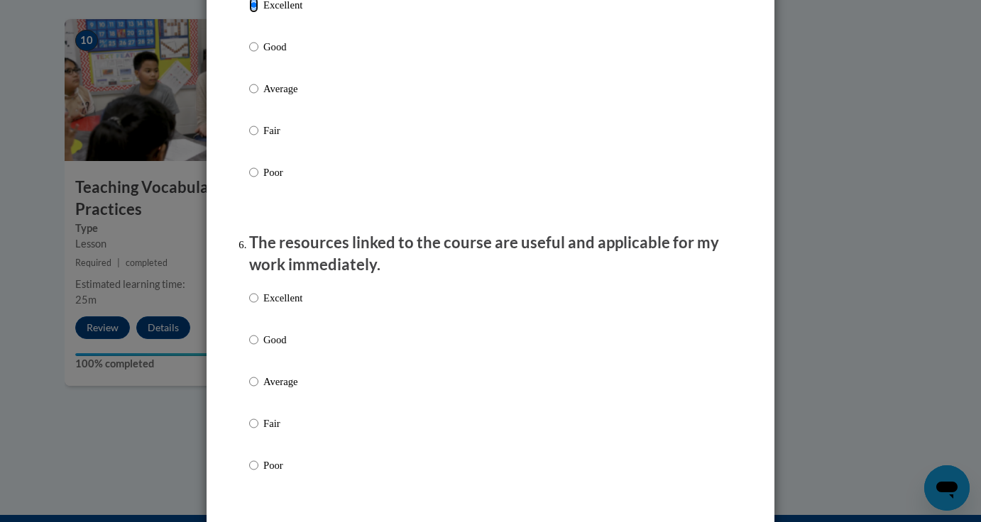
scroll to position [1397, 0]
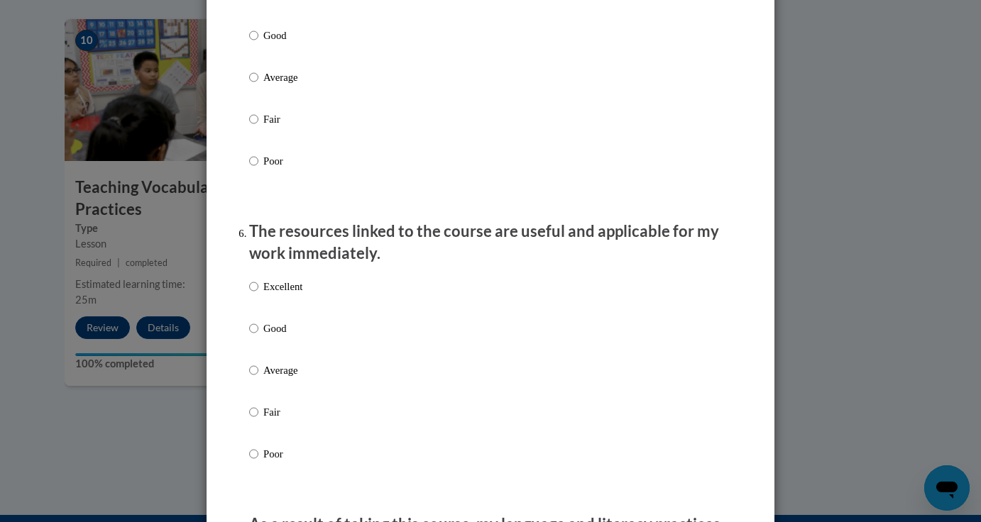
click at [277, 295] on p "Excellent" at bounding box center [282, 287] width 39 height 16
click at [258, 295] on input "Excellent" at bounding box center [253, 287] width 9 height 16
radio input "true"
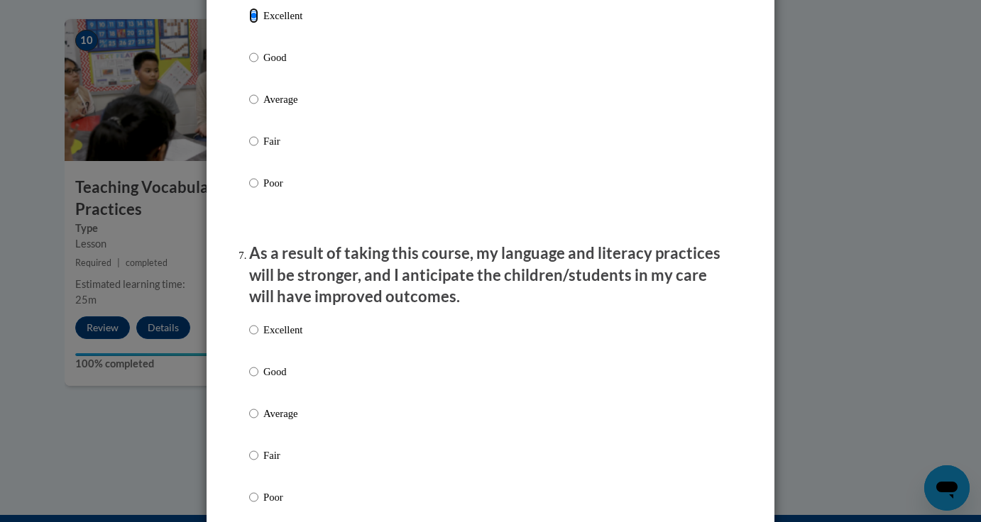
scroll to position [1650, 0]
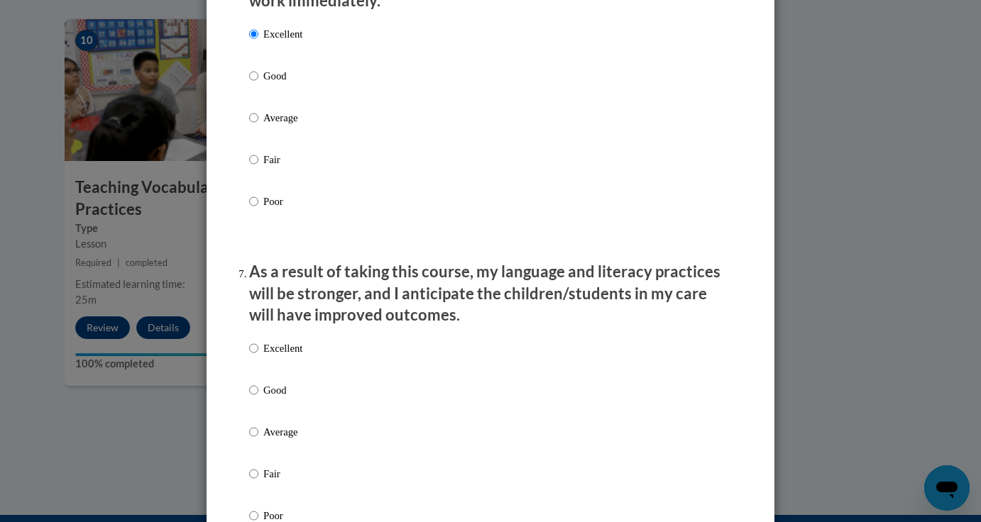
click at [279, 82] on p "Good" at bounding box center [282, 76] width 39 height 16
click at [258, 82] on input "Good" at bounding box center [253, 76] width 9 height 16
radio input "true"
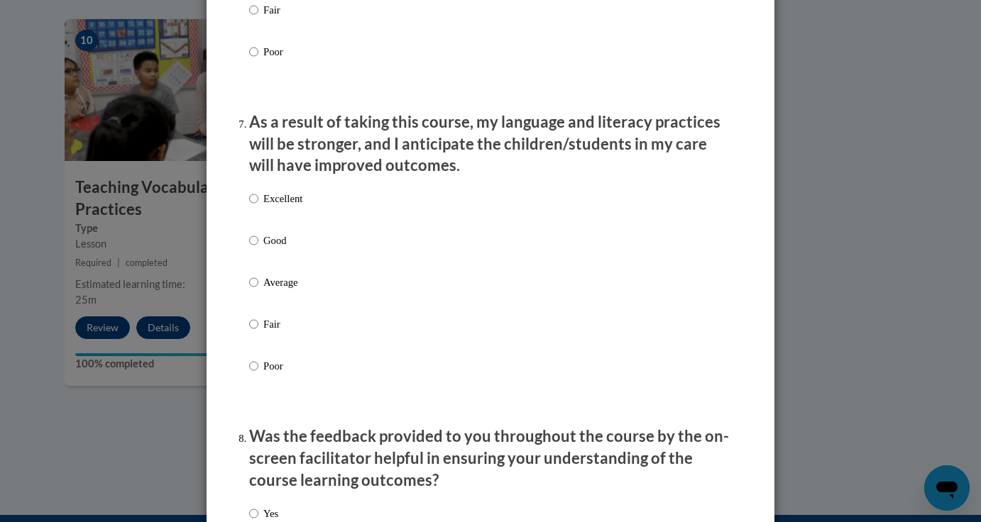
scroll to position [1800, 0]
click at [286, 248] on p "Good" at bounding box center [282, 240] width 39 height 16
click at [258, 248] on input "Good" at bounding box center [253, 240] width 9 height 16
radio input "true"
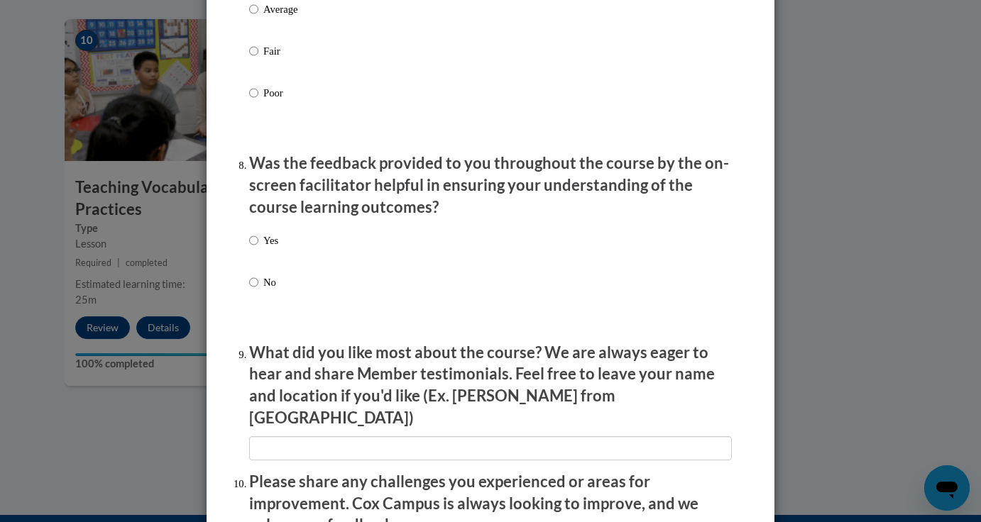
scroll to position [2079, 0]
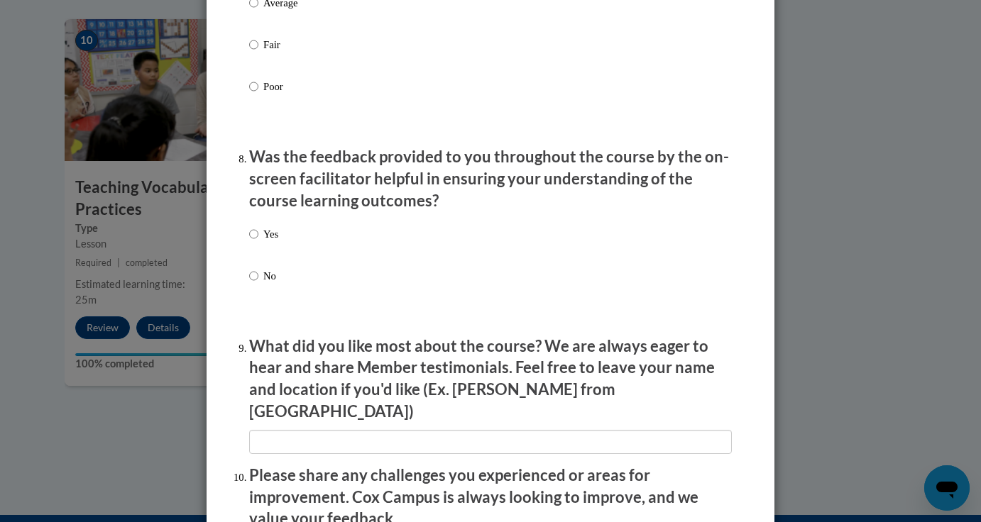
click at [274, 242] on p "Yes" at bounding box center [270, 234] width 15 height 16
click at [258, 242] on input "Yes" at bounding box center [253, 234] width 9 height 16
radio input "true"
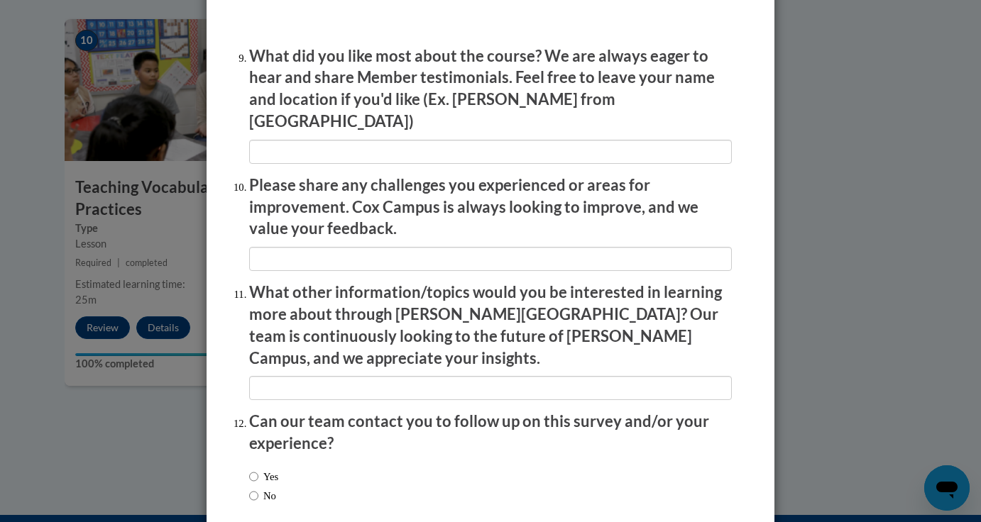
scroll to position [2373, 0]
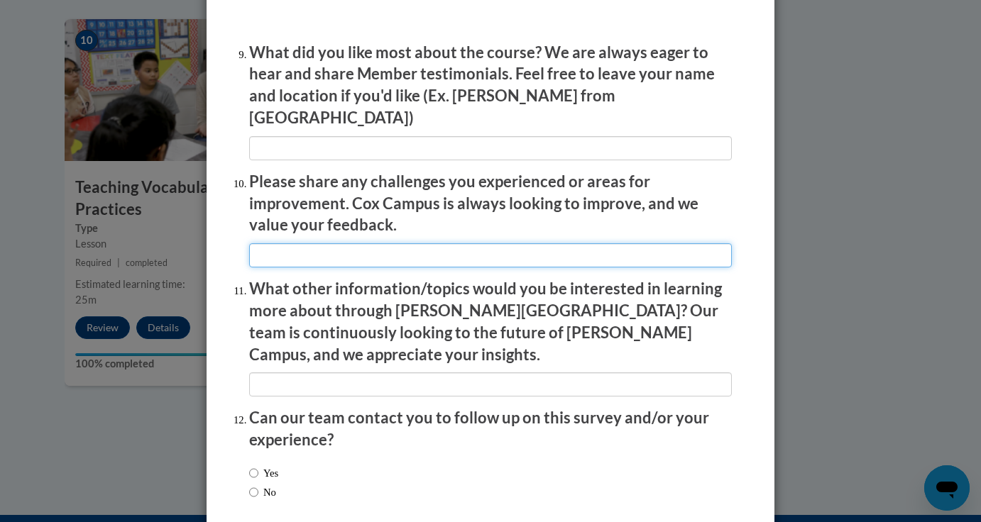
click at [274, 249] on input "textbox" at bounding box center [490, 255] width 483 height 24
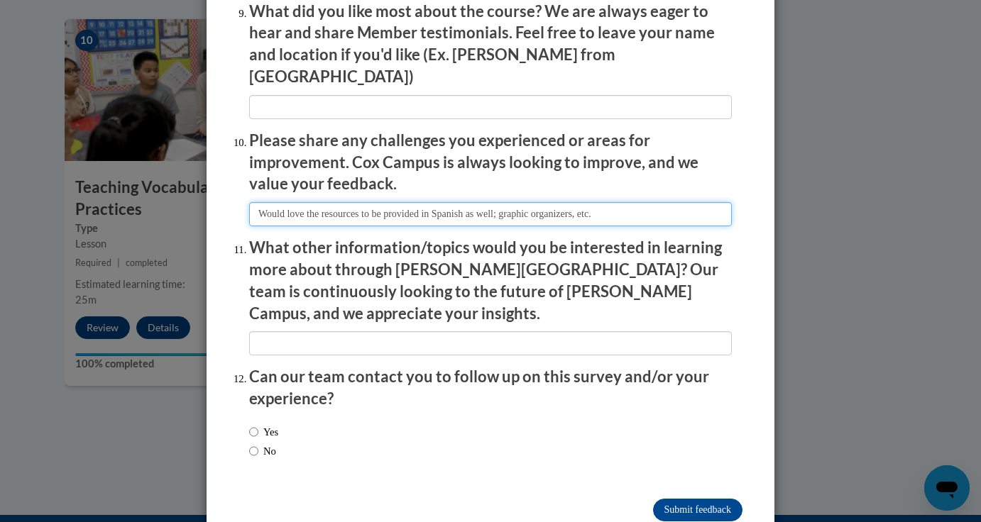
scroll to position [2430, 0]
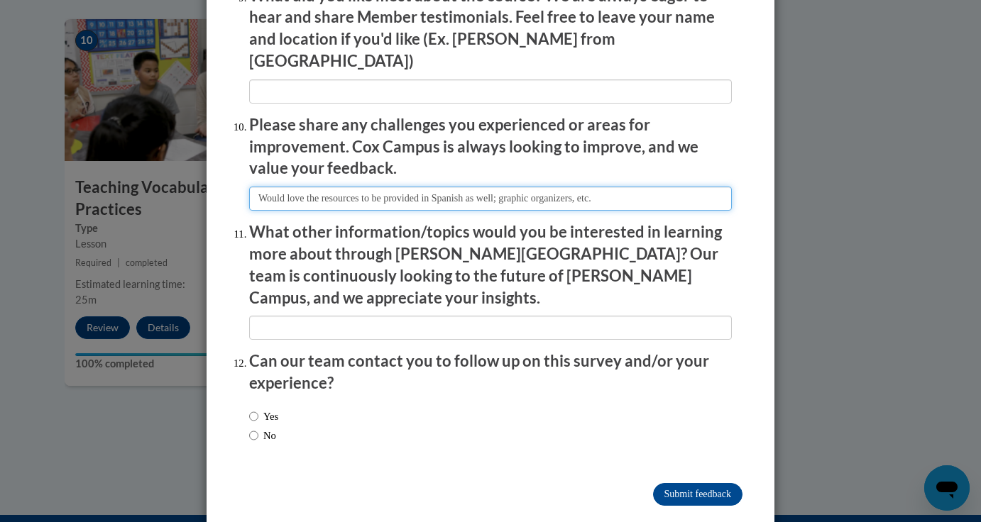
type input "Would love the resources to be provided in Spanish as well; graphic organizers,…"
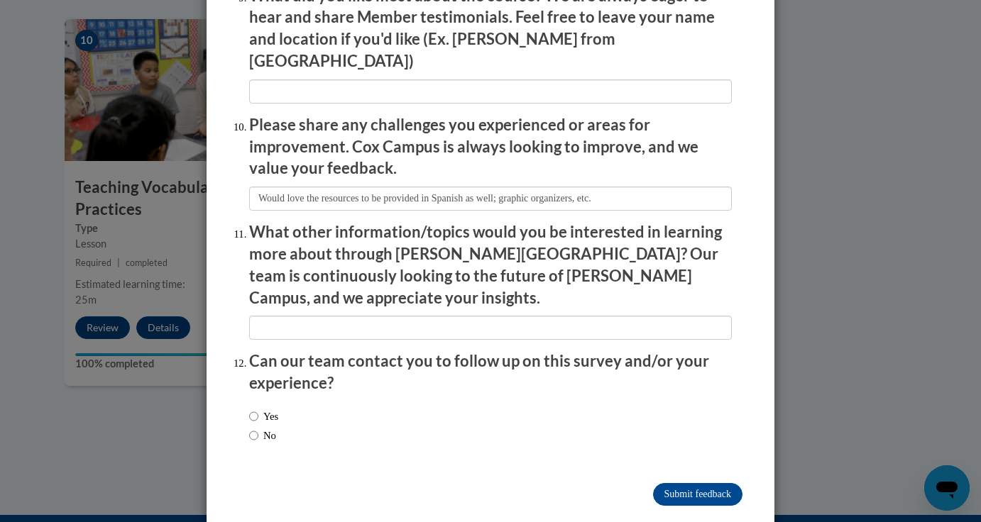
click at [278, 409] on label "Yes" at bounding box center [263, 417] width 29 height 16
click at [258, 409] on input "Yes" at bounding box center [253, 417] width 9 height 16
radio input "true"
click at [692, 483] on input "Submit feedback" at bounding box center [697, 494] width 89 height 23
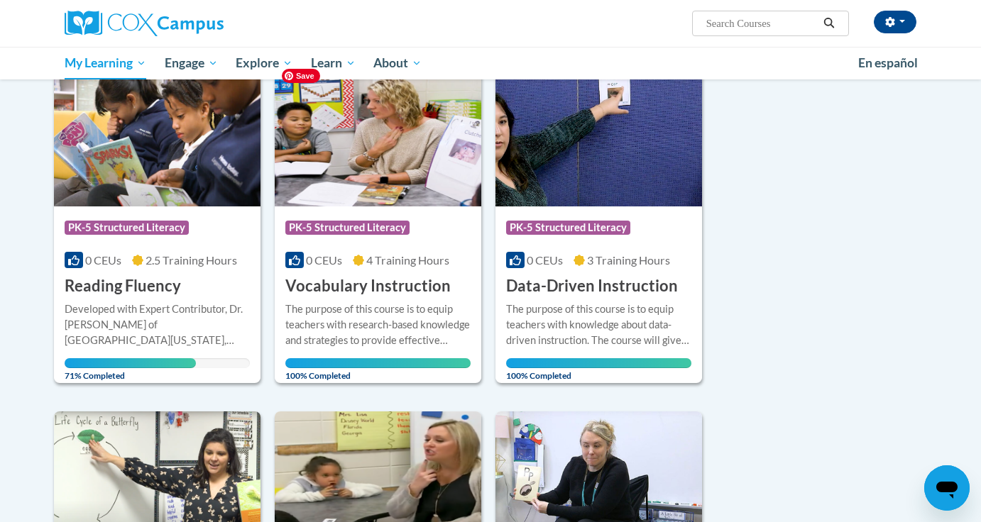
scroll to position [222, 0]
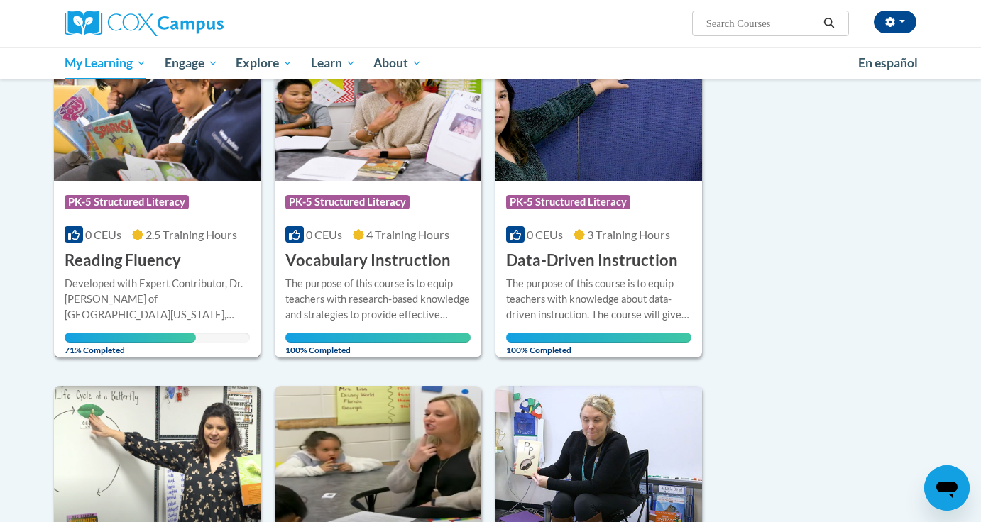
click at [192, 272] on div "More Info Open Developed with Expert Contributor, Dr. Laura Rhinehart of Univer…" at bounding box center [157, 313] width 207 height 82
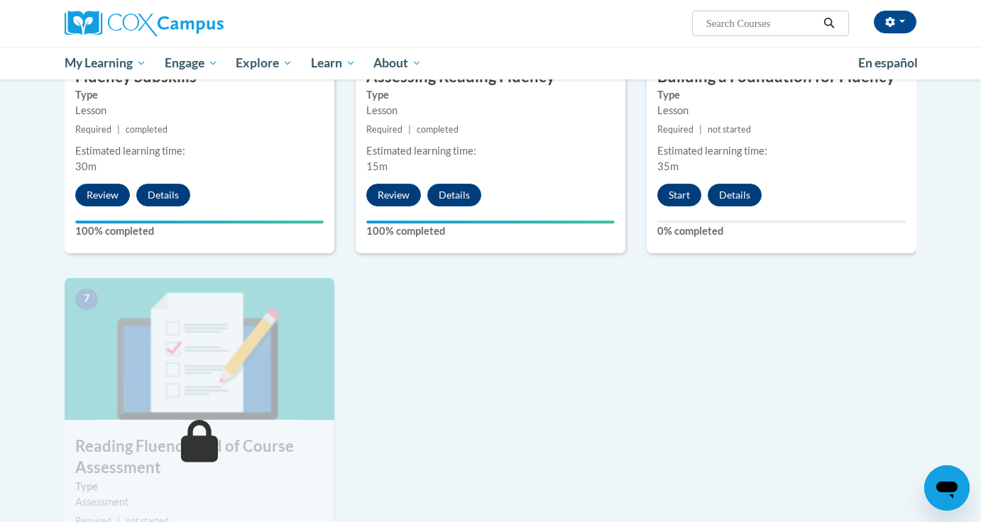
scroll to position [830, 0]
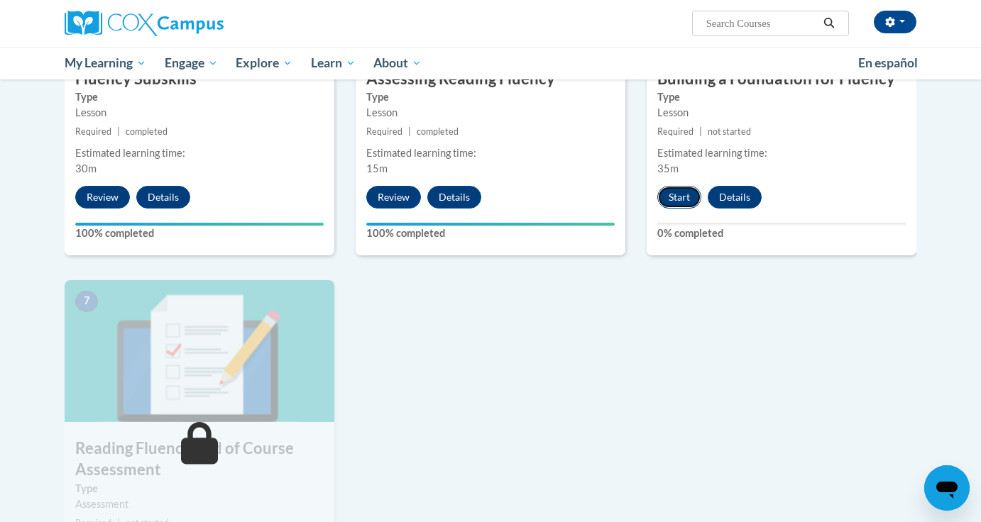
click at [678, 205] on button "Start" at bounding box center [679, 197] width 44 height 23
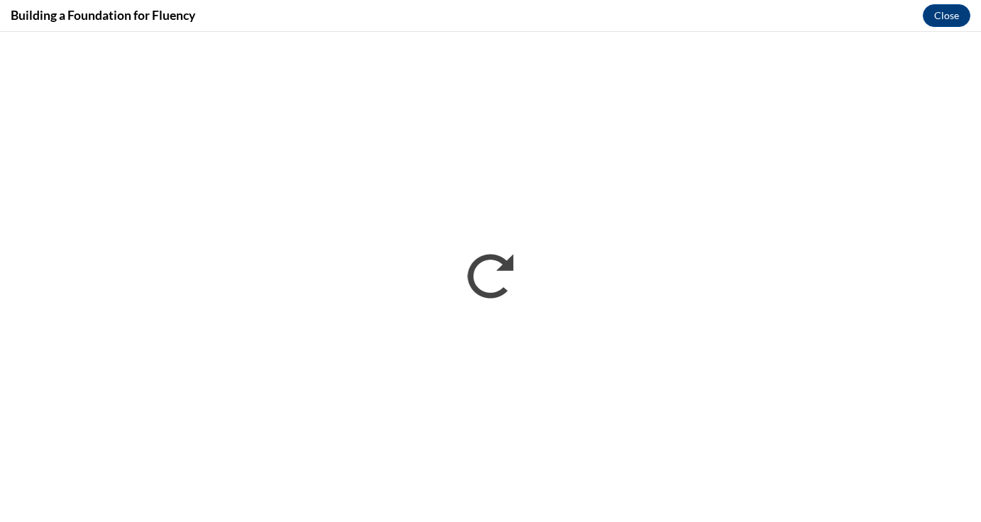
scroll to position [0, 0]
